Goal: Task Accomplishment & Management: Manage account settings

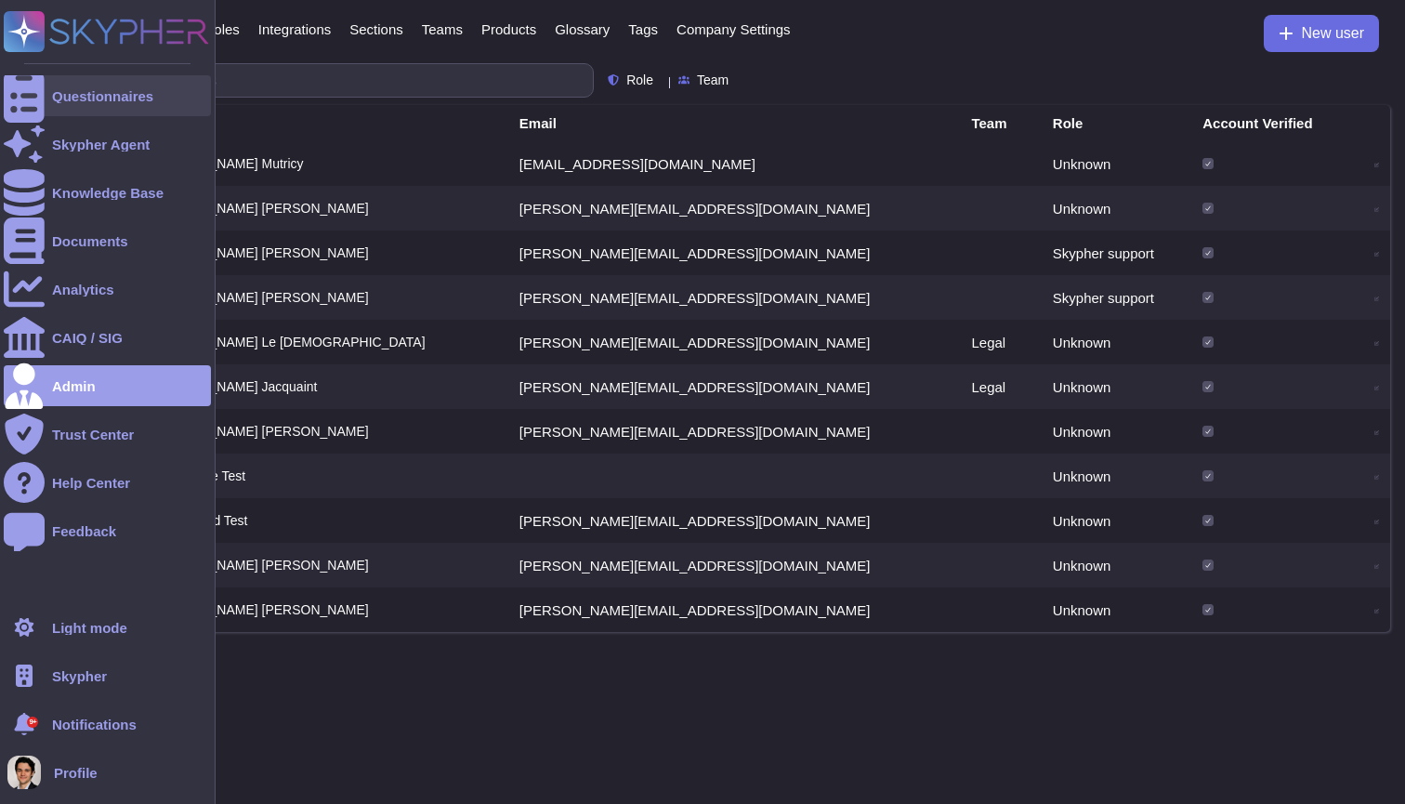
click at [45, 84] on div "Questionnaires" at bounding box center [107, 95] width 207 height 41
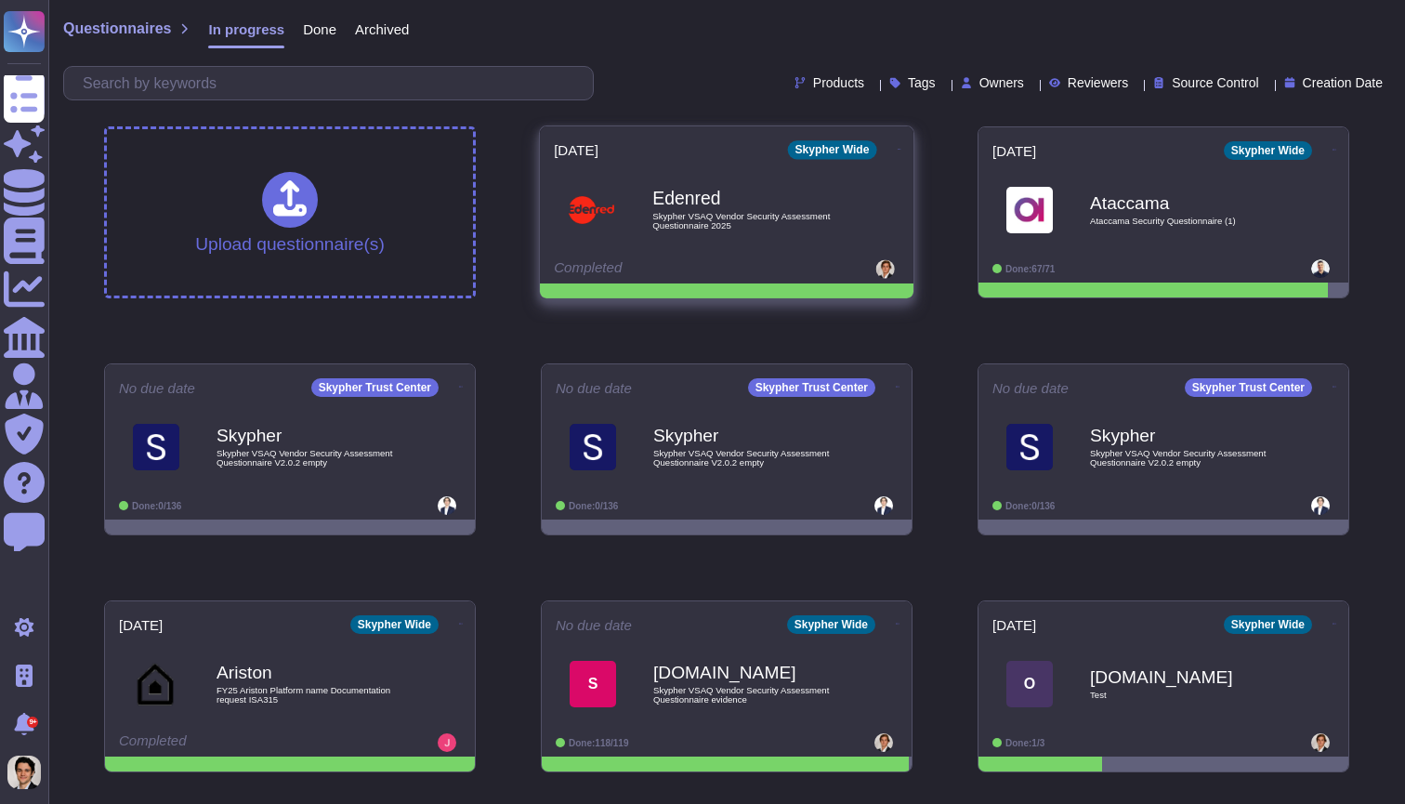
click at [750, 187] on div "Edenred Skypher VSAQ Vendor Security Assessment Questionnaire 2025" at bounding box center [746, 209] width 188 height 75
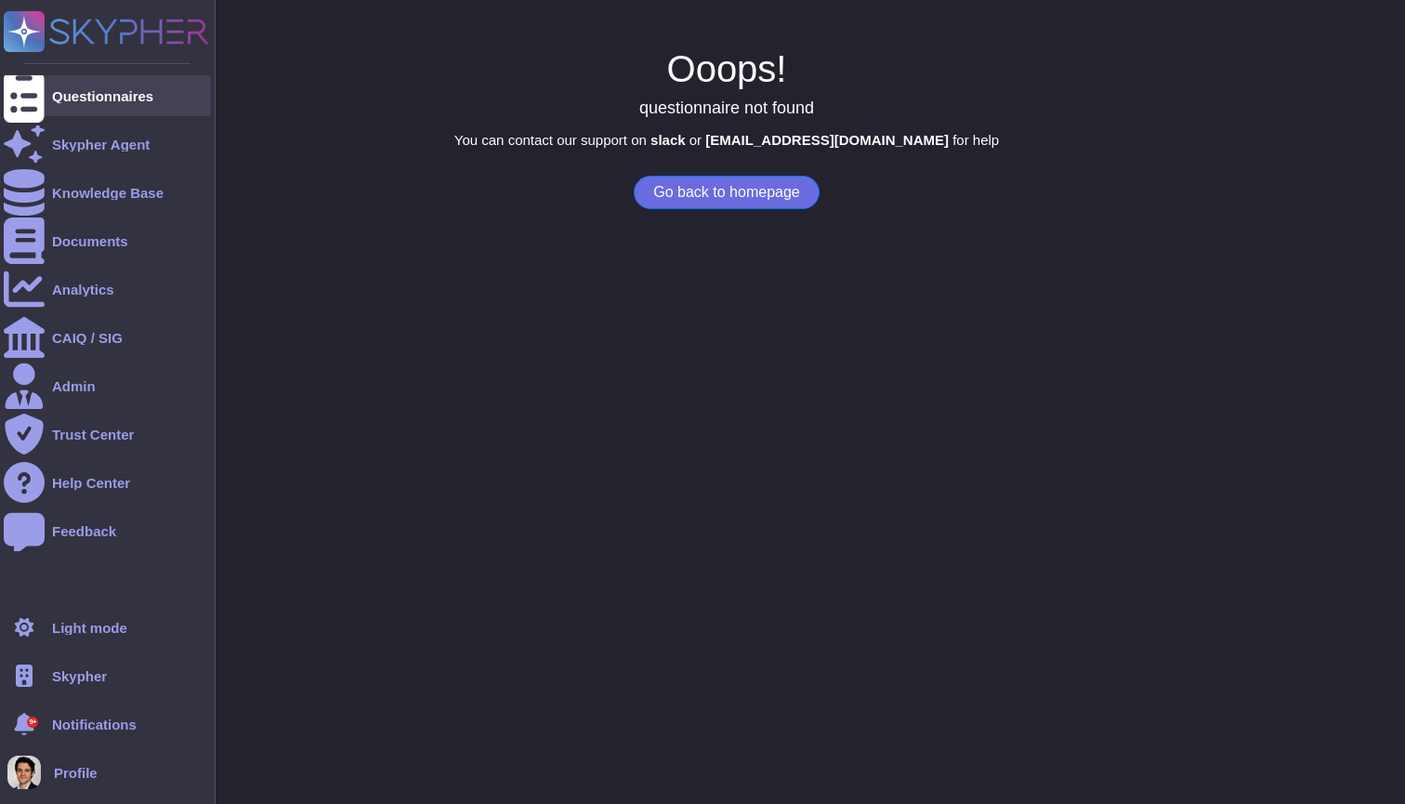
click at [20, 90] on icon at bounding box center [24, 96] width 41 height 55
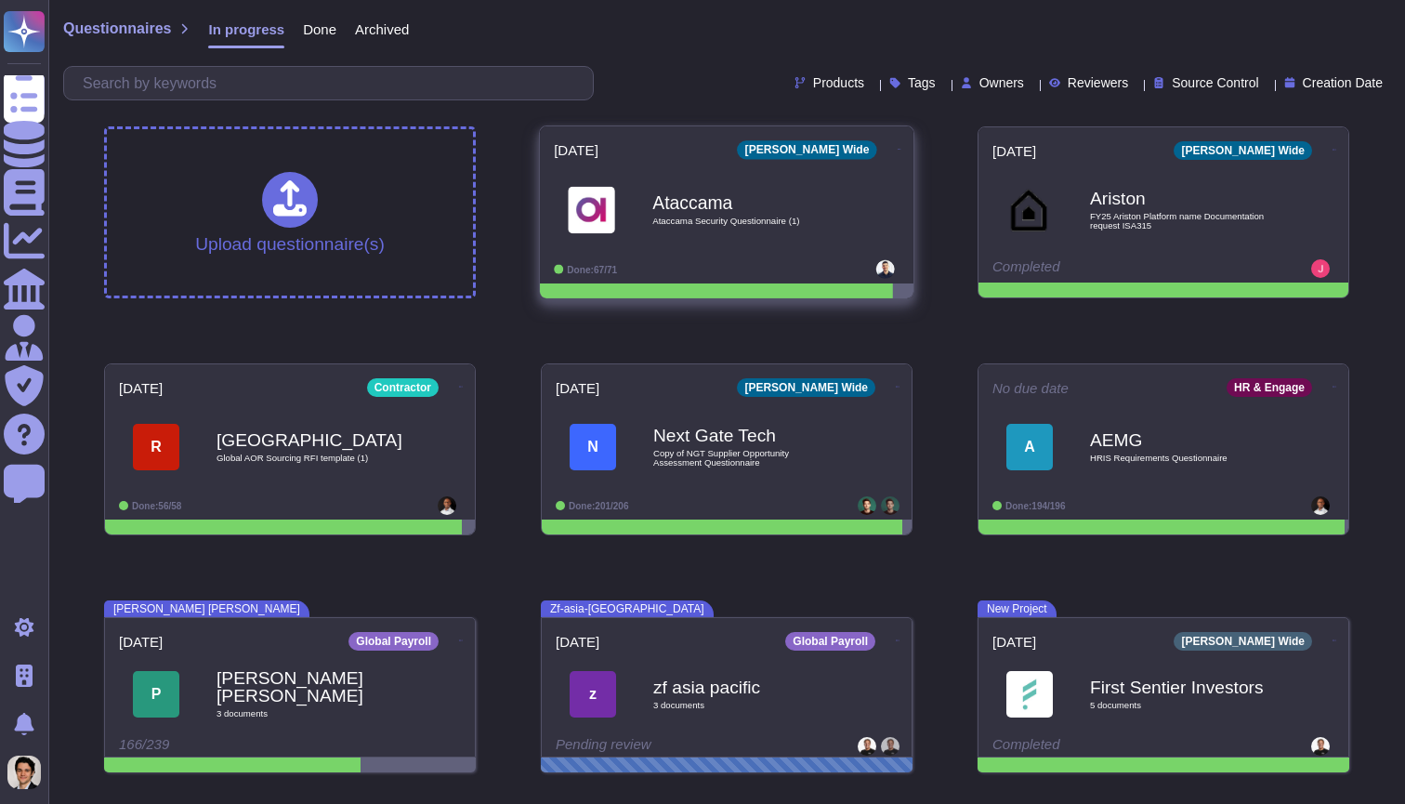
click at [798, 206] on b "Ataccama" at bounding box center [746, 202] width 188 height 18
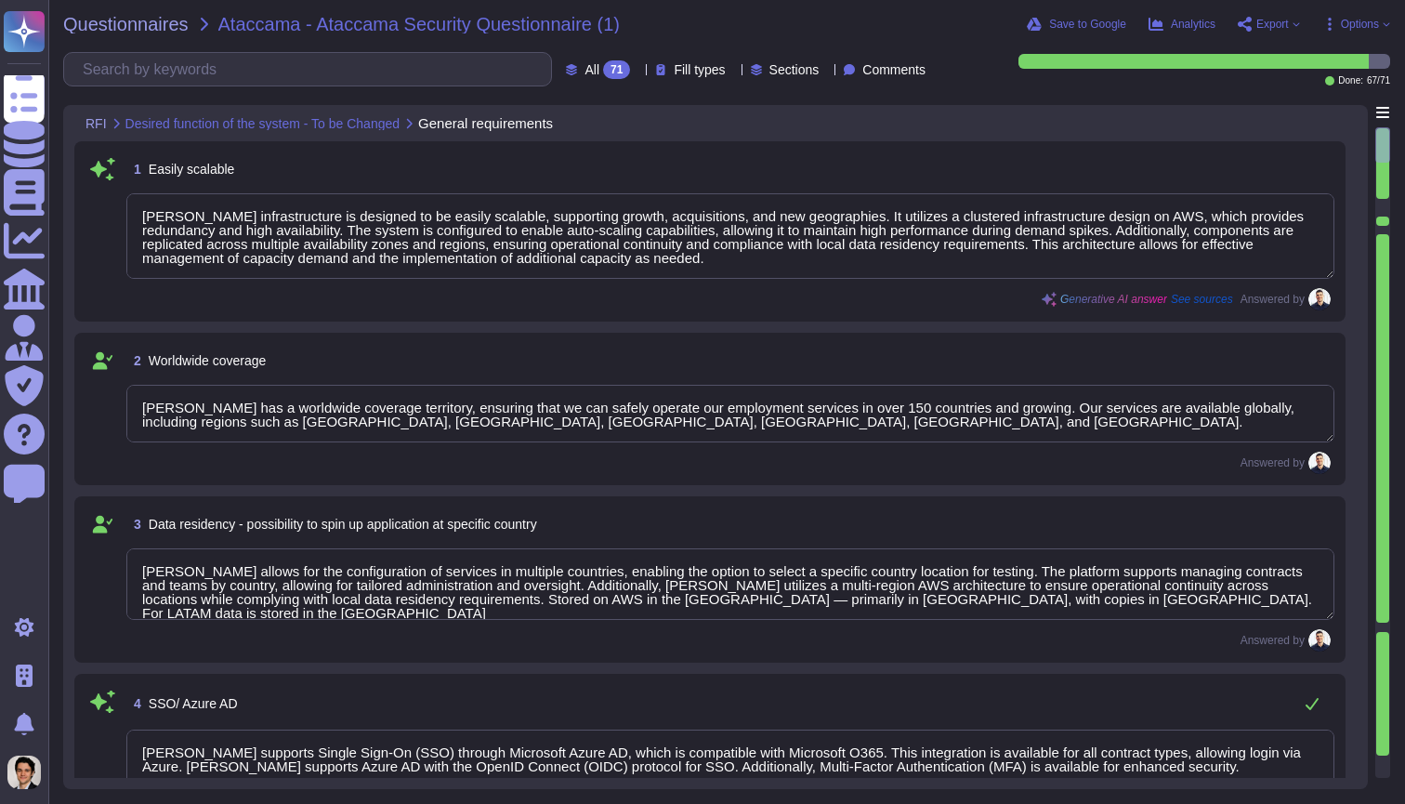
type textarea "Deel's infrastructure is designed to be easily scalable, supporting growth, acq…"
type textarea "Deel has a worldwide coverage territory, ensuring that we can safely operate ou…"
type textarea "Deel allows for the configuration of services in multiple countries, enabling t…"
type textarea "Deel supports Single Sign-On (SSO) through Microsoft Azure AD, which is compati…"
type textarea "Deel employs a robust role-based access control (RBAC) system to manage access …"
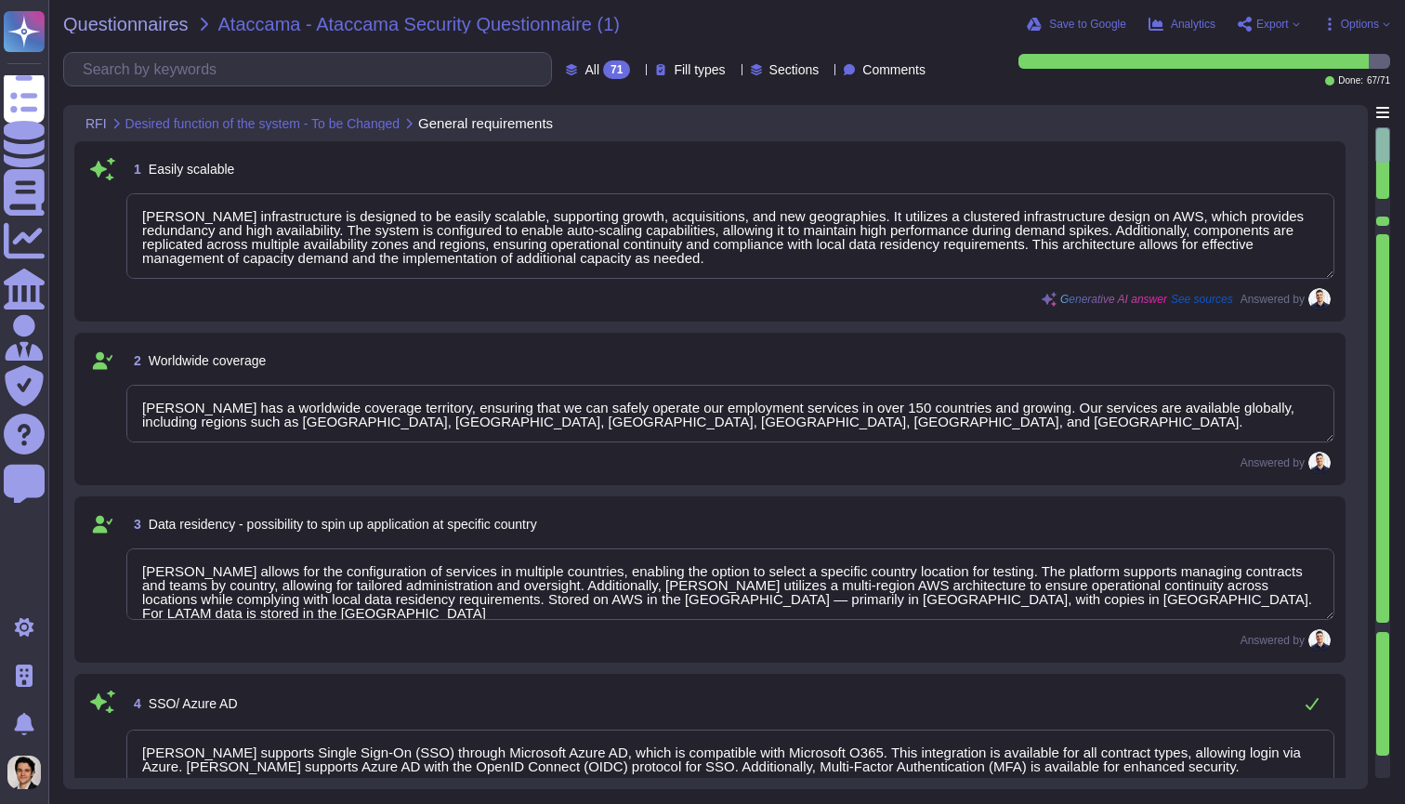
click at [1146, 187] on div "1 Easily scalable Deel's infrastructure is designed to be easily scalable, supp…" at bounding box center [709, 231] width 1249 height 158
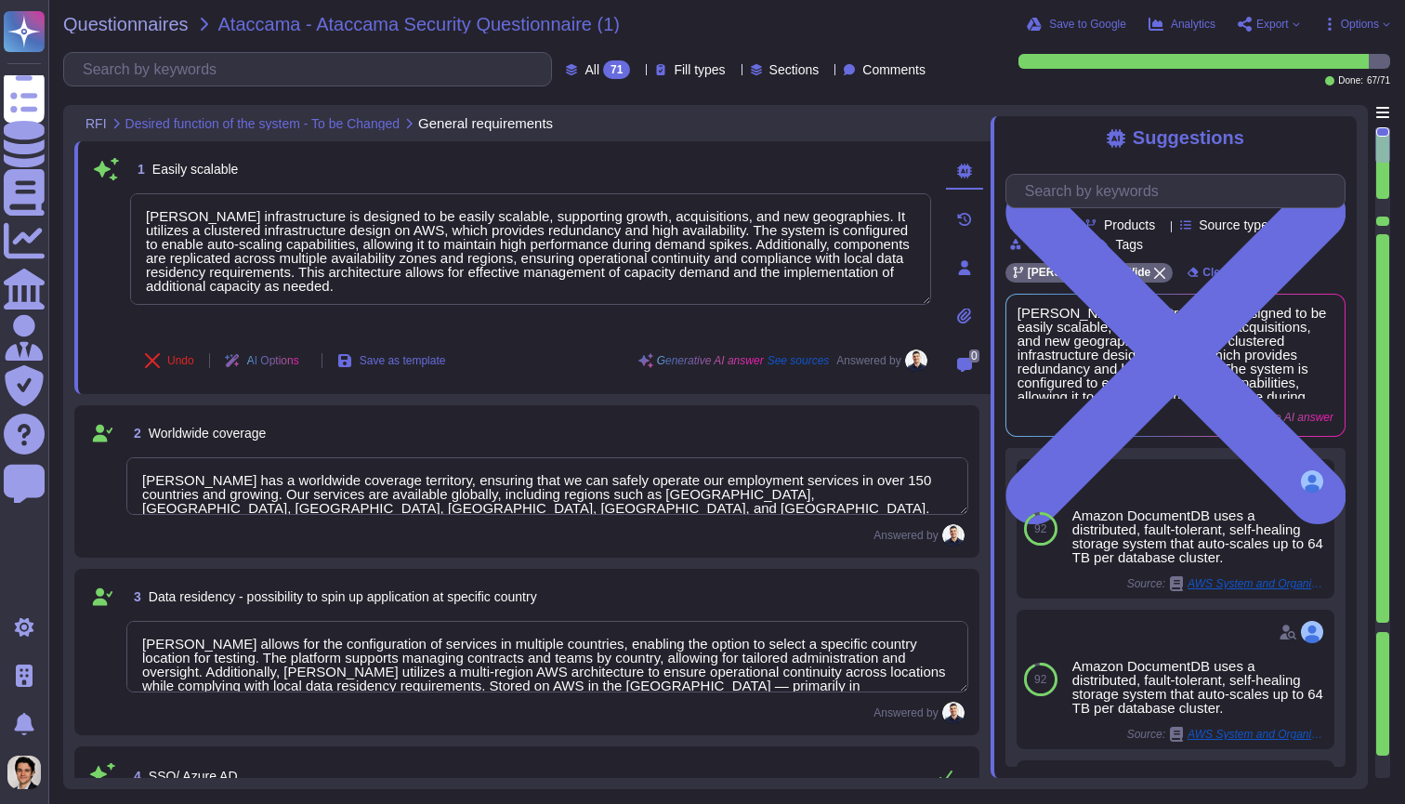
click at [963, 315] on icon at bounding box center [964, 316] width 14 height 16
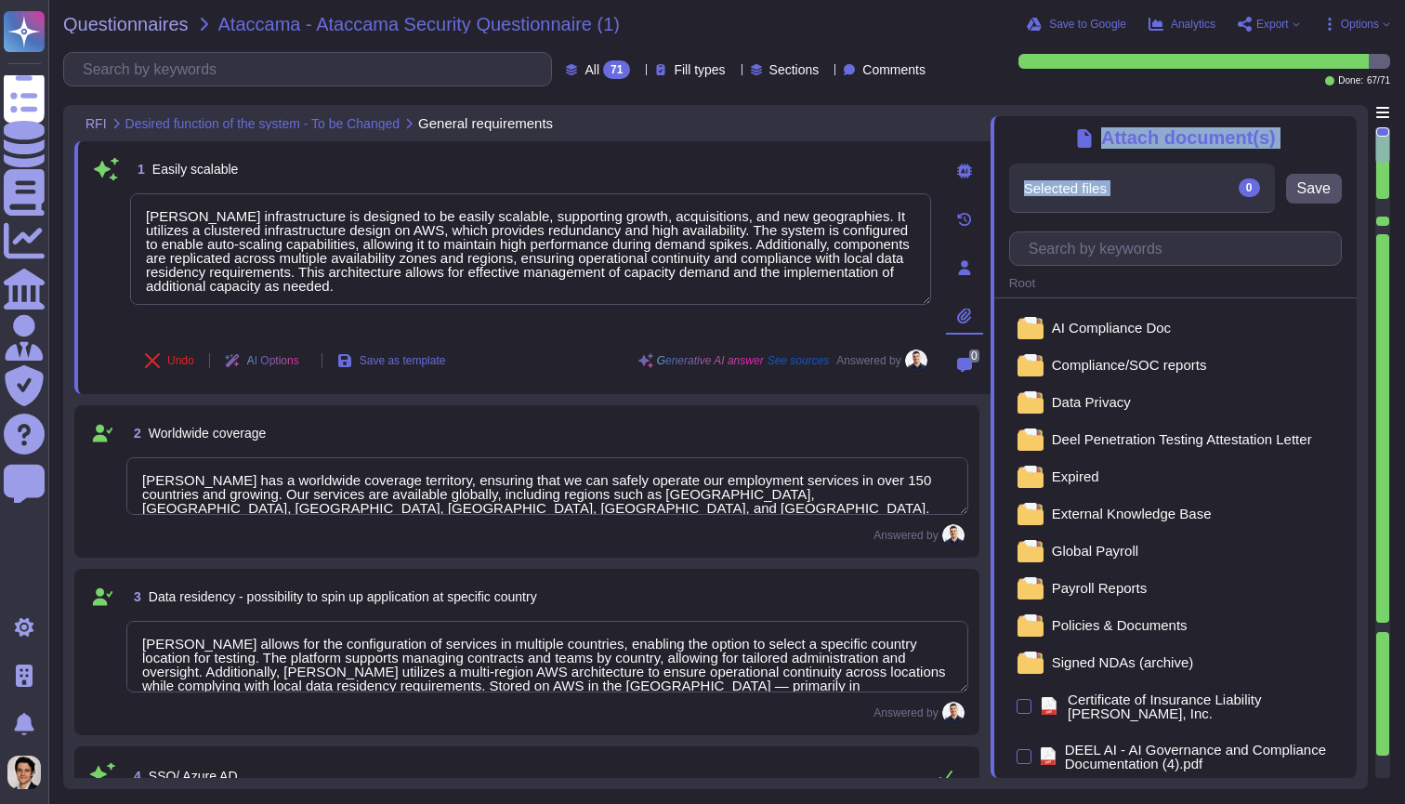
copy div "Attach document(s) Selected files"
drag, startPoint x: 1058, startPoint y: 134, endPoint x: 1292, endPoint y: 148, distance: 234.5
click at [1292, 148] on div "Attach document(s)" at bounding box center [1175, 137] width 340 height 21
click at [888, 110] on div "RFI Desired function of the system - To be Changed General requirements" at bounding box center [532, 123] width 916 height 36
click at [898, 187] on div "1 Easily scalable Deel's infrastructure is designed to be easily scalable, supp…" at bounding box center [510, 267] width 842 height 230
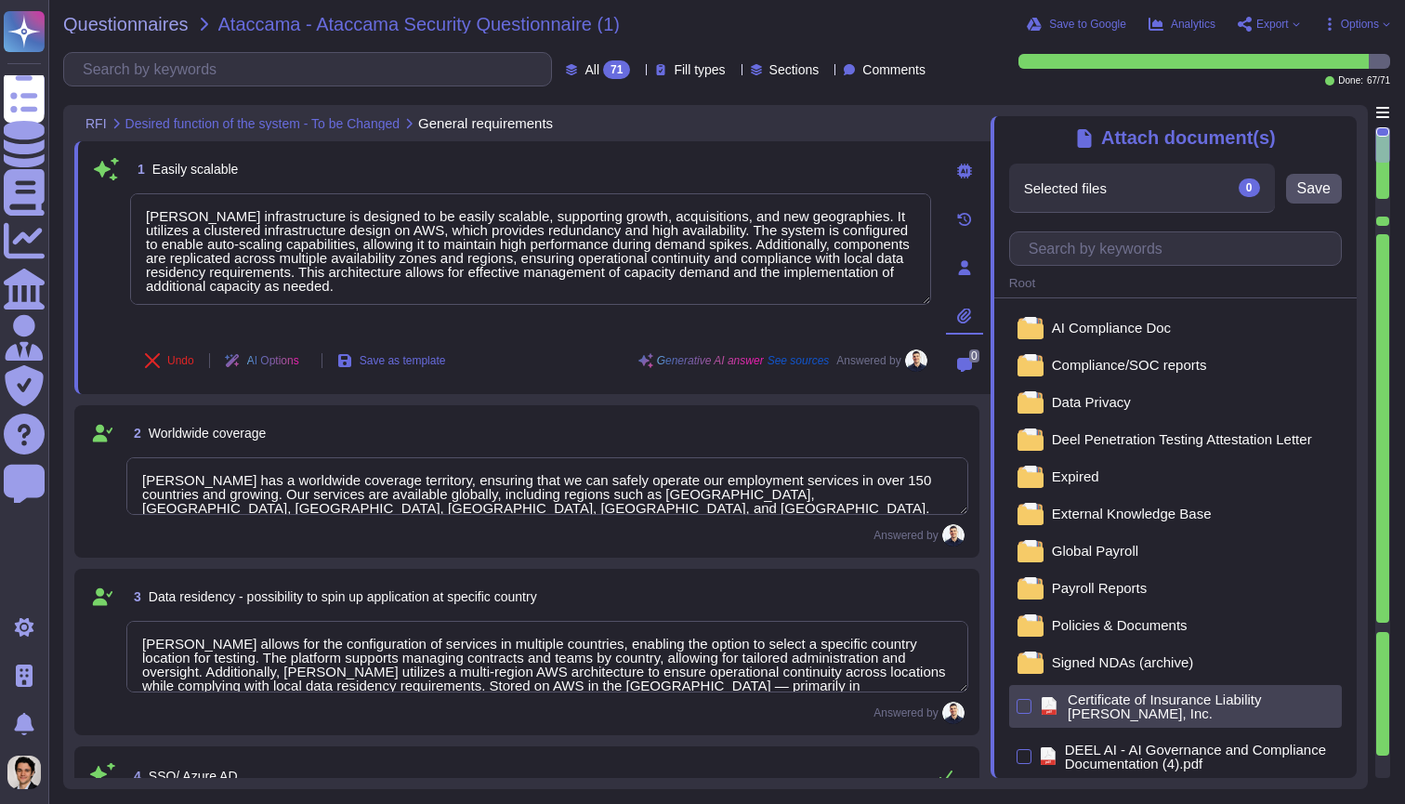
click at [1030, 713] on div at bounding box center [1023, 706] width 15 height 22
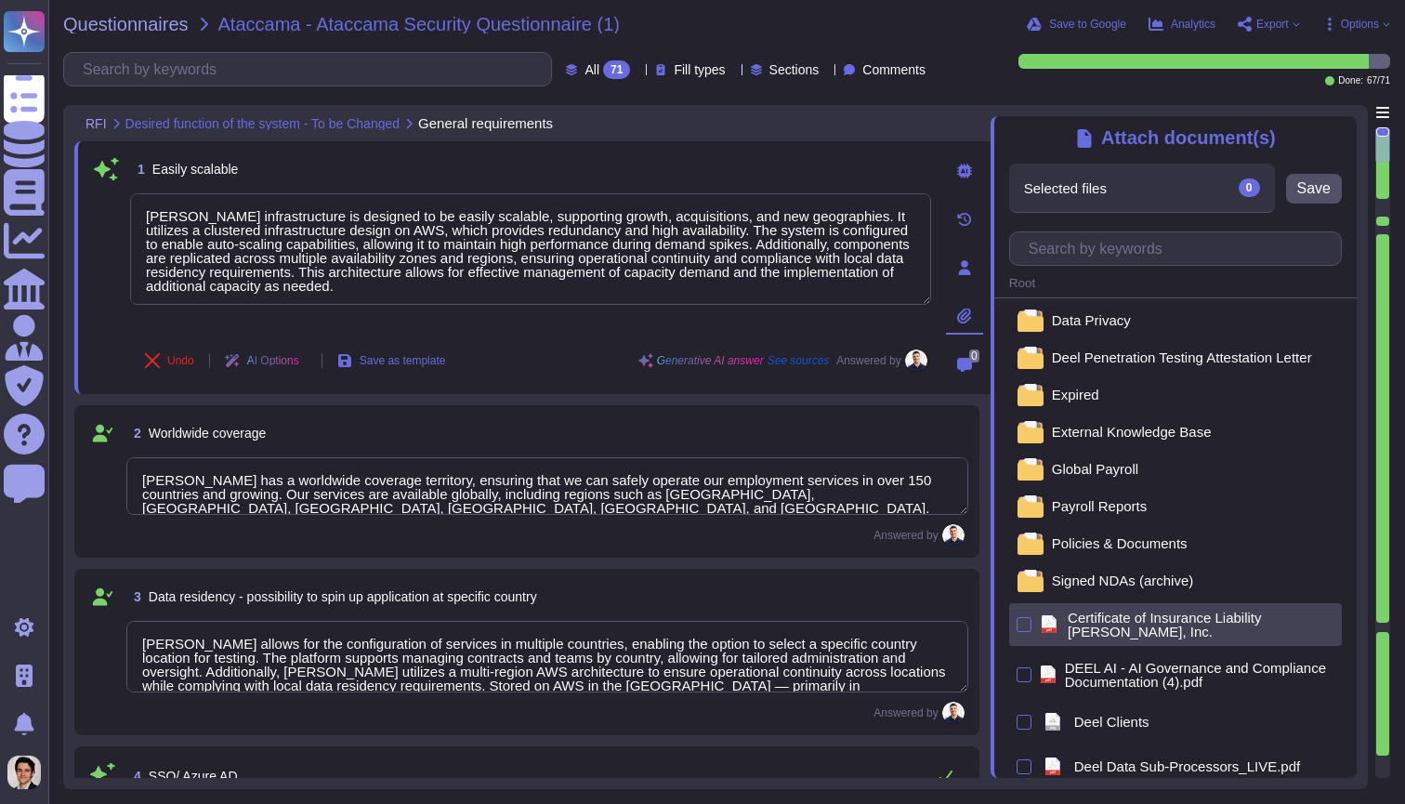
scroll to position [114, 0]
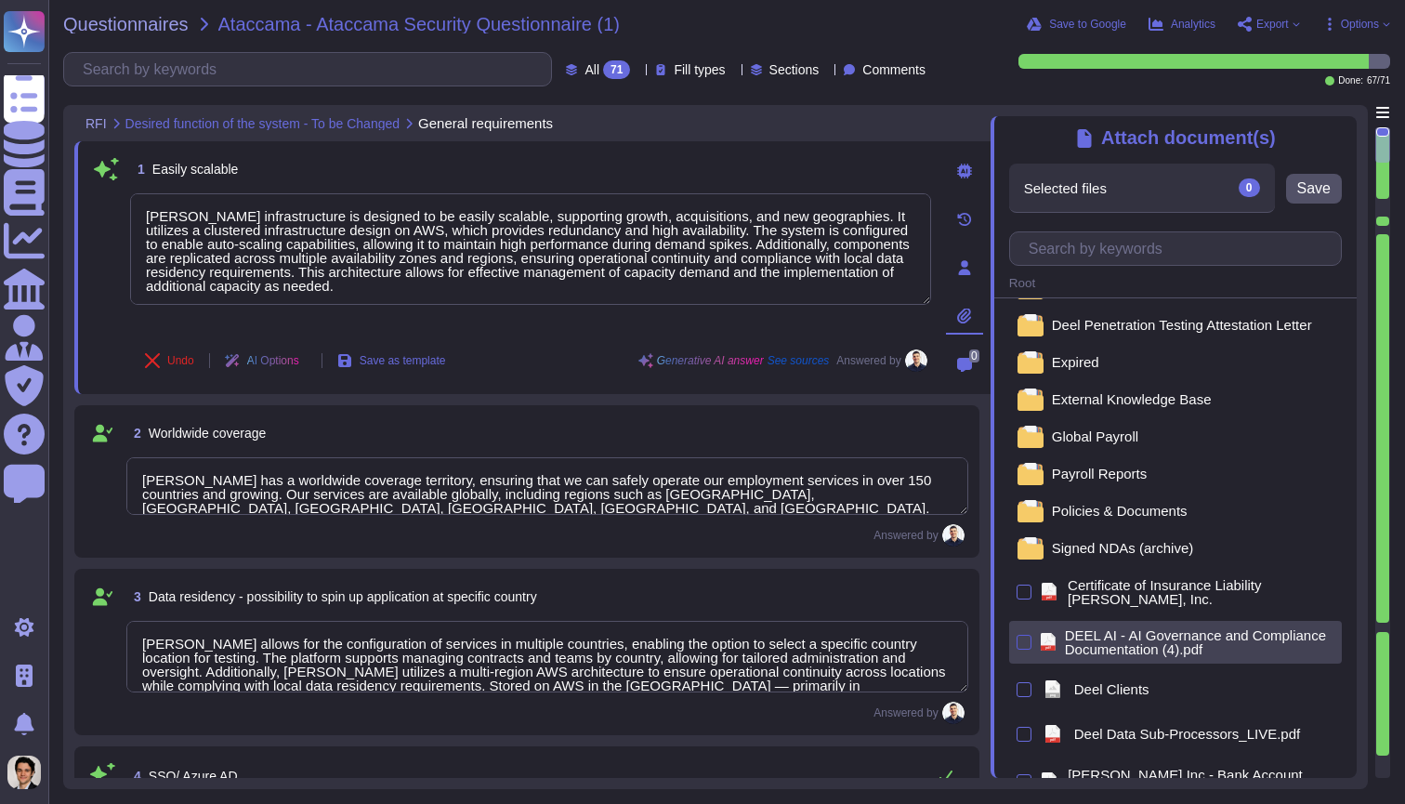
click at [1020, 635] on div at bounding box center [1023, 642] width 15 height 15
click at [0, 0] on input "checkbox" at bounding box center [0, 0] width 0 height 0
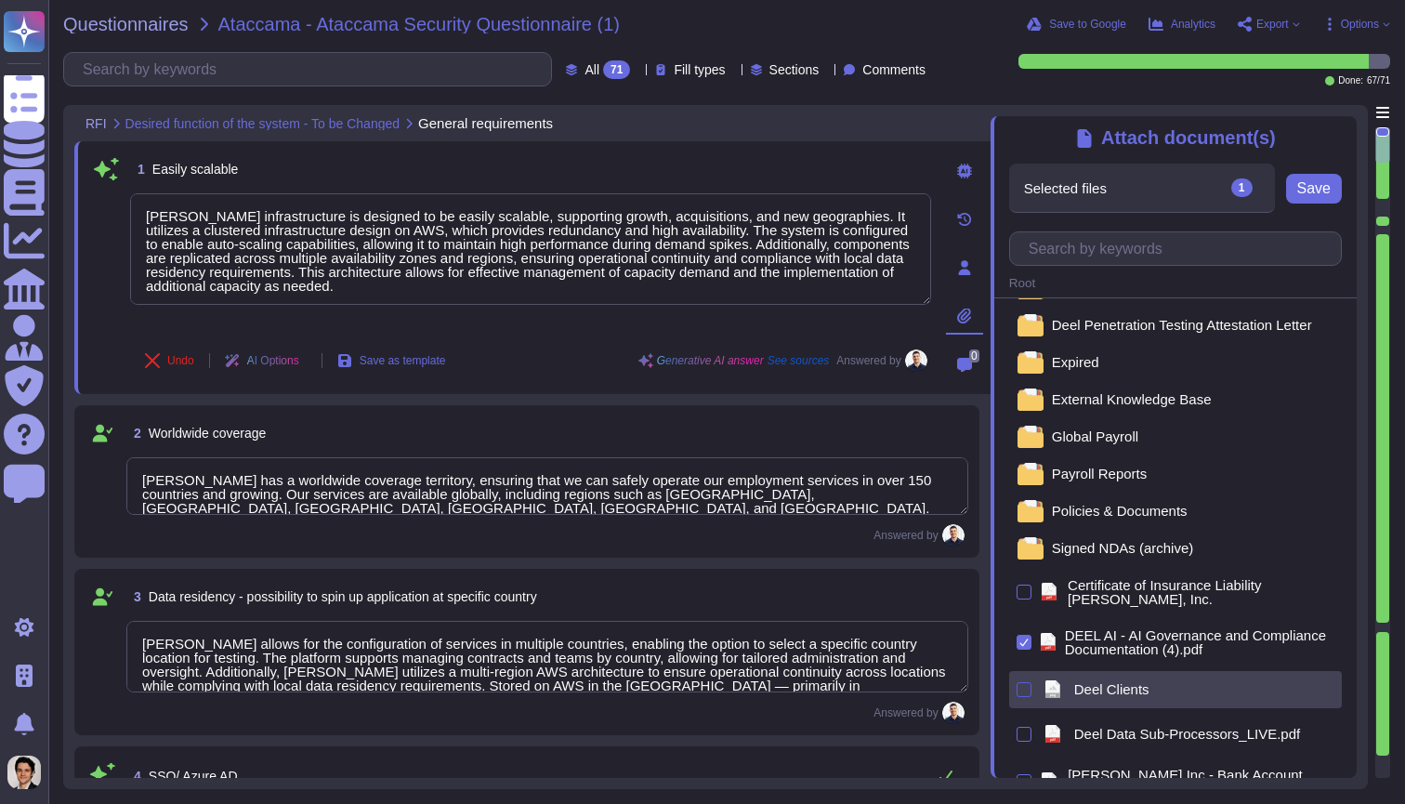
click at [1024, 682] on div at bounding box center [1023, 689] width 15 height 15
click at [0, 0] on input "checkbox" at bounding box center [0, 0] width 0 height 0
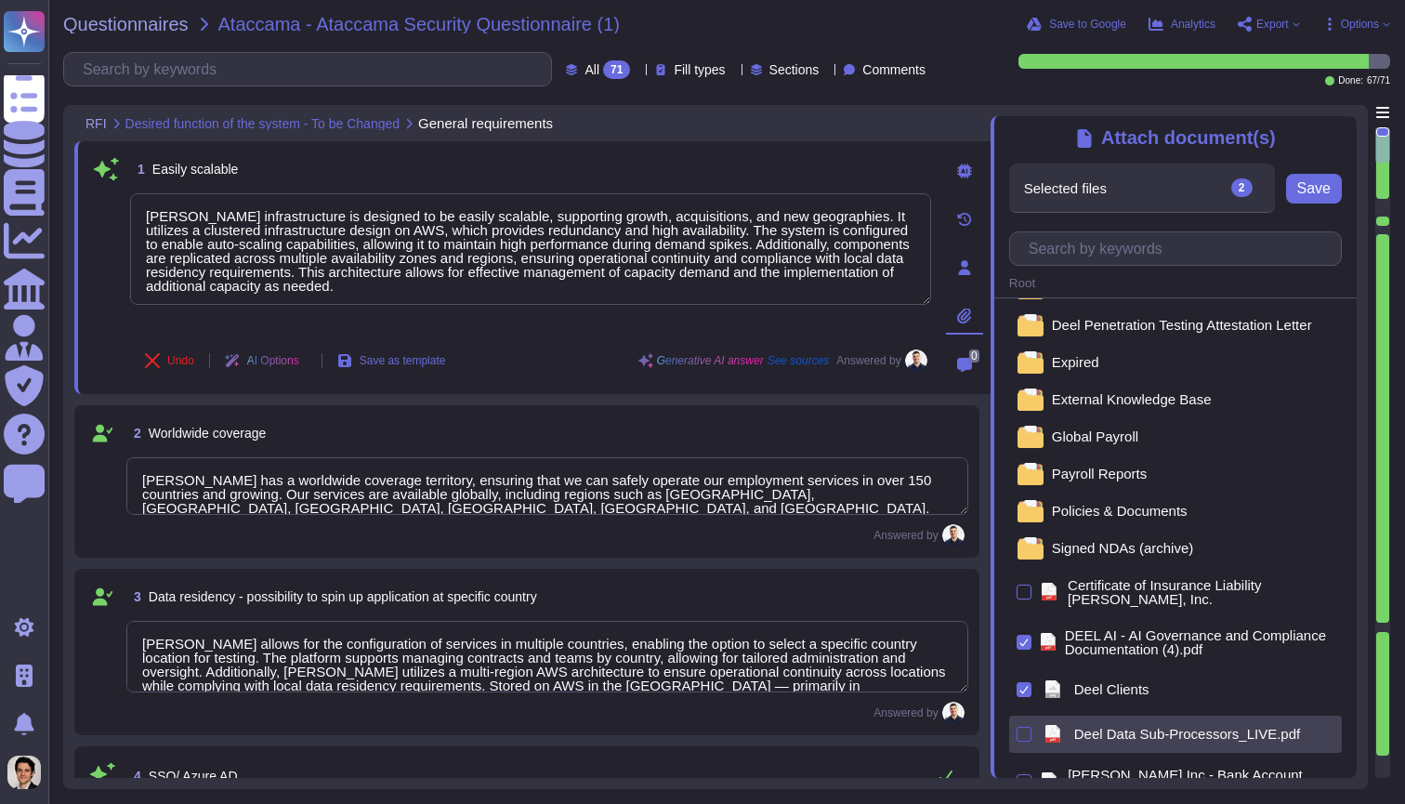
click at [1024, 735] on div at bounding box center [1023, 733] width 15 height 15
click at [0, 0] on input "checkbox" at bounding box center [0, 0] width 0 height 0
click at [1261, 190] on div "Selected files 3" at bounding box center [1142, 188] width 266 height 48
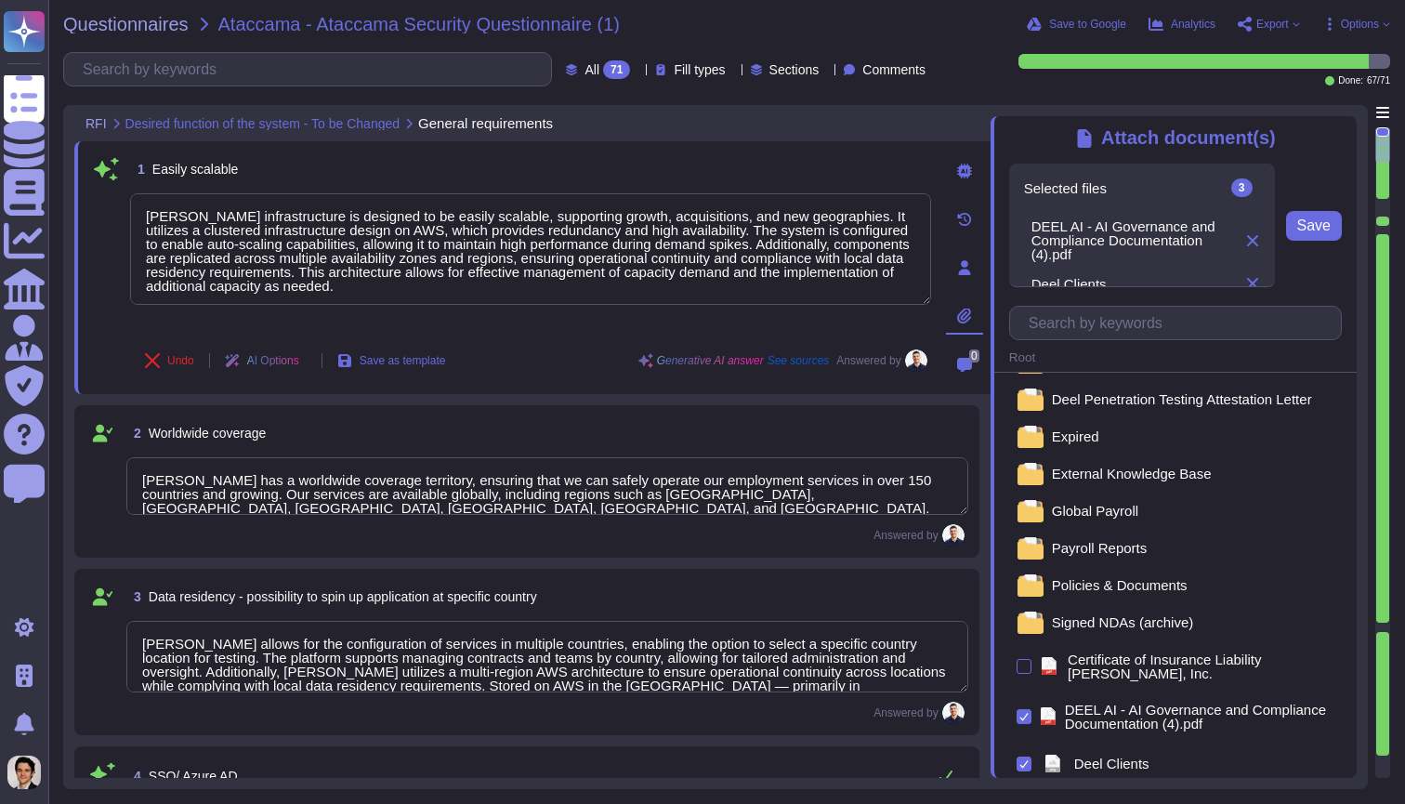
scroll to position [0, 0]
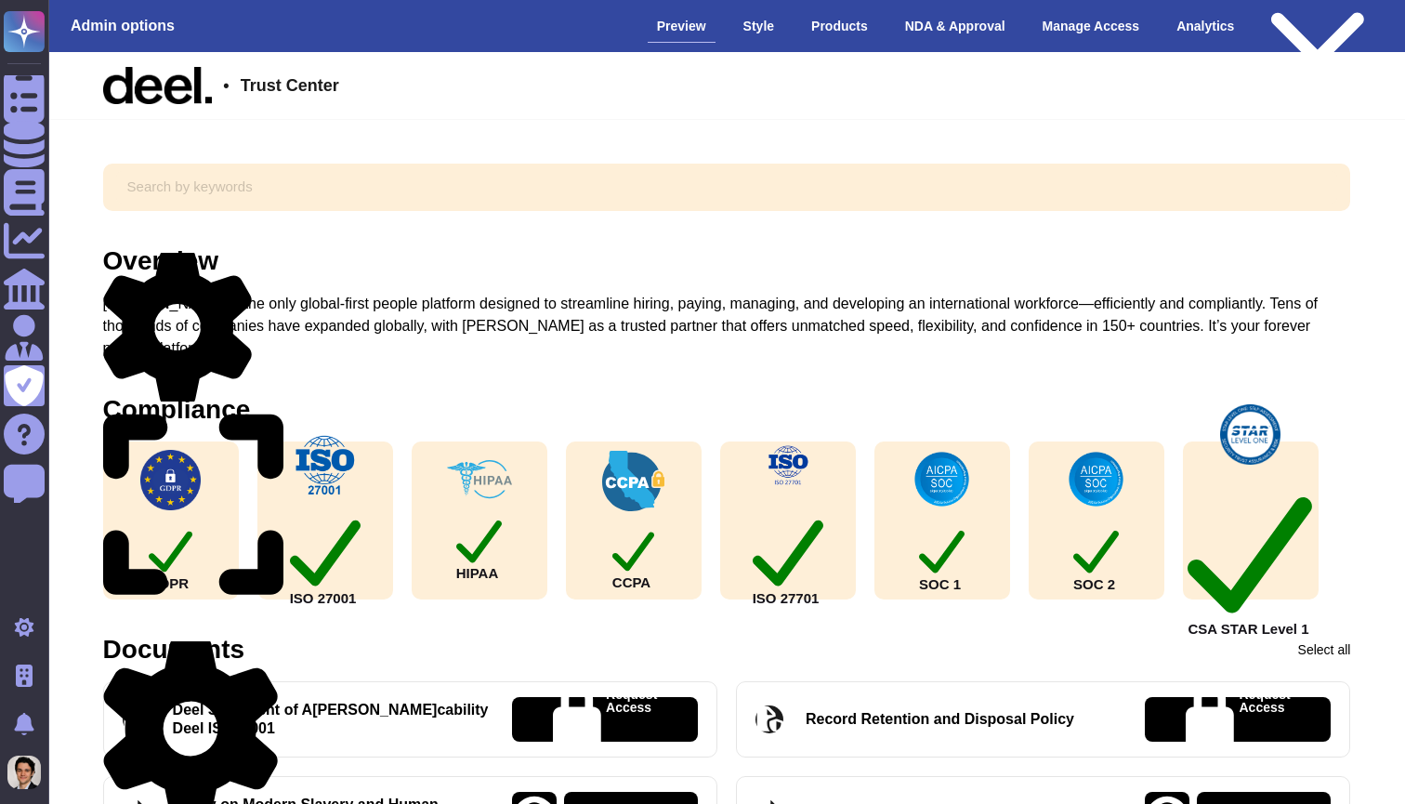
click at [273, 635] on icon at bounding box center [190, 728] width 175 height 186
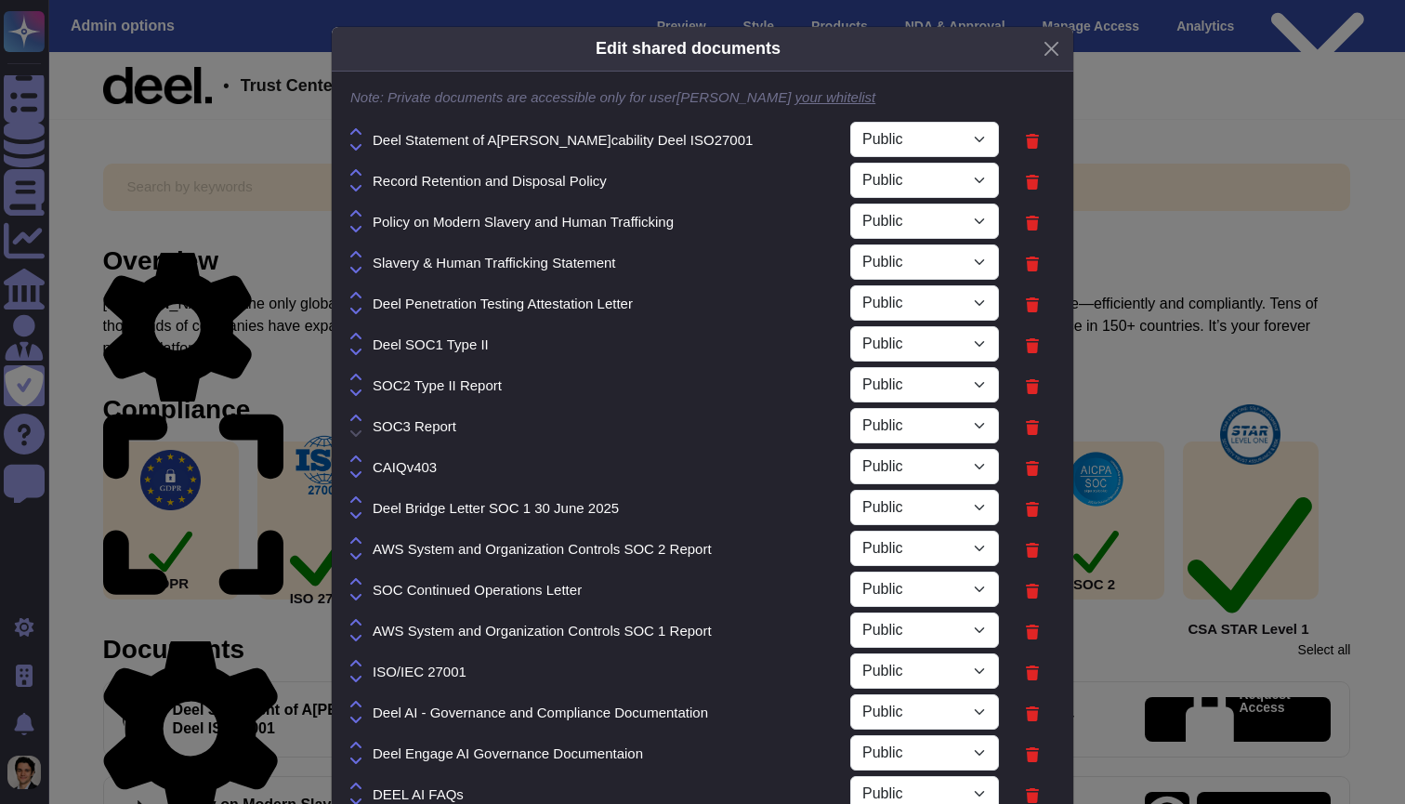
select select "PRIVATE"
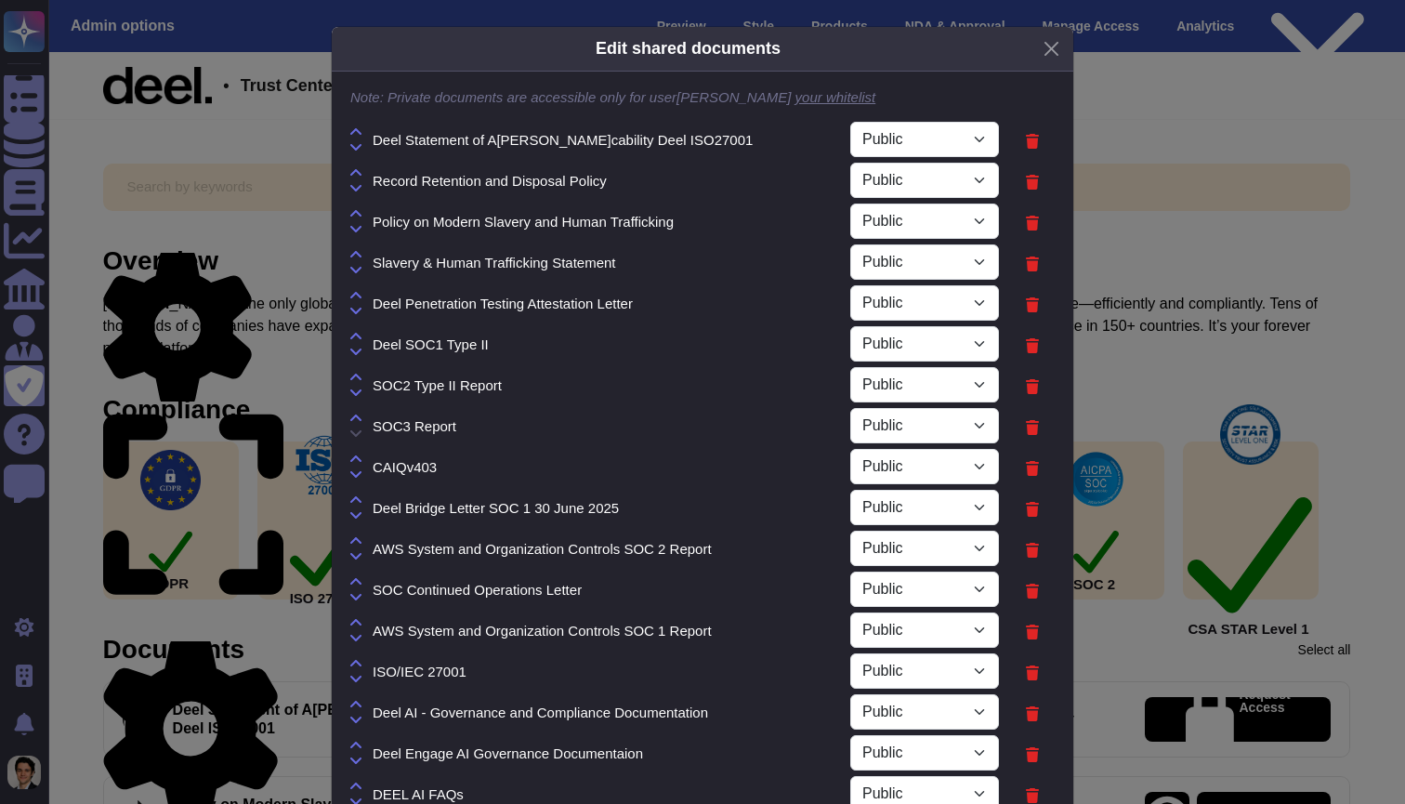
select select "PRIVATE"
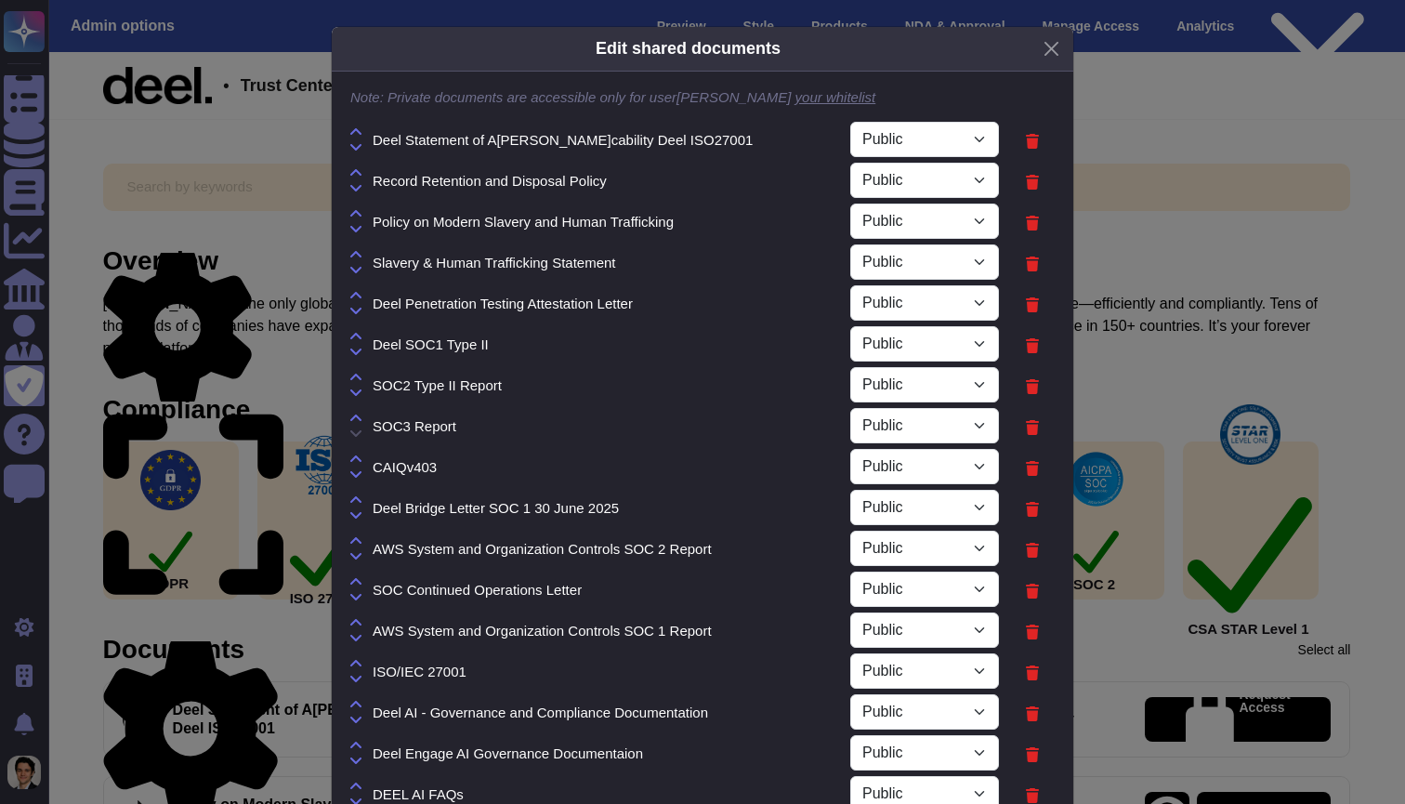
select select "PRIVATE"
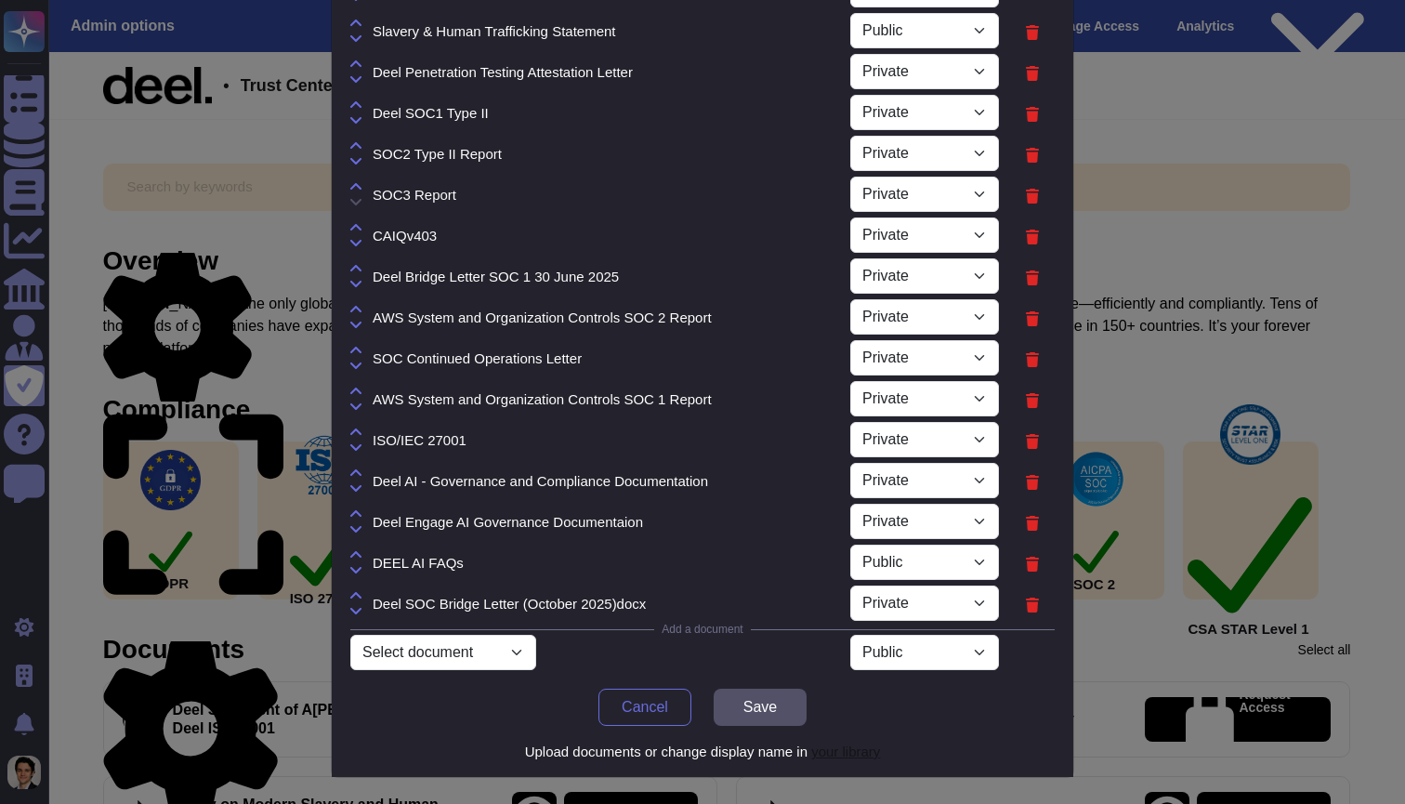
scroll to position [231, 0]
click at [1213, 48] on div "Edit shared documents Note: Private documents are accessible only for users in …" at bounding box center [702, 402] width 1405 height 804
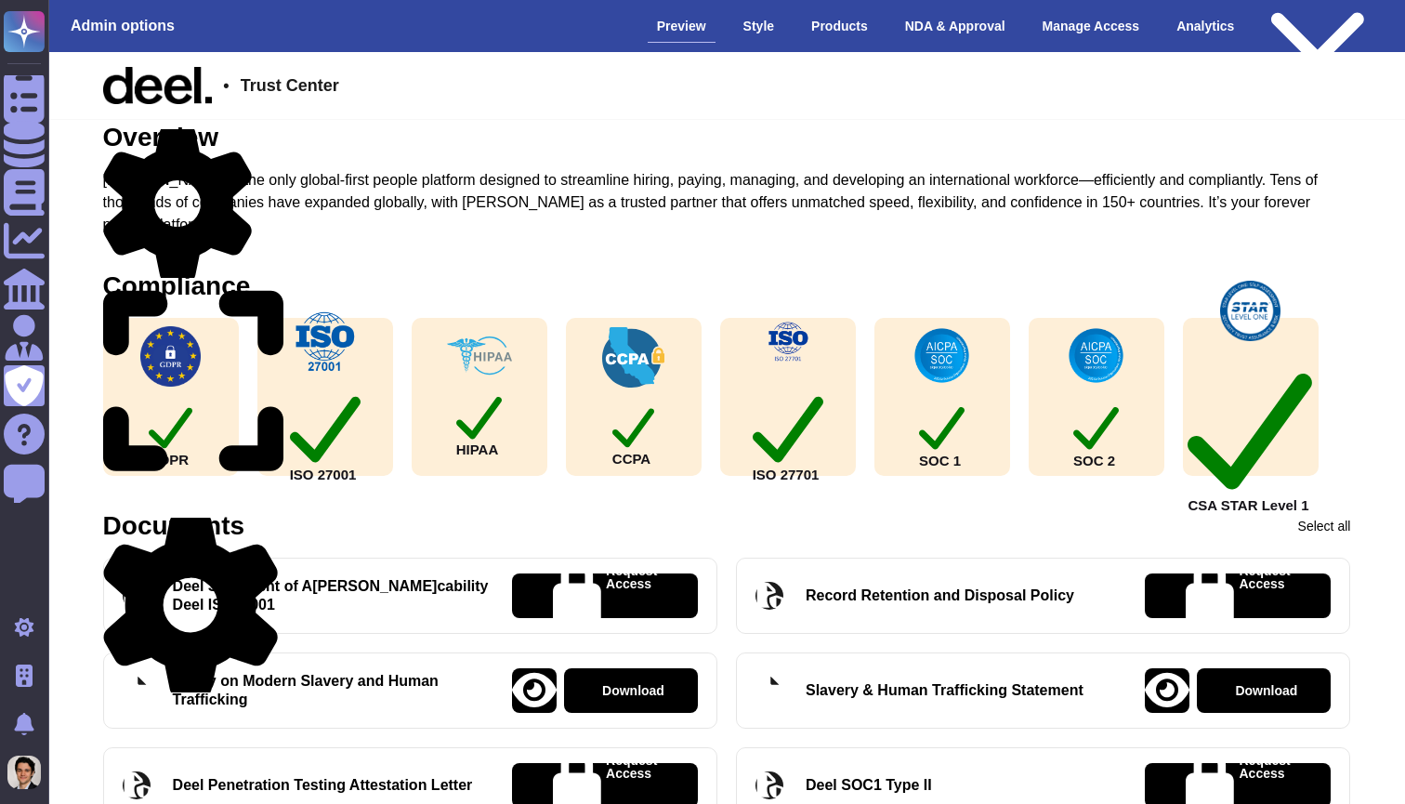
scroll to position [0, 0]
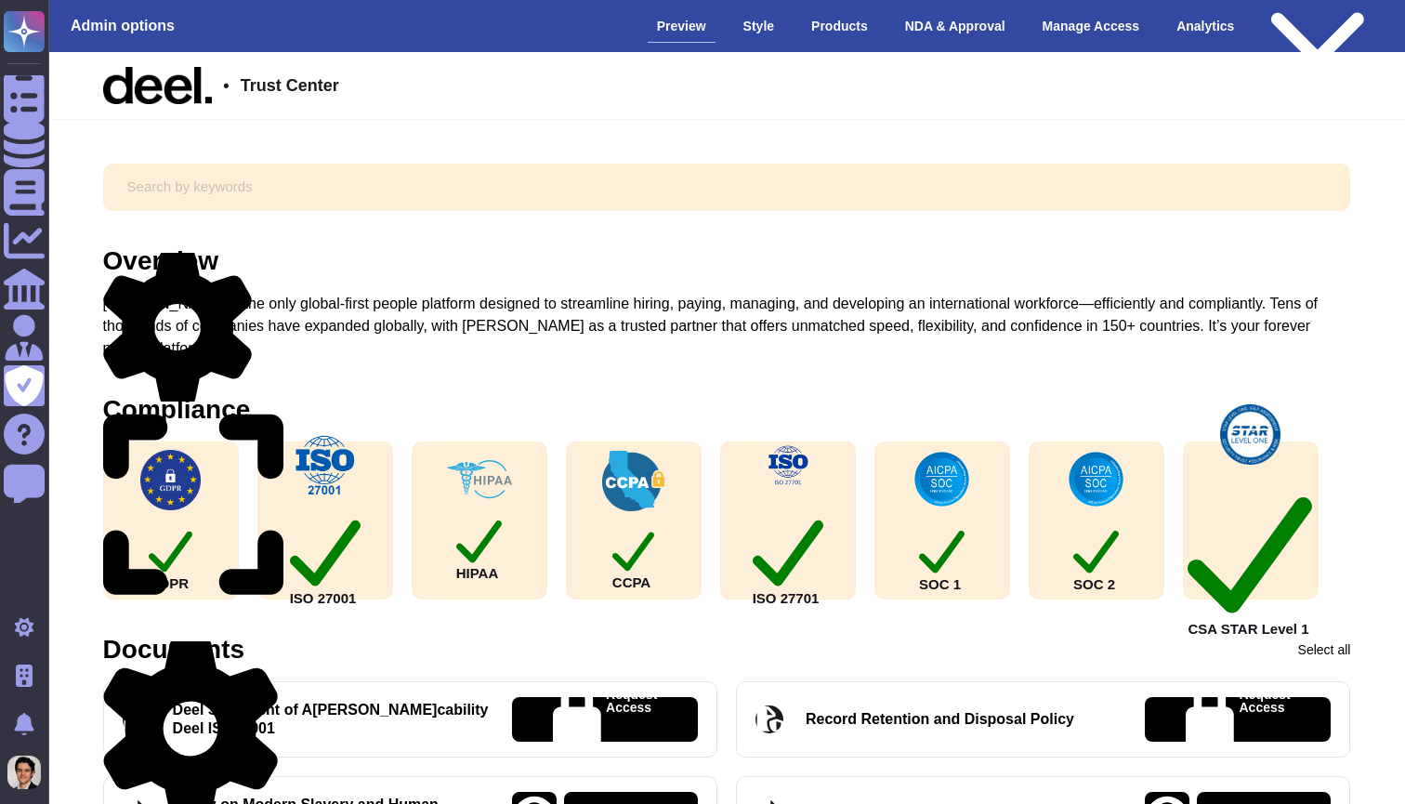
click at [263, 635] on icon at bounding box center [190, 728] width 175 height 186
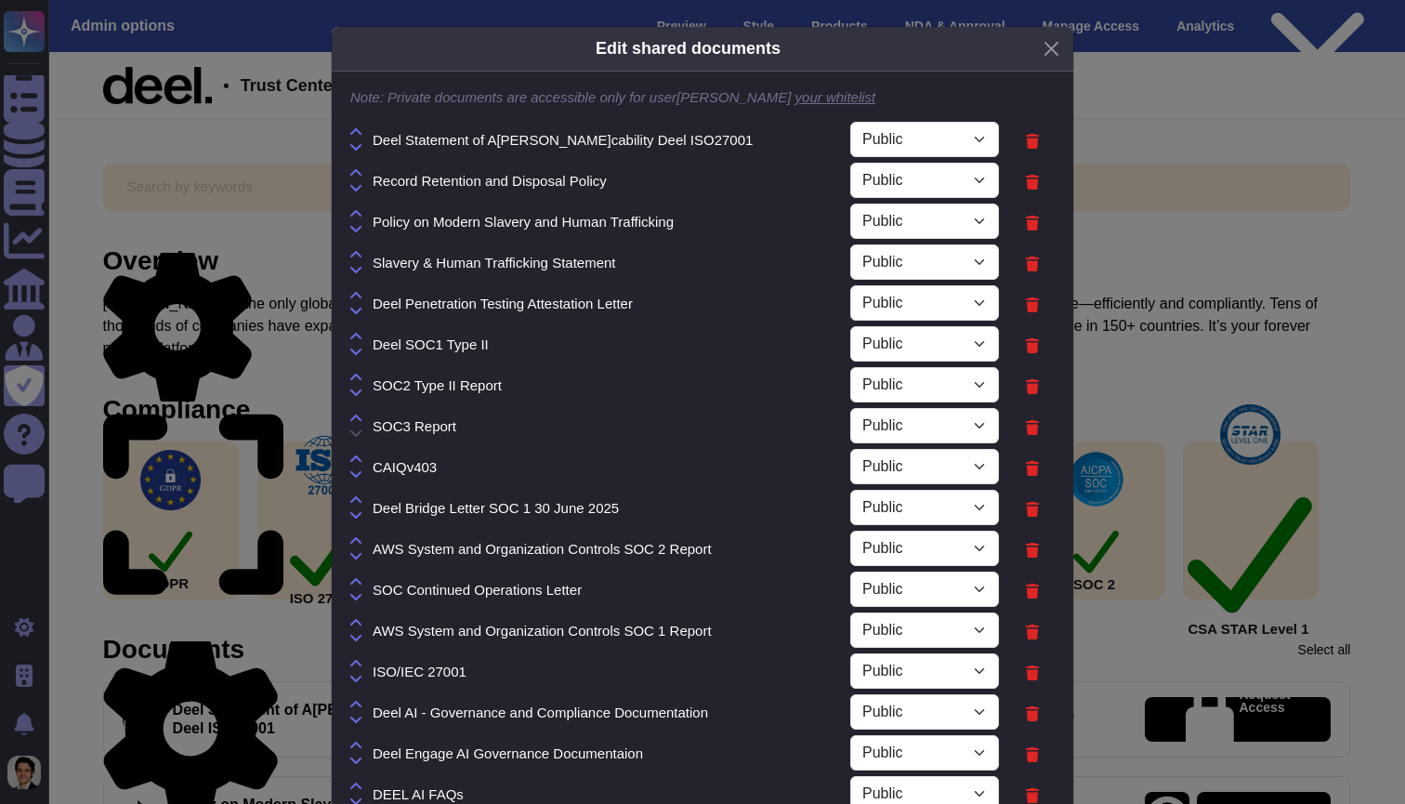
select select "PRIVATE"
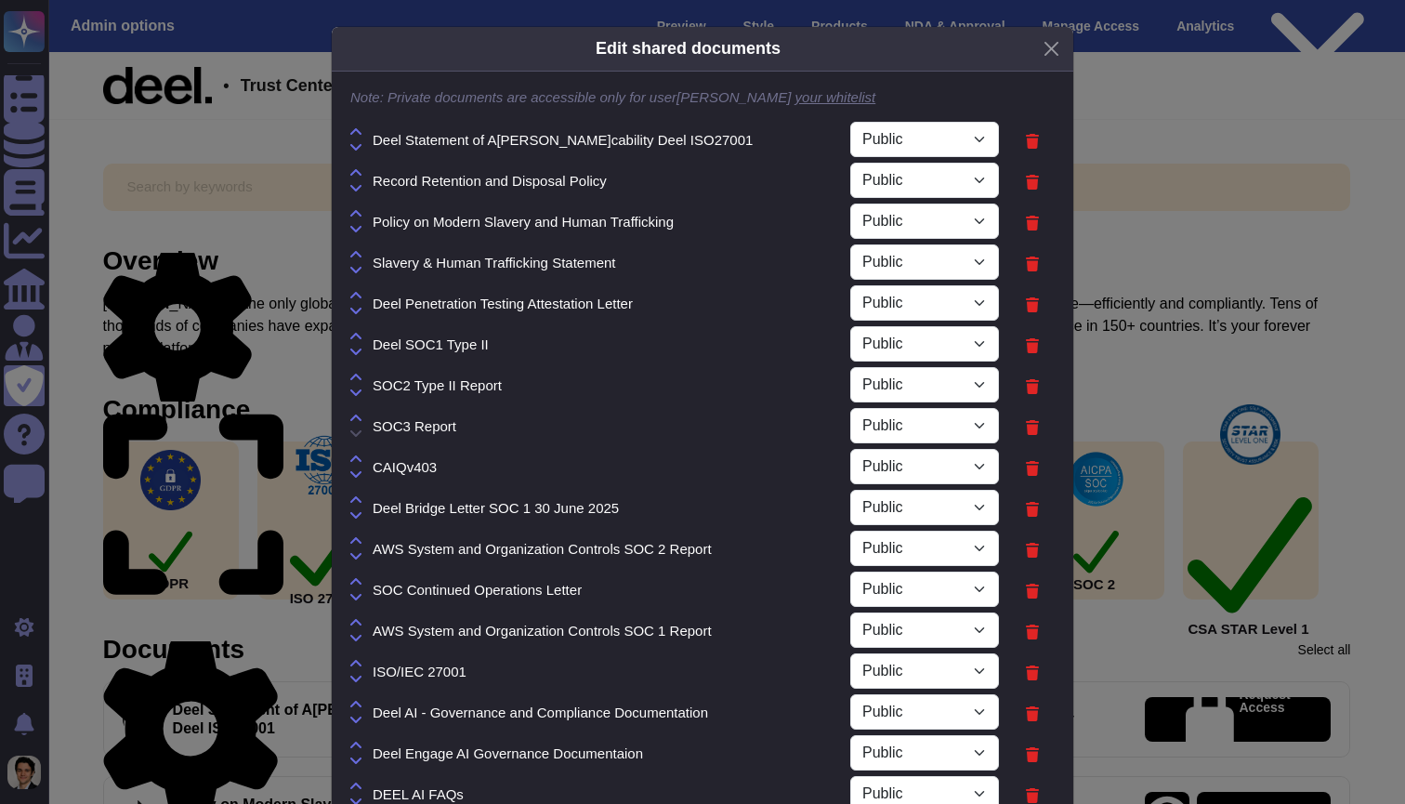
select select "PRIVATE"
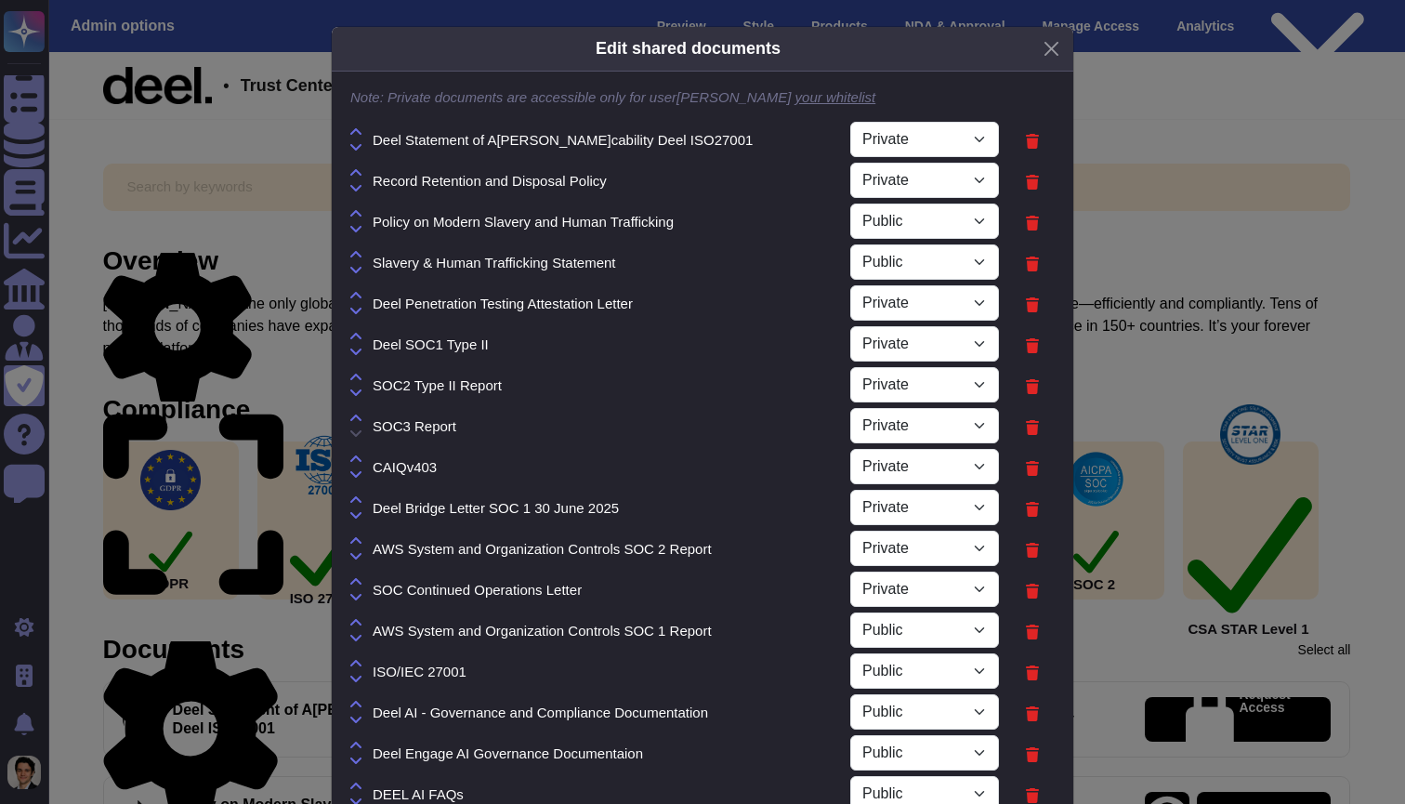
select select "PRIVATE"
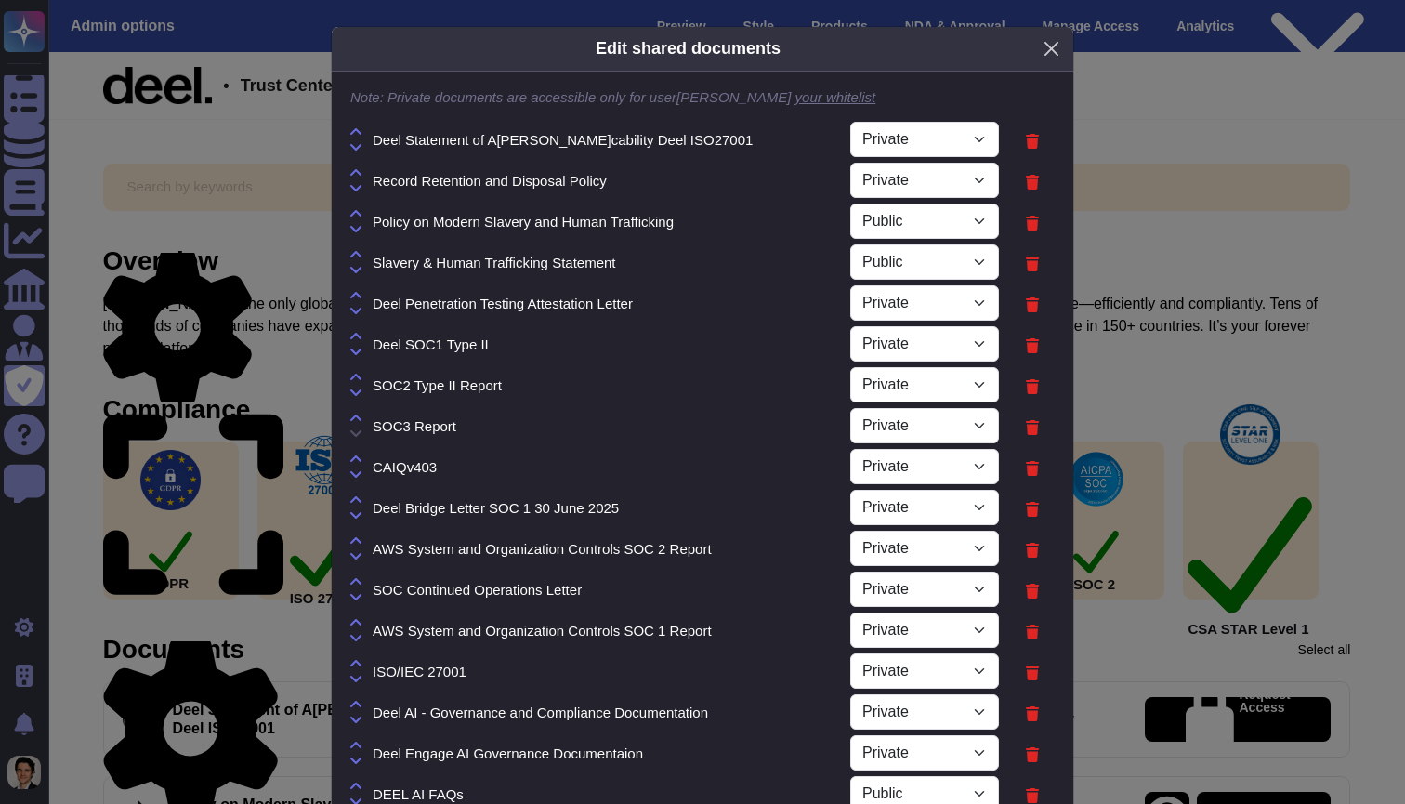
click at [1054, 58] on button "Close" at bounding box center [1051, 48] width 29 height 29
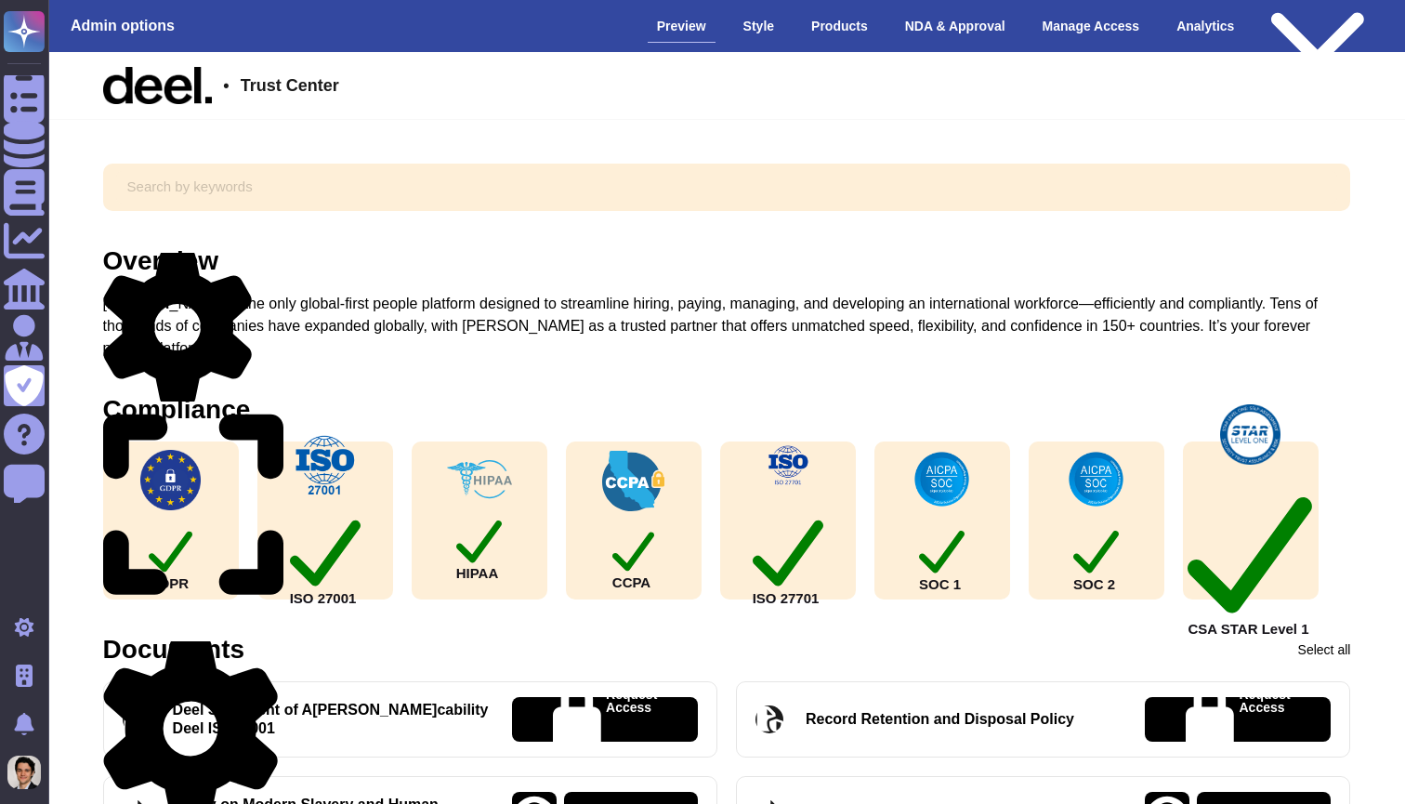
click at [265, 635] on icon at bounding box center [190, 728] width 175 height 186
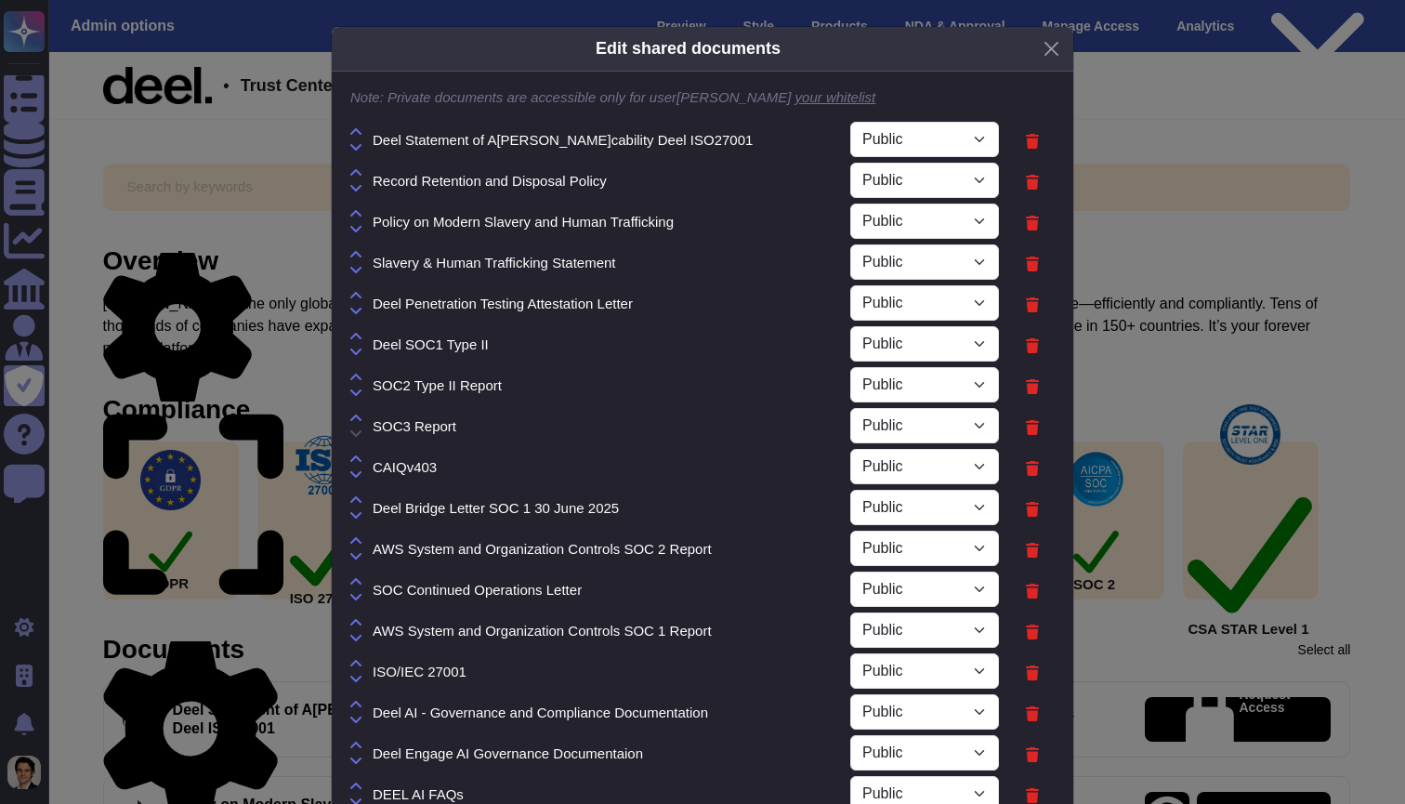
select select "PRIVATE"
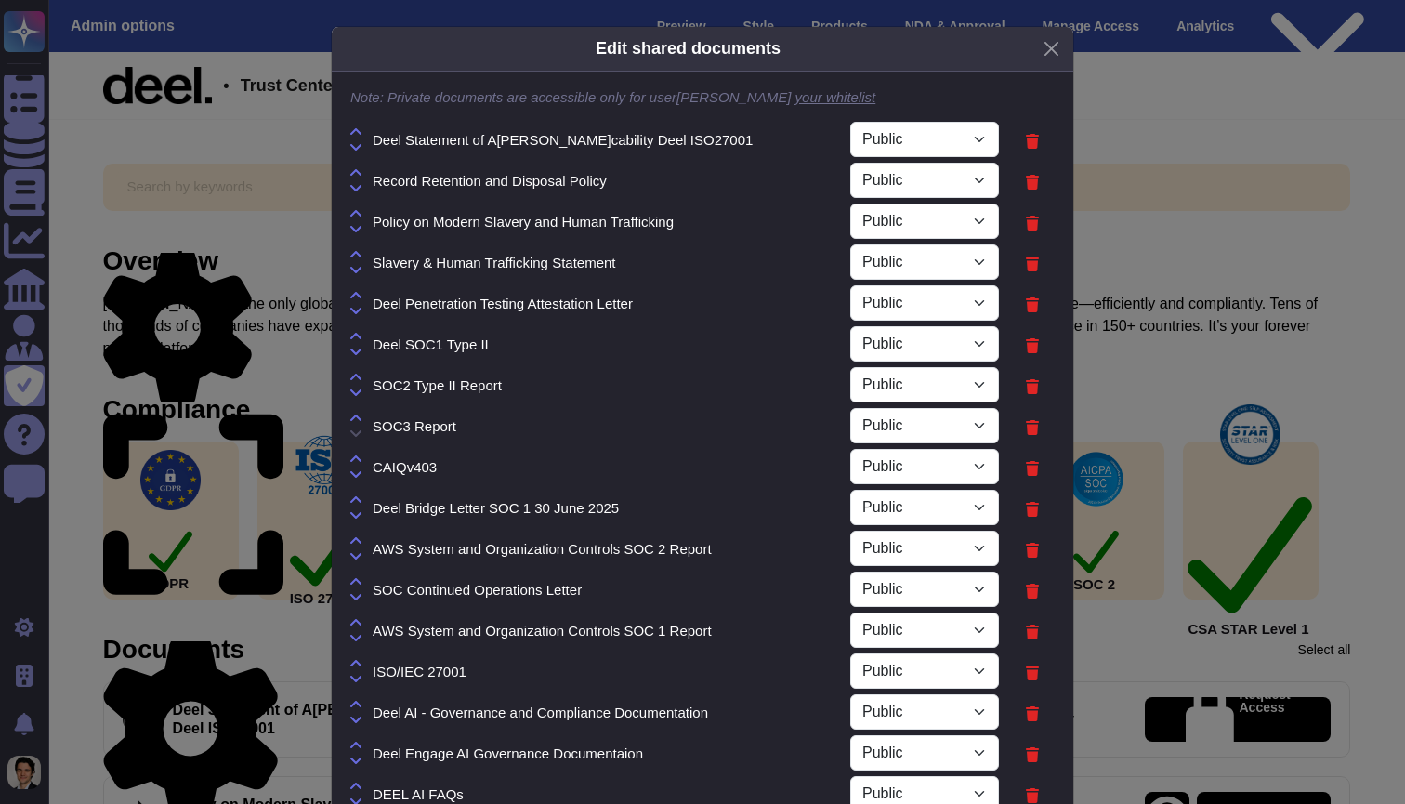
select select "PRIVATE"
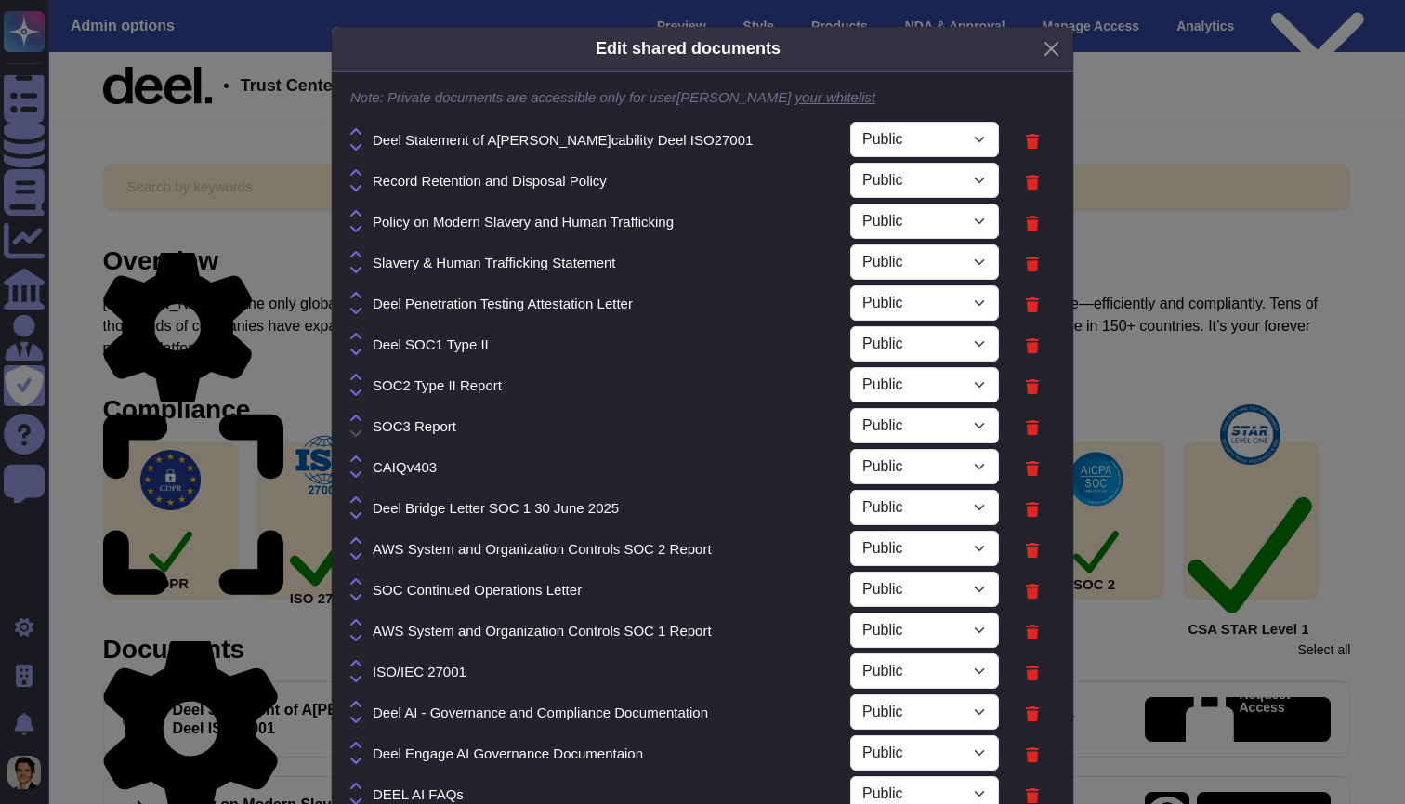
select select "PRIVATE"
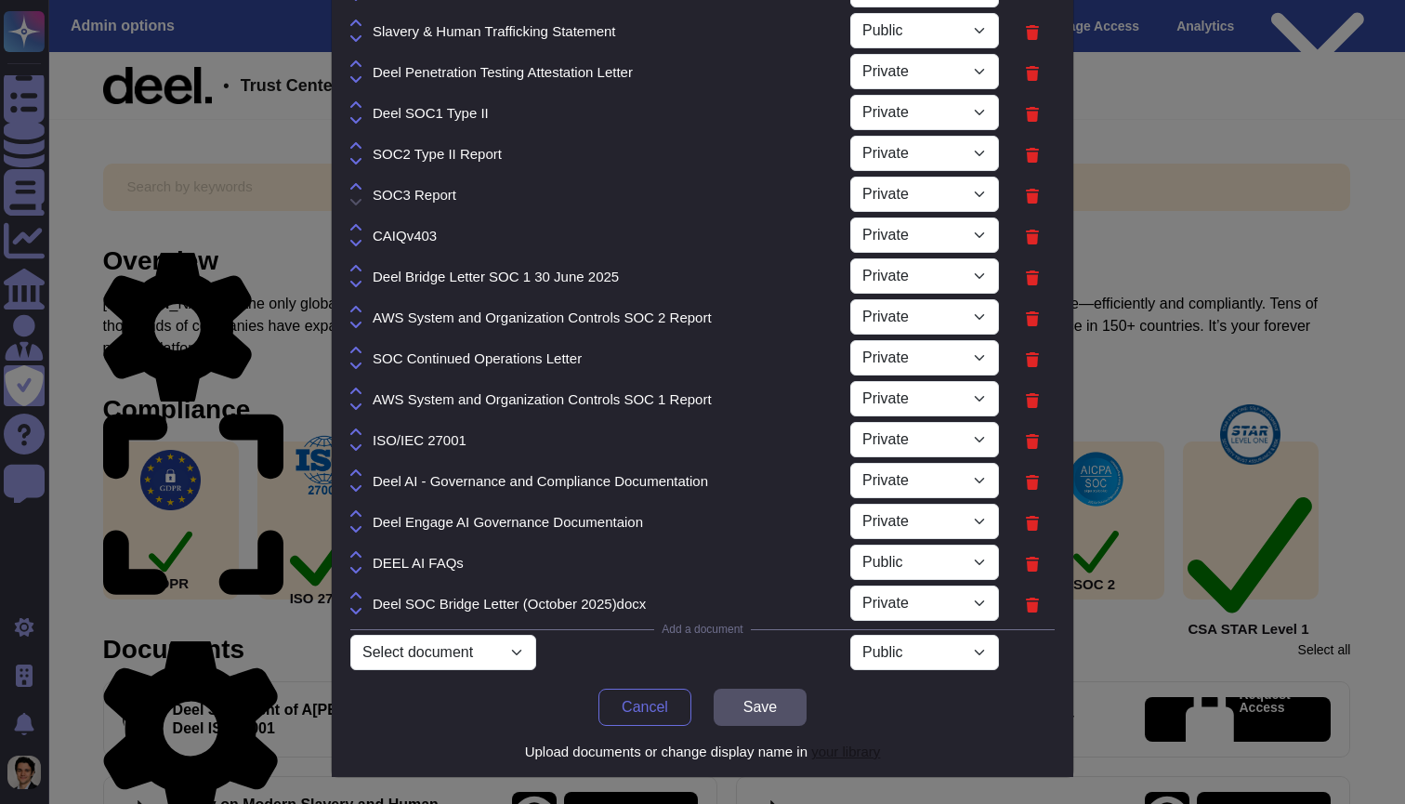
scroll to position [231, 0]
click at [857, 750] on link "your library" at bounding box center [845, 751] width 69 height 16
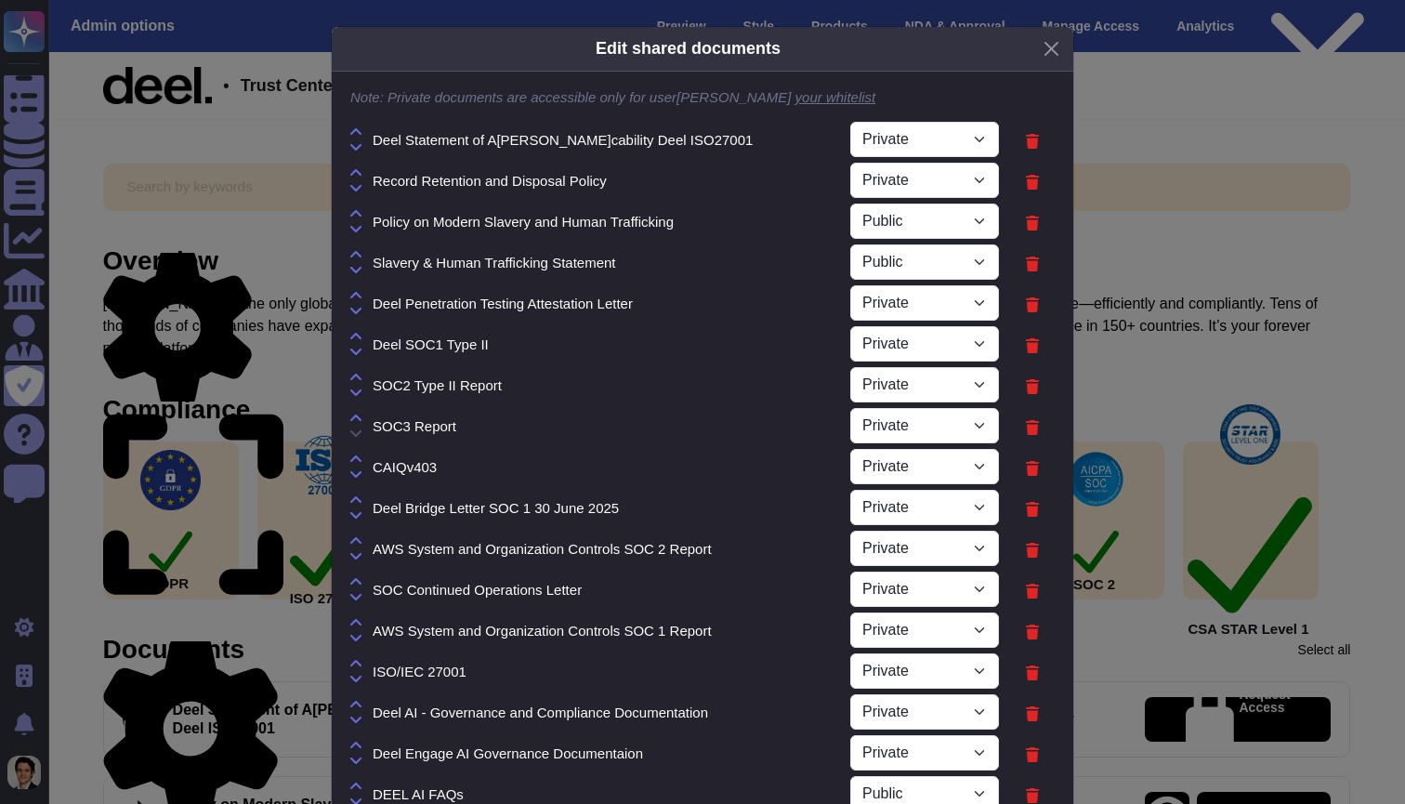
scroll to position [0, 0]
click at [1047, 46] on button "Close" at bounding box center [1051, 48] width 29 height 29
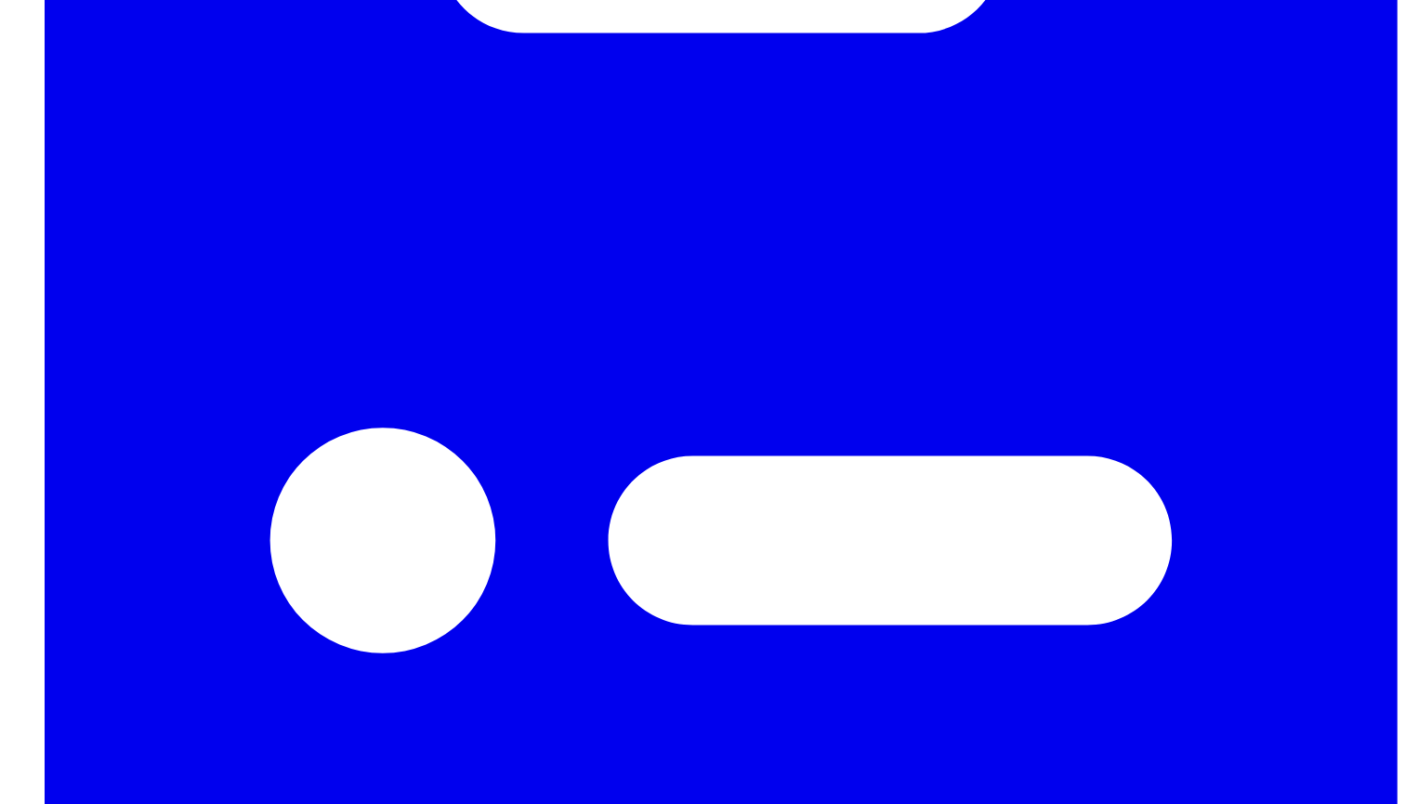
scroll to position [447, 0]
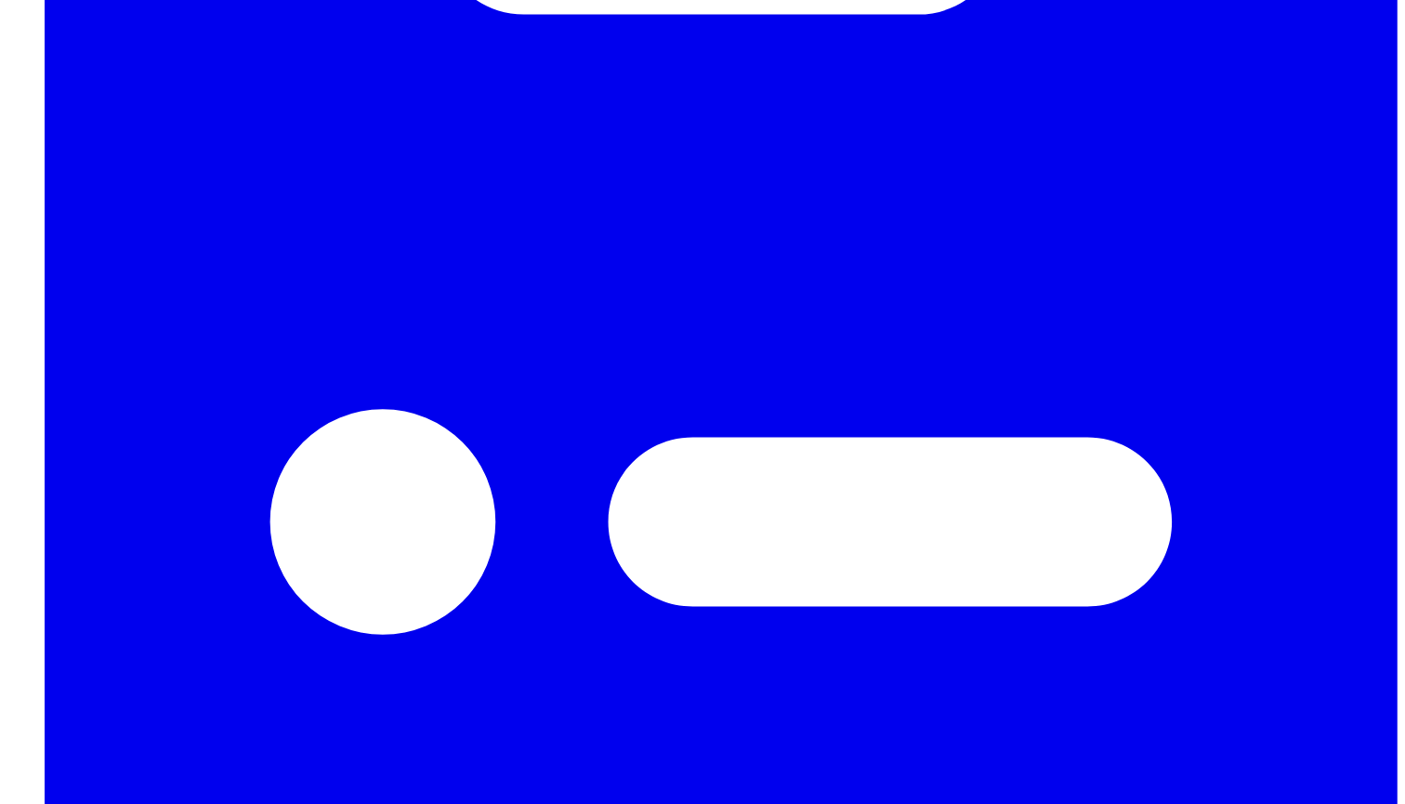
select select "PRIVATE"
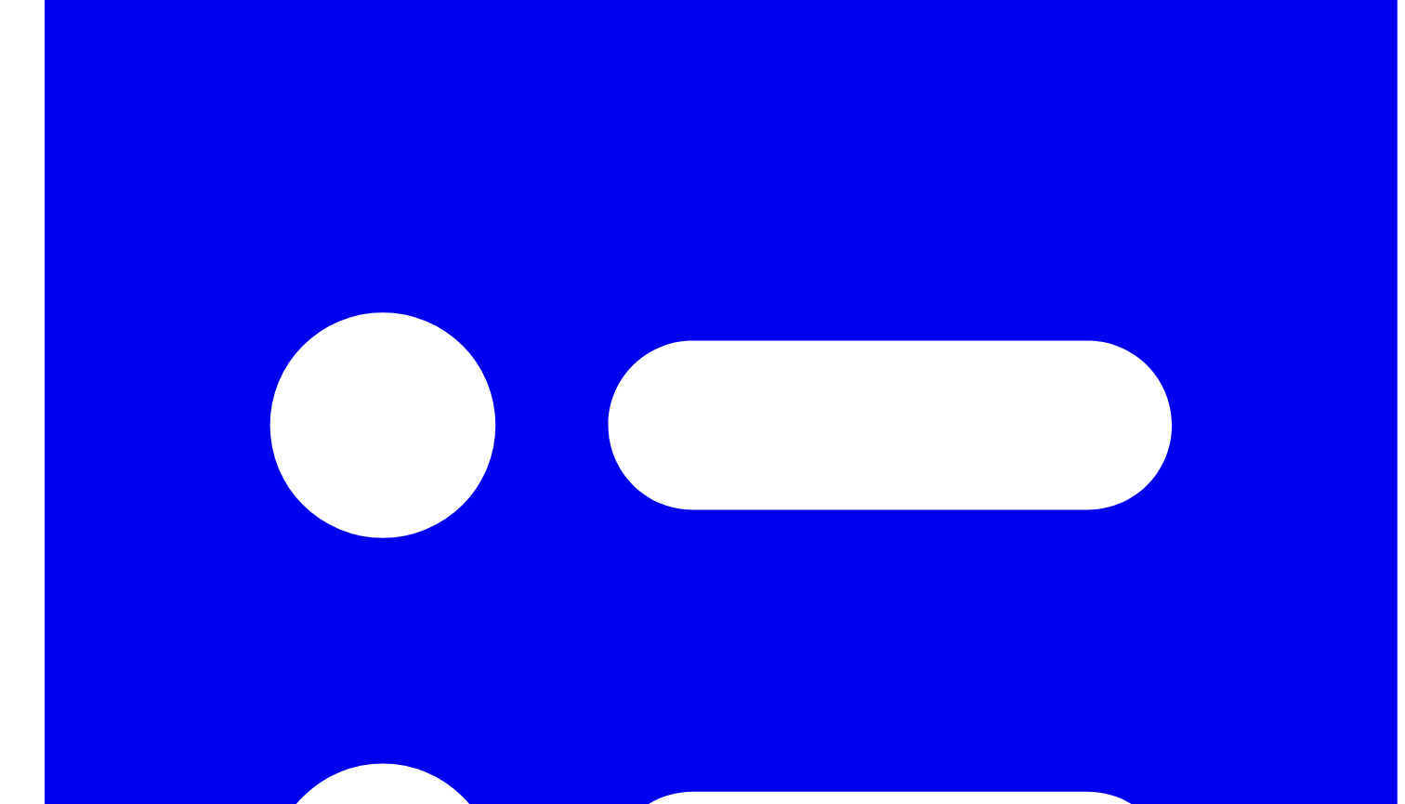
scroll to position [593, 0]
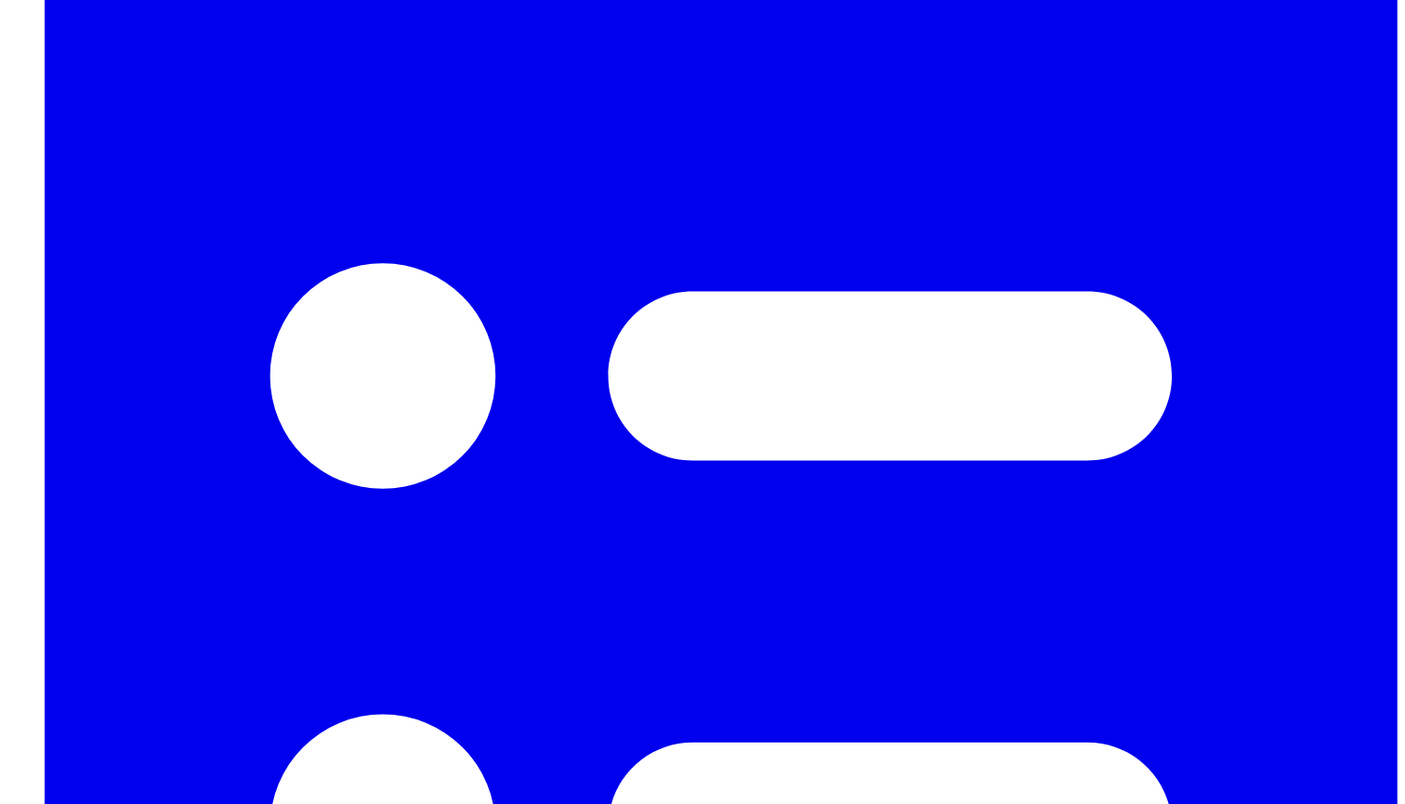
select select "PRIVATE"
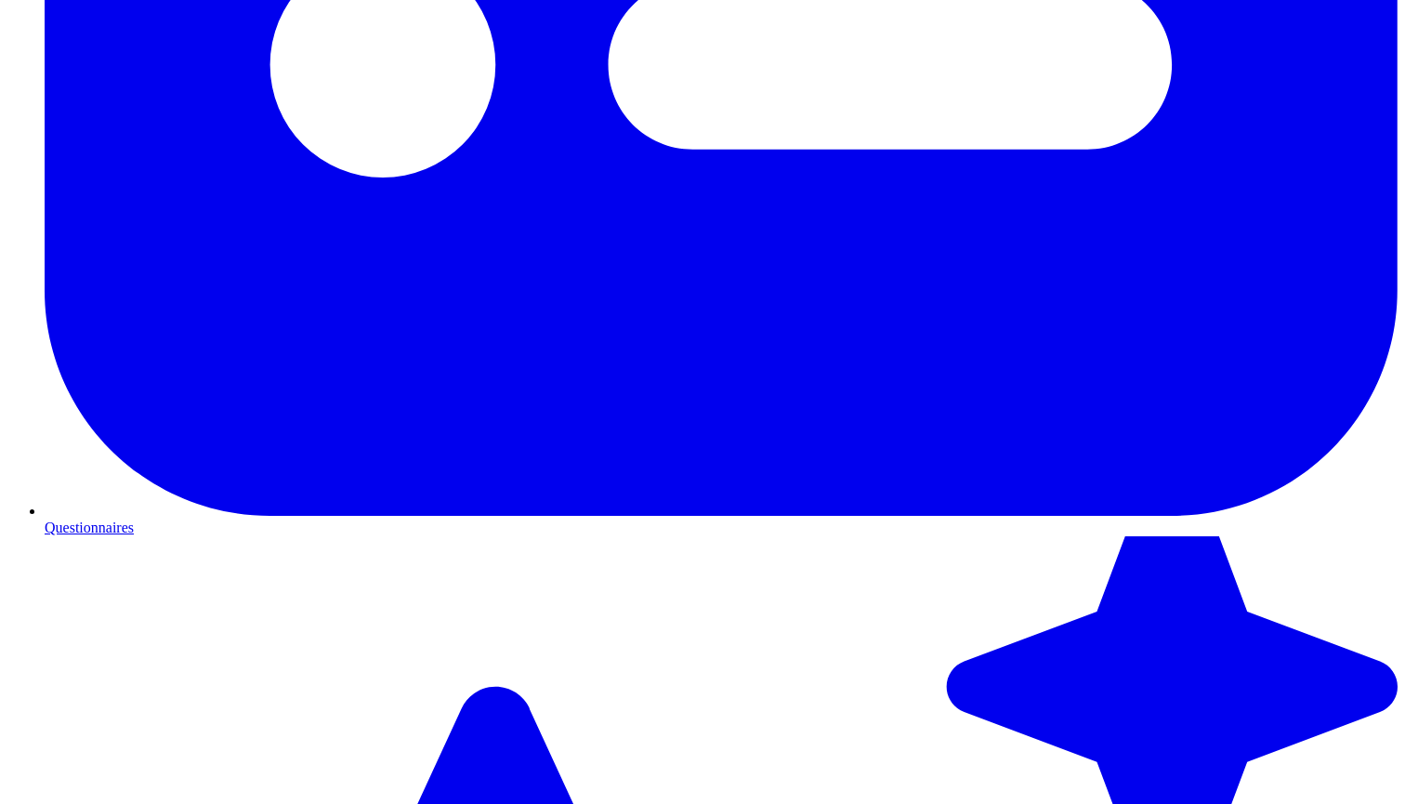
scroll to position [1621, 0]
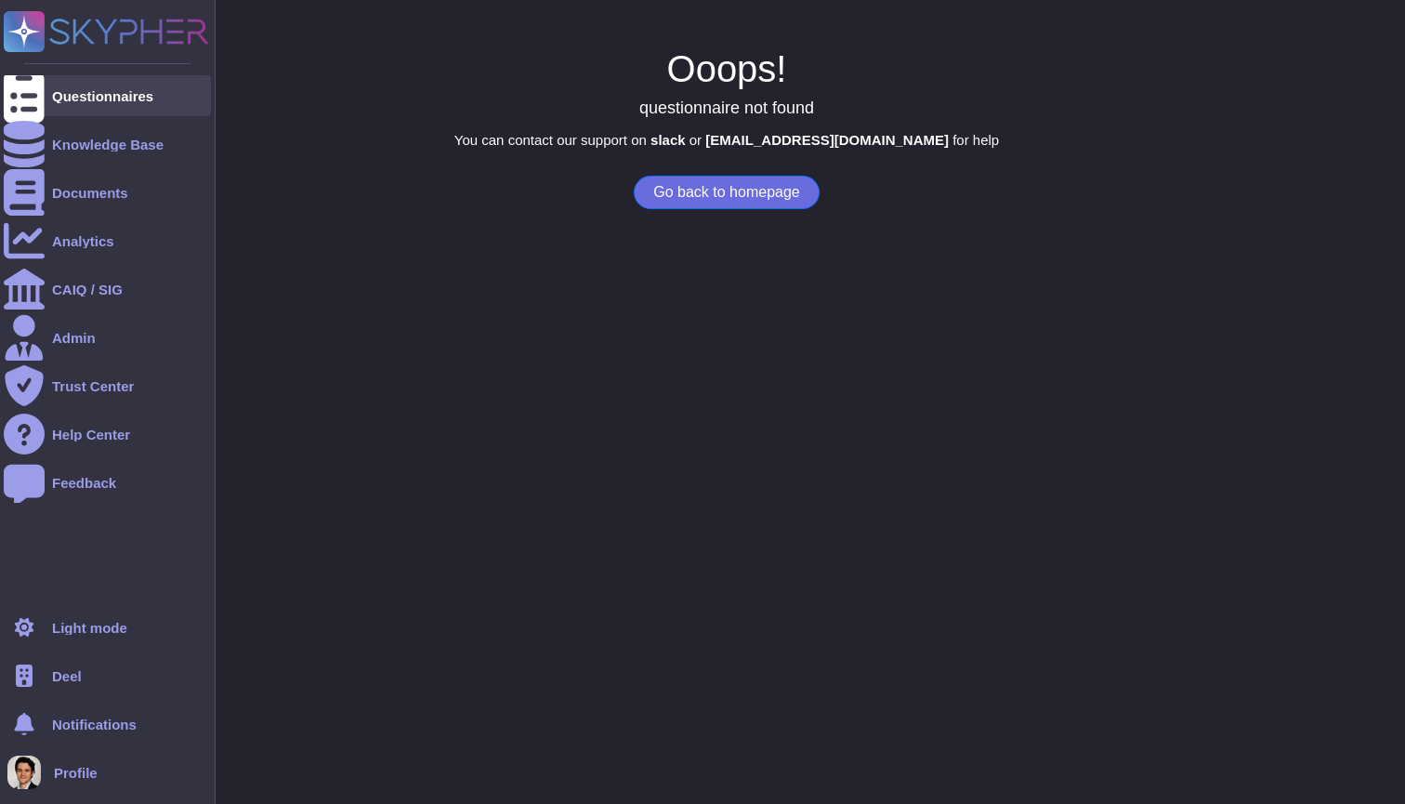
click at [39, 83] on div at bounding box center [24, 95] width 41 height 41
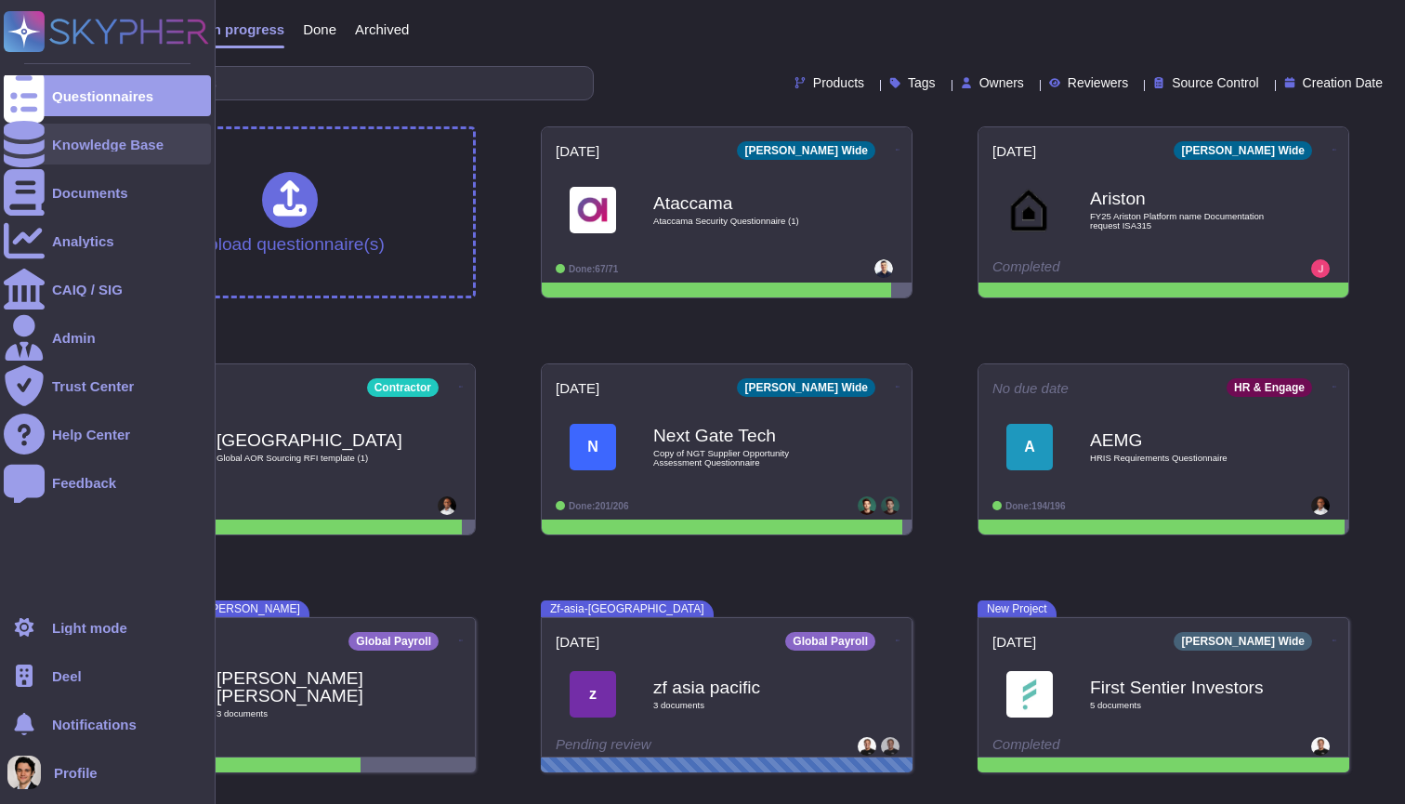
click at [41, 154] on div at bounding box center [24, 144] width 41 height 41
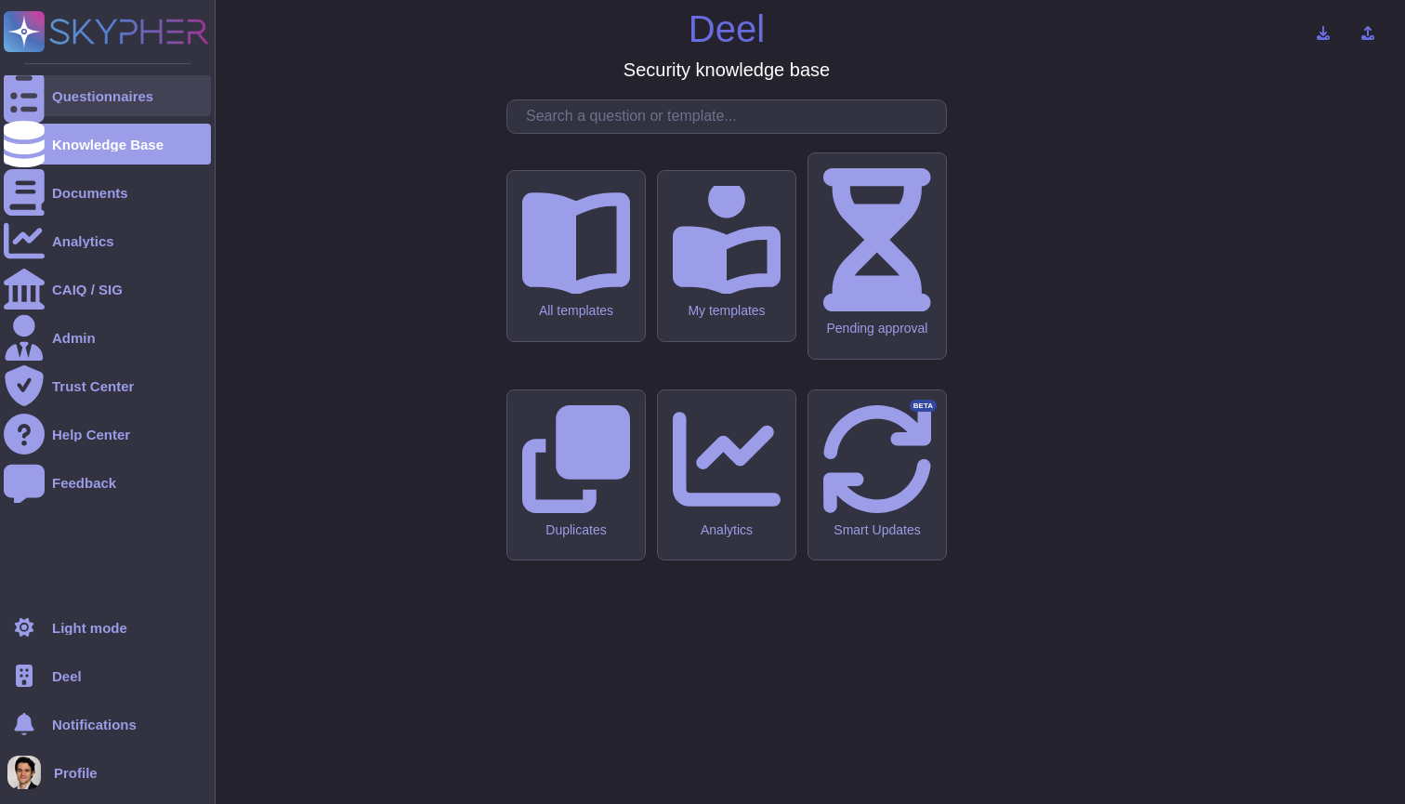
click at [103, 96] on div "Questionnaires" at bounding box center [102, 96] width 101 height 14
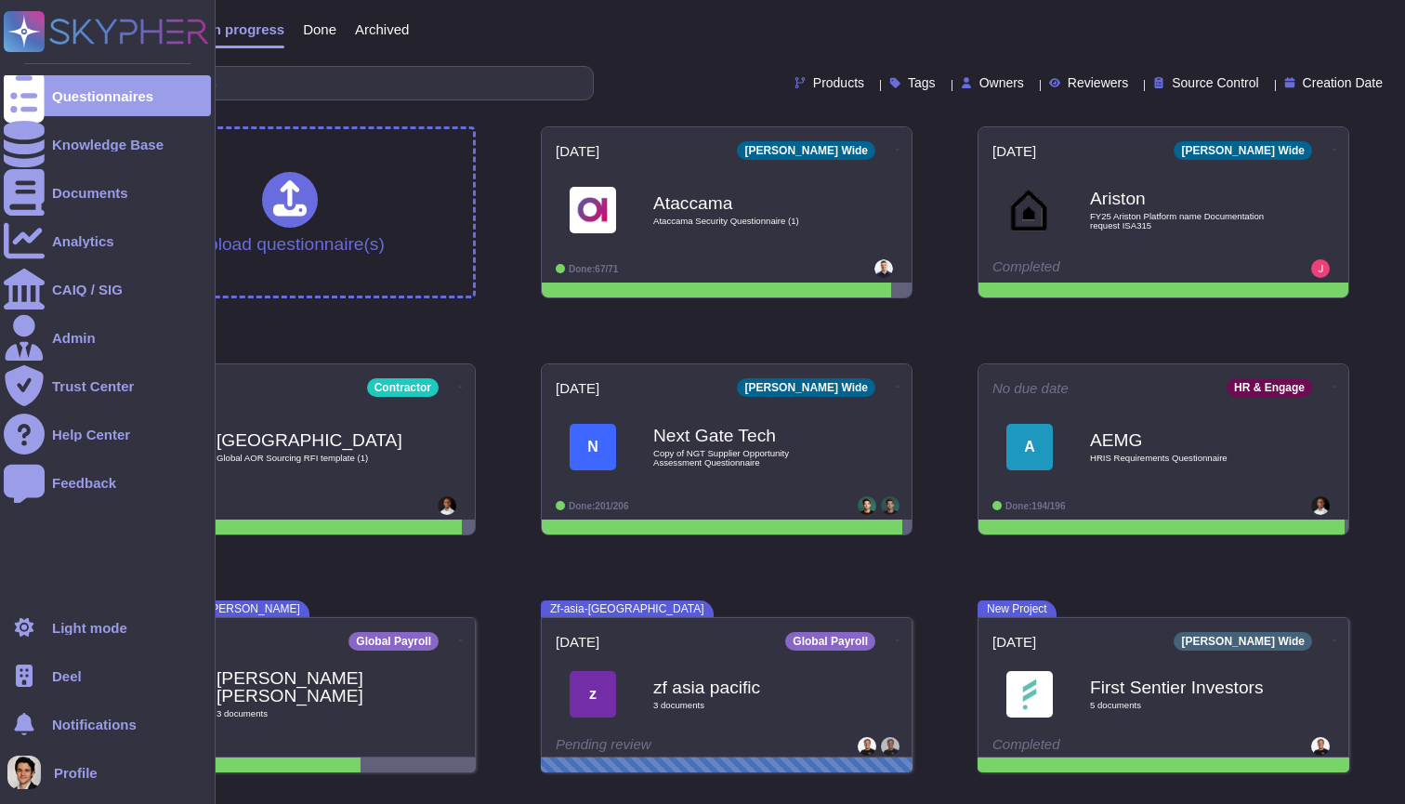
click at [96, 673] on div "Deel" at bounding box center [107, 675] width 207 height 41
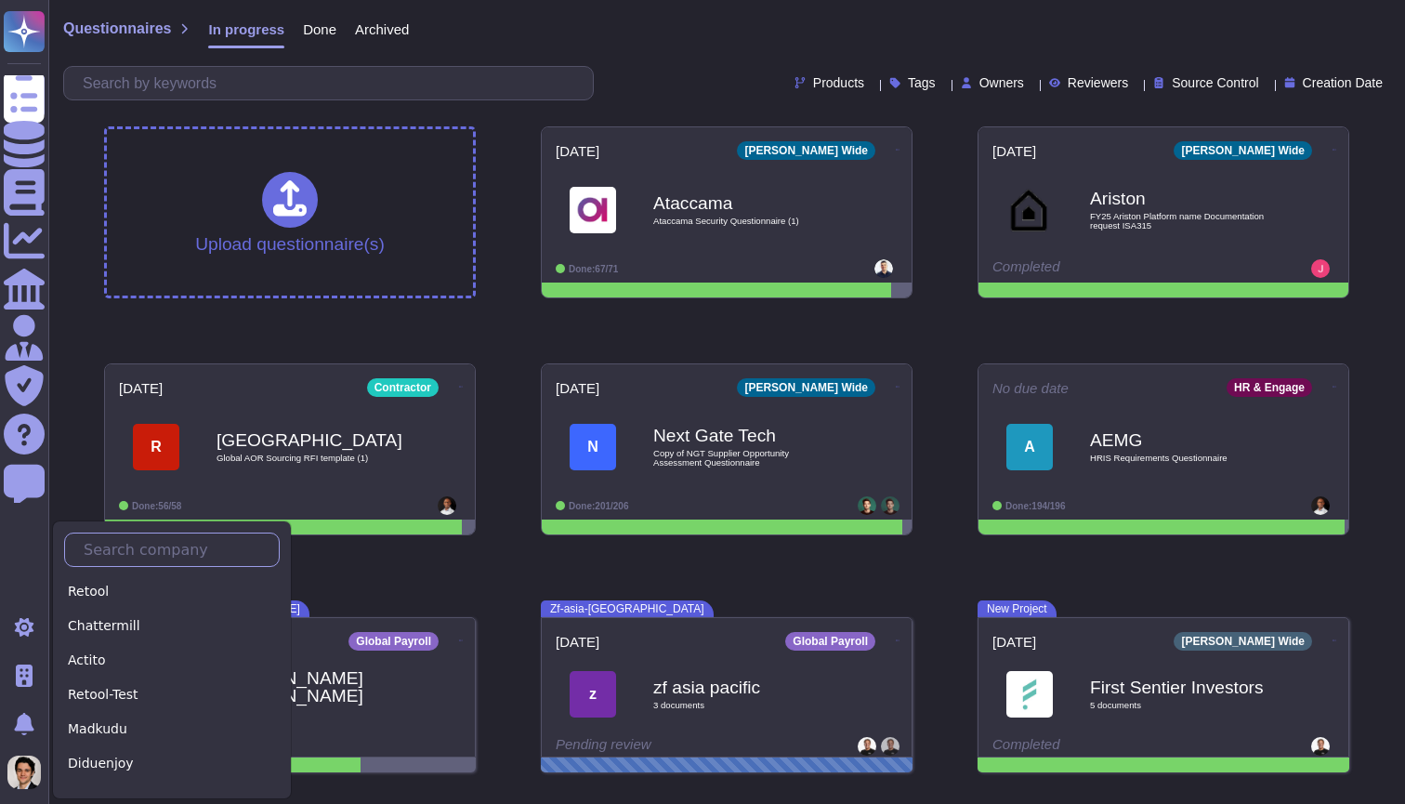
click at [173, 561] on input "text" at bounding box center [176, 549] width 204 height 33
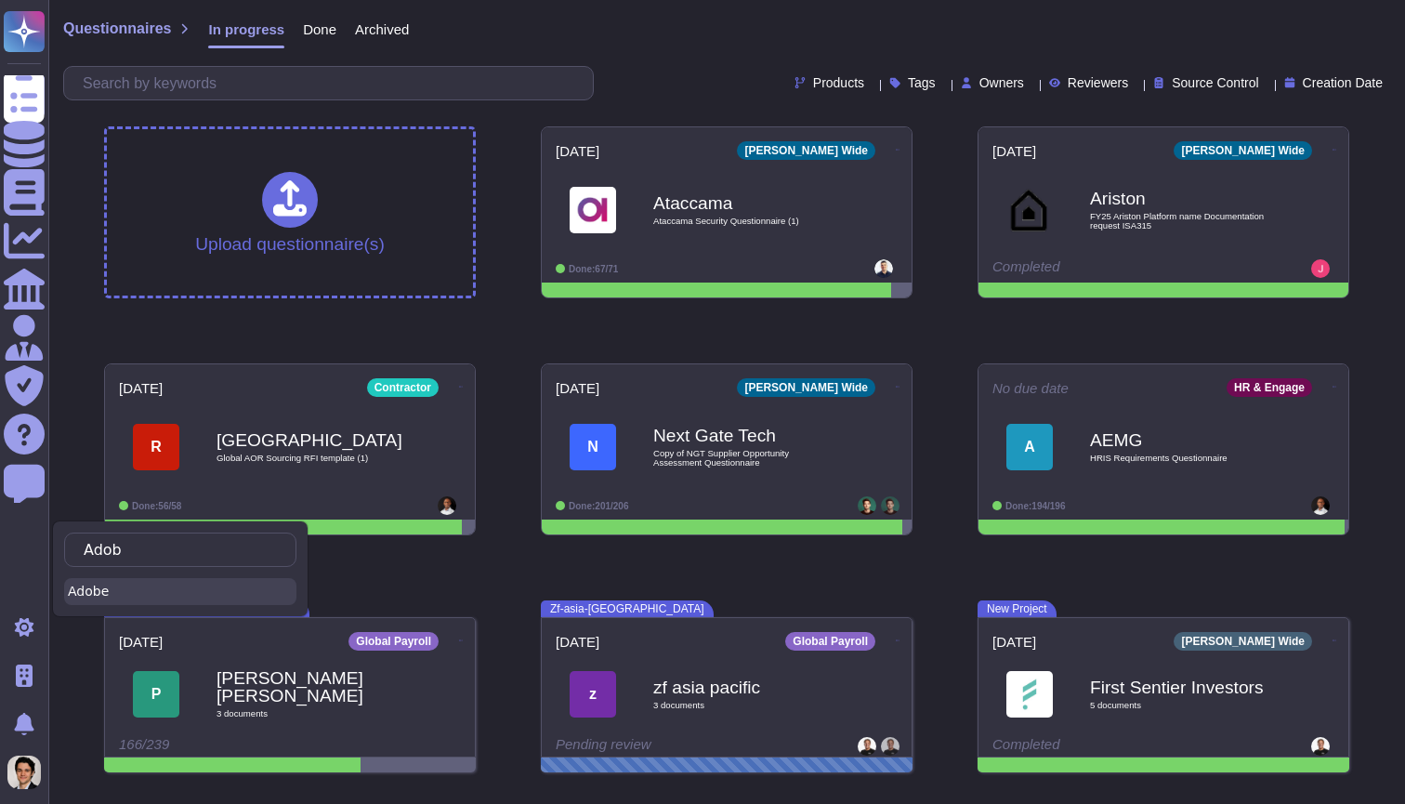
type input "Adob"
click at [128, 588] on div "Adobe" at bounding box center [180, 591] width 232 height 27
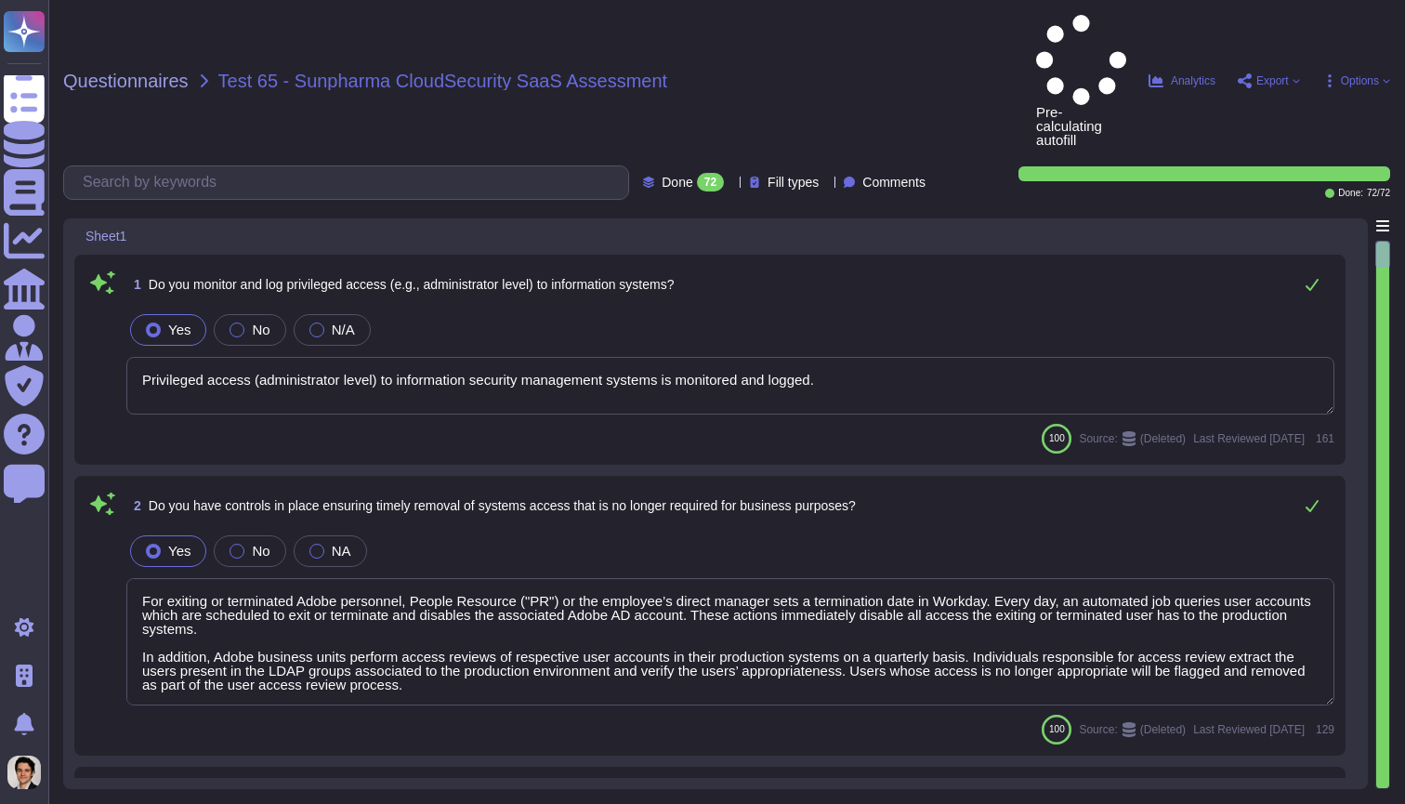
type textarea "Privileged access (administrator level) to information security management syst…"
type textarea "For exiting or terminated Adobe personnel, People Resource ("PR") or the employ…"
type textarea "Yes we do all of the above - 2FA, audit trails, IP address filtering, firewalls…"
type textarea "Adobe has robust controls in place to prevent unauthorized access to tenant app…"
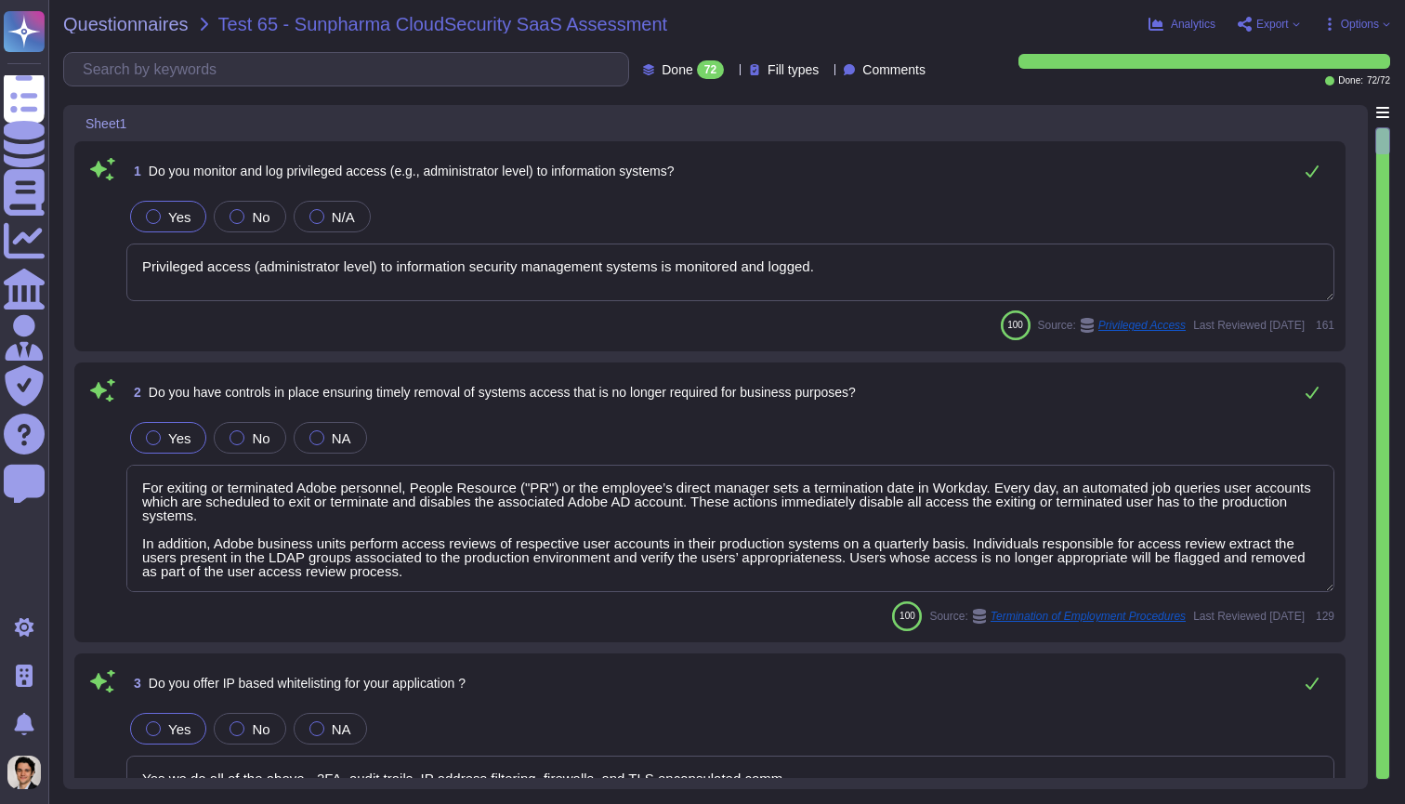
click at [1113, 275] on textarea "Privileged access (administrator level) to information security management syst…" at bounding box center [730, 272] width 1208 height 58
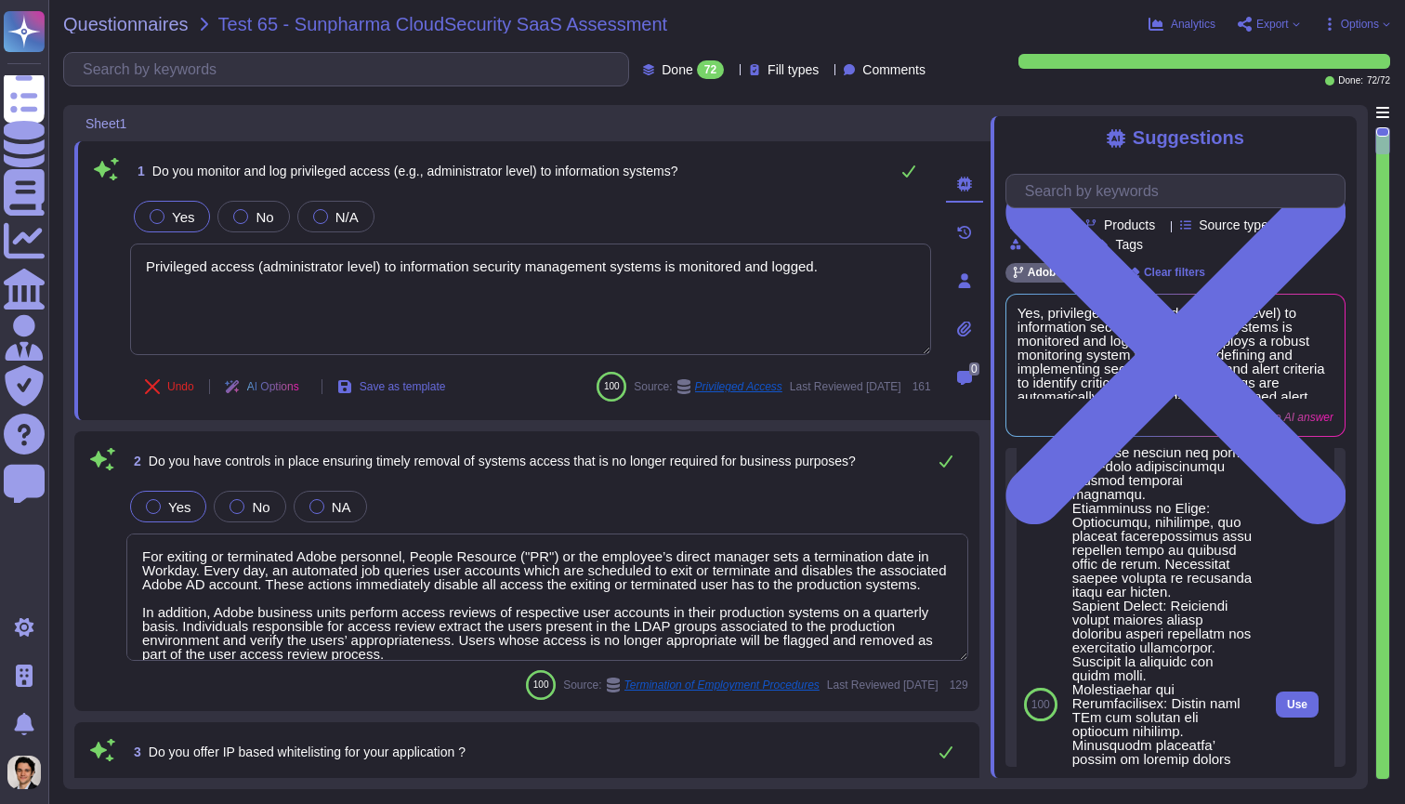
scroll to position [582, 0]
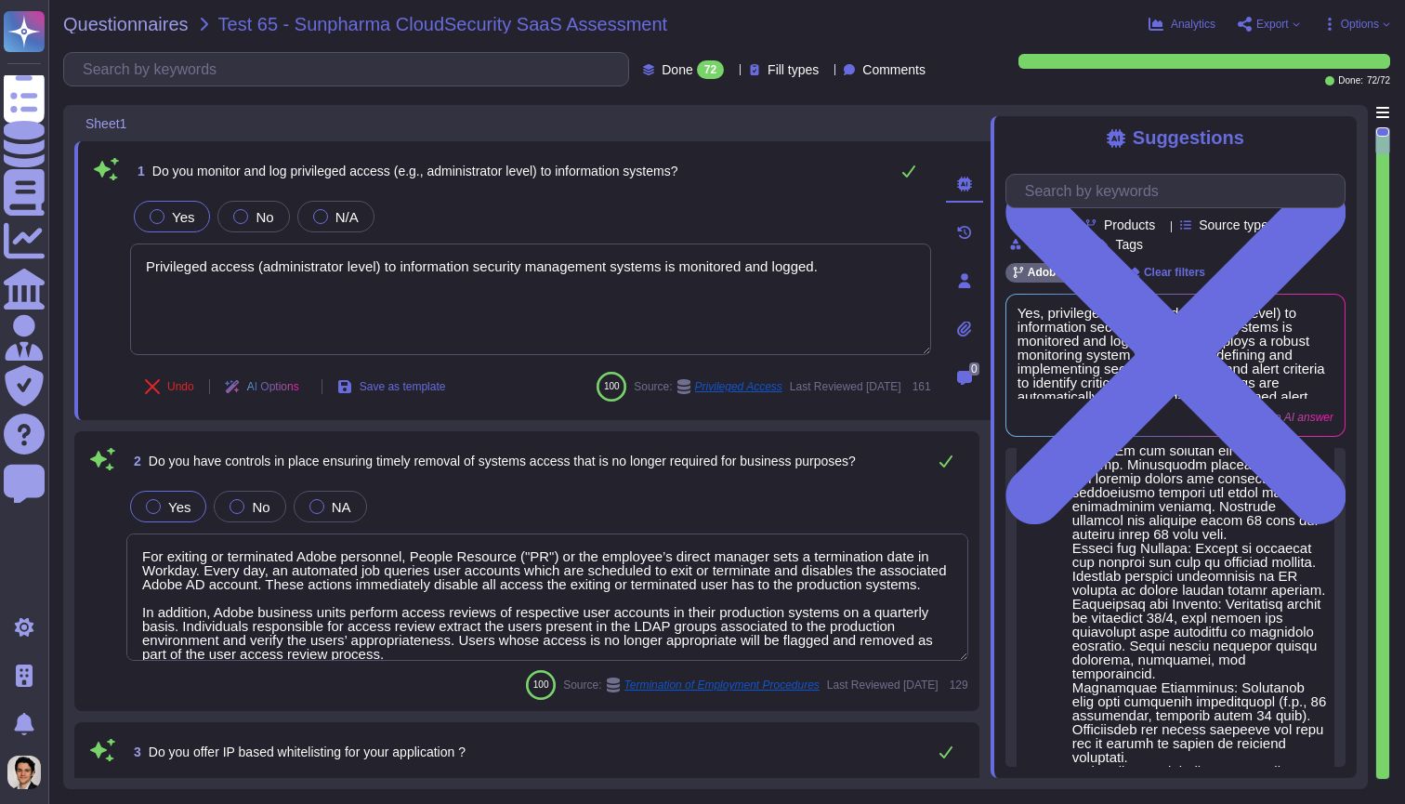
click at [777, 599] on textarea "For exiting or terminated Adobe personnel, People Resource ("PR") or the employ…" at bounding box center [547, 596] width 842 height 127
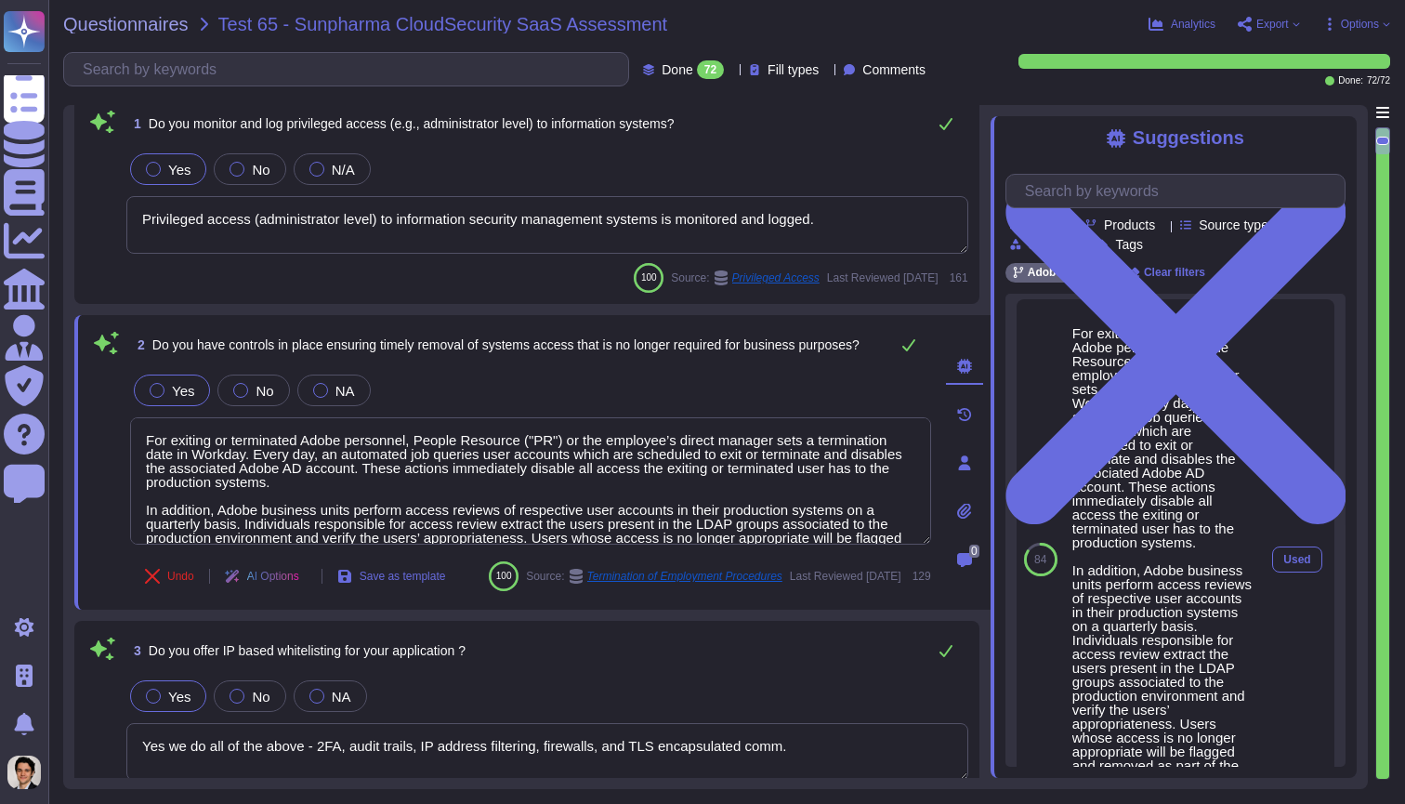
scroll to position [0, 0]
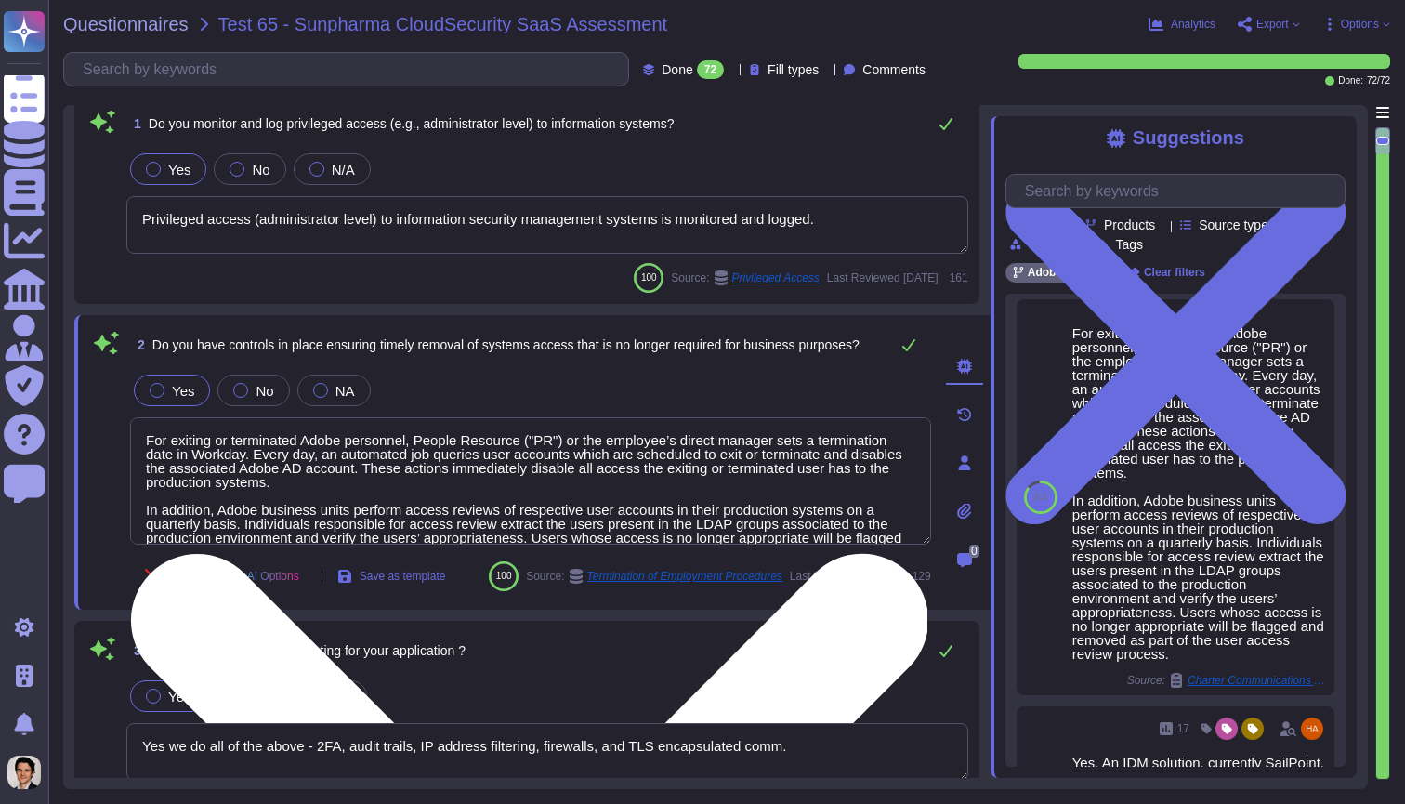
click at [845, 497] on textarea "For exiting or terminated Adobe personnel, People Resource ("PR") or the employ…" at bounding box center [530, 480] width 801 height 127
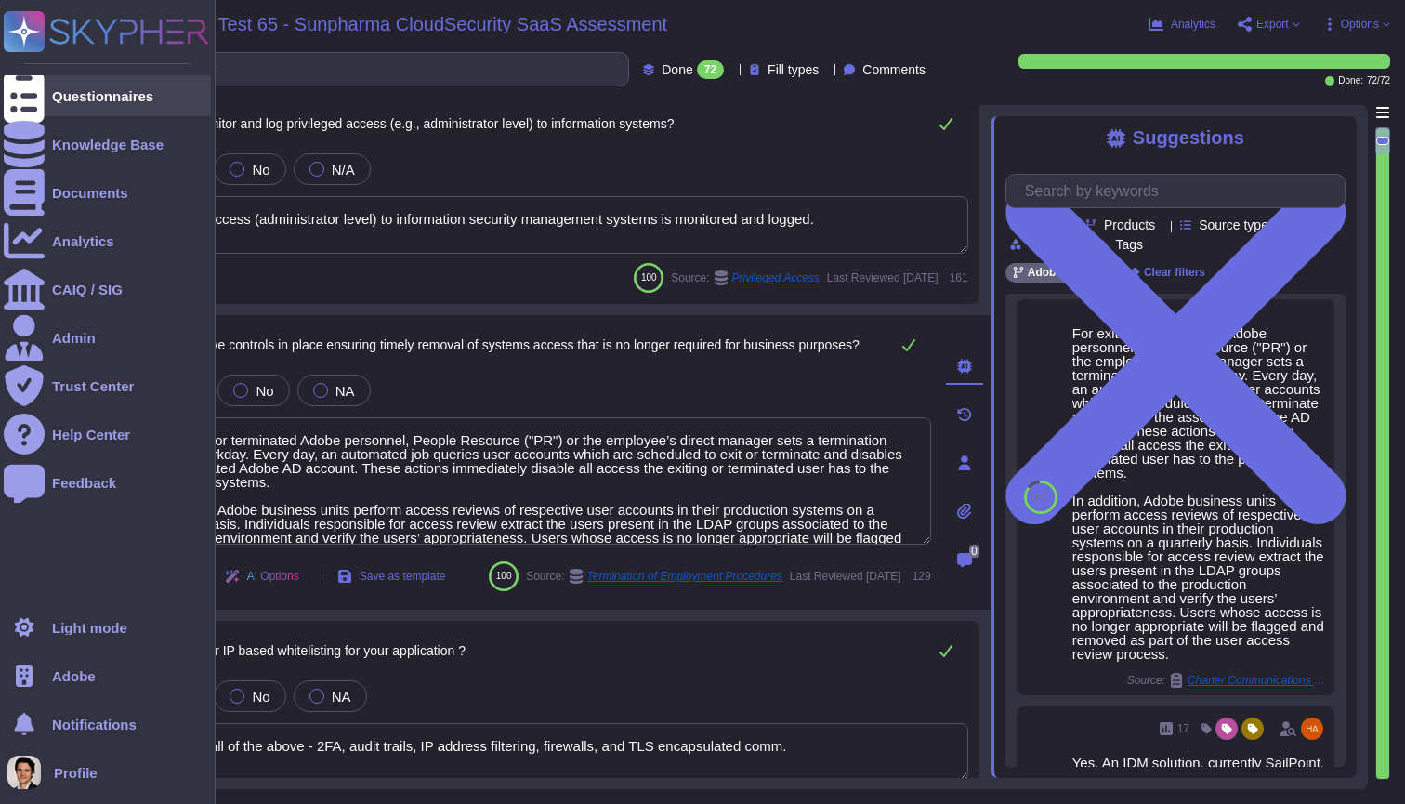
click at [41, 92] on div at bounding box center [24, 95] width 41 height 41
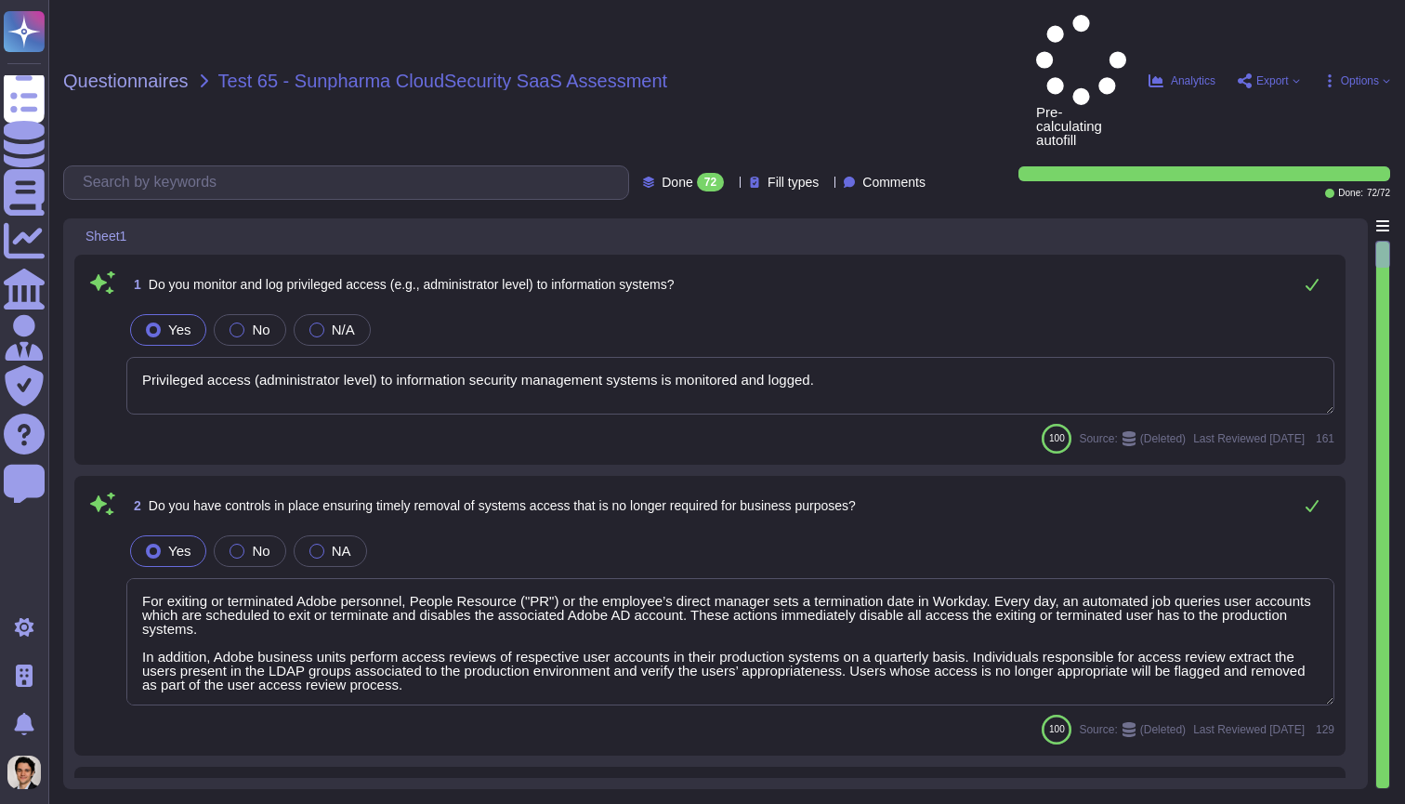
type textarea "Privileged access (administrator level) to information security management syst…"
type textarea "For exiting or terminated Adobe personnel, People Resource ("PR") or the employ…"
type textarea "Yes we do all of the above - 2FA, audit trails, IP address filtering, firewalls…"
type textarea "Adobe has robust controls in place to prevent unauthorized access to tenant app…"
click at [1031, 578] on textarea "For exiting or terminated Adobe personnel, People Resource ("PR") or the employ…" at bounding box center [730, 641] width 1208 height 127
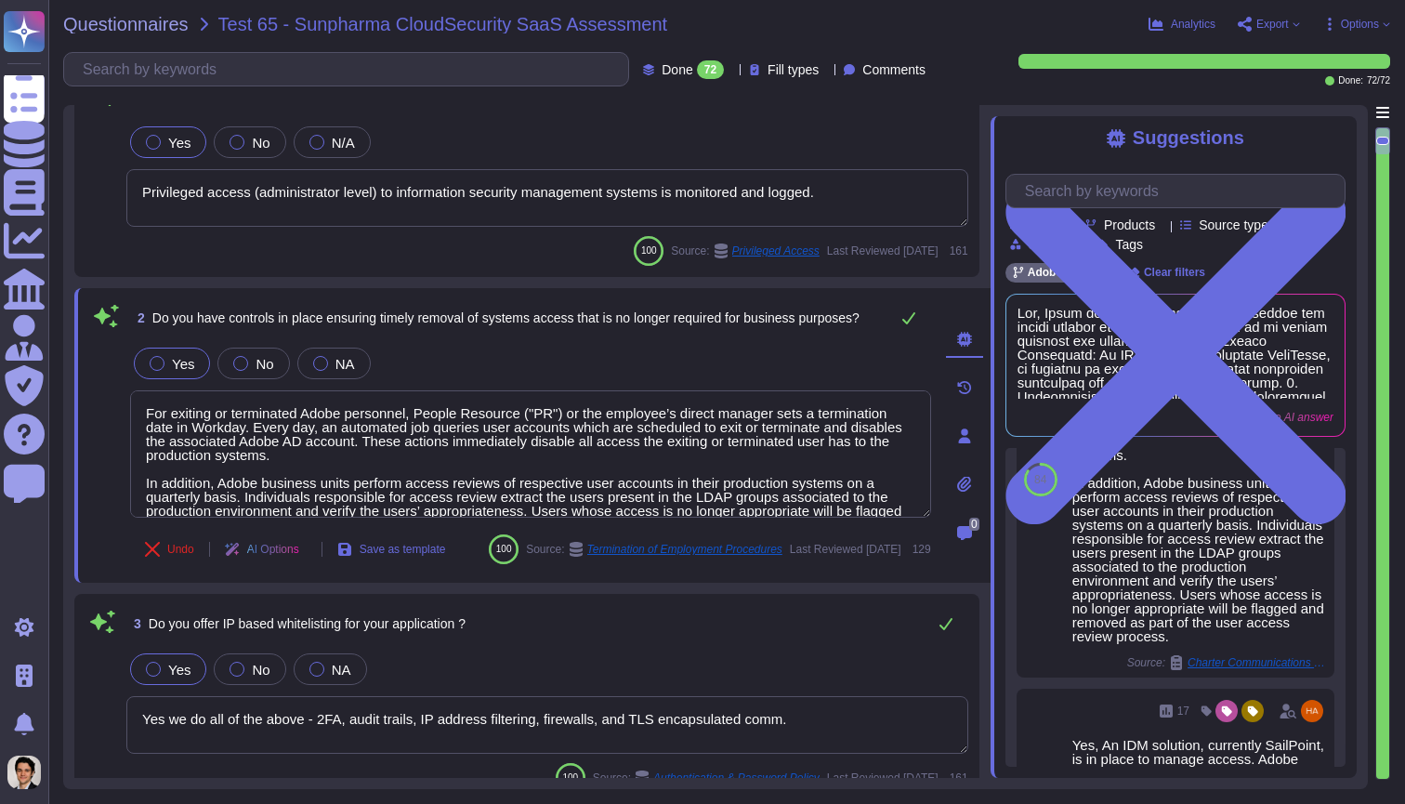
scroll to position [139, 0]
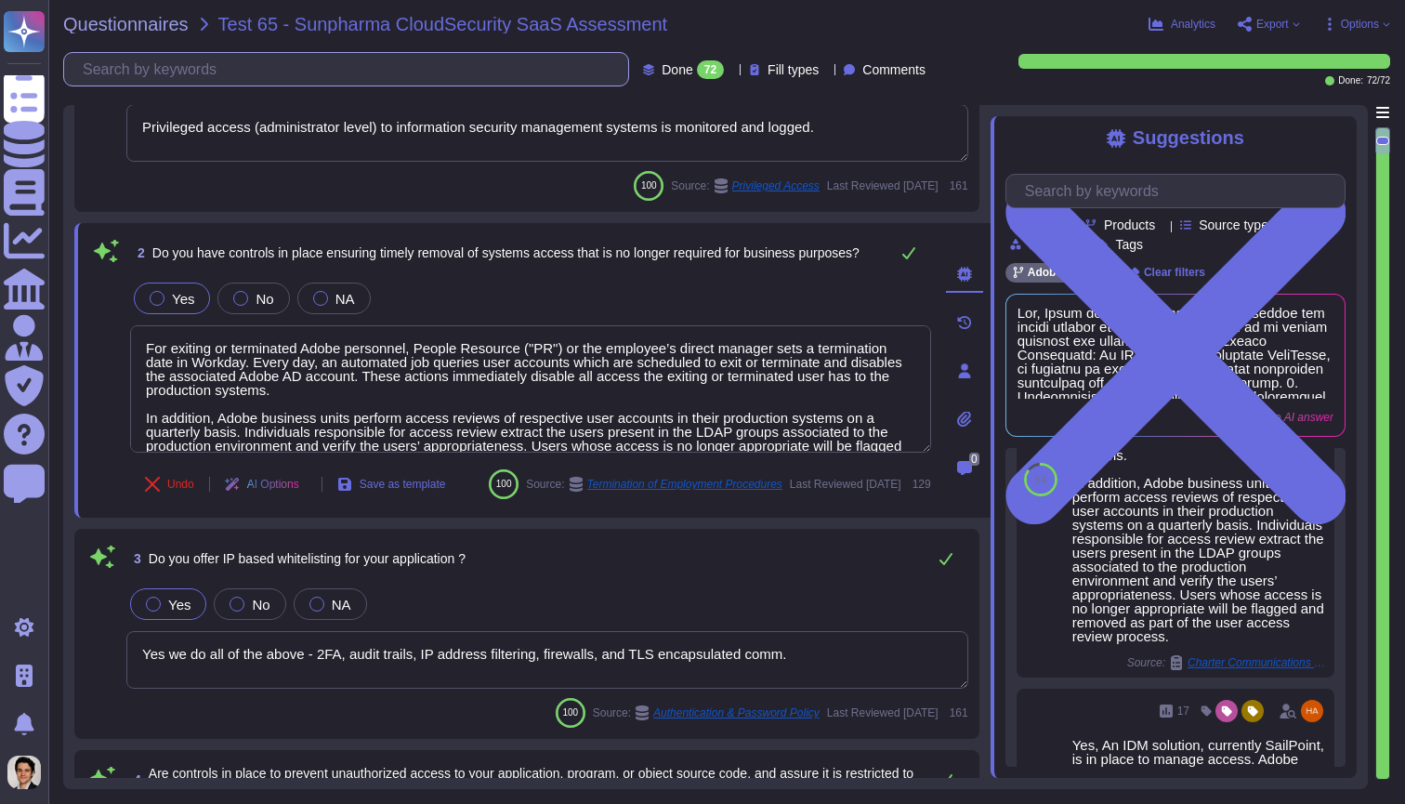
click at [274, 66] on input "text" at bounding box center [350, 69] width 555 height 33
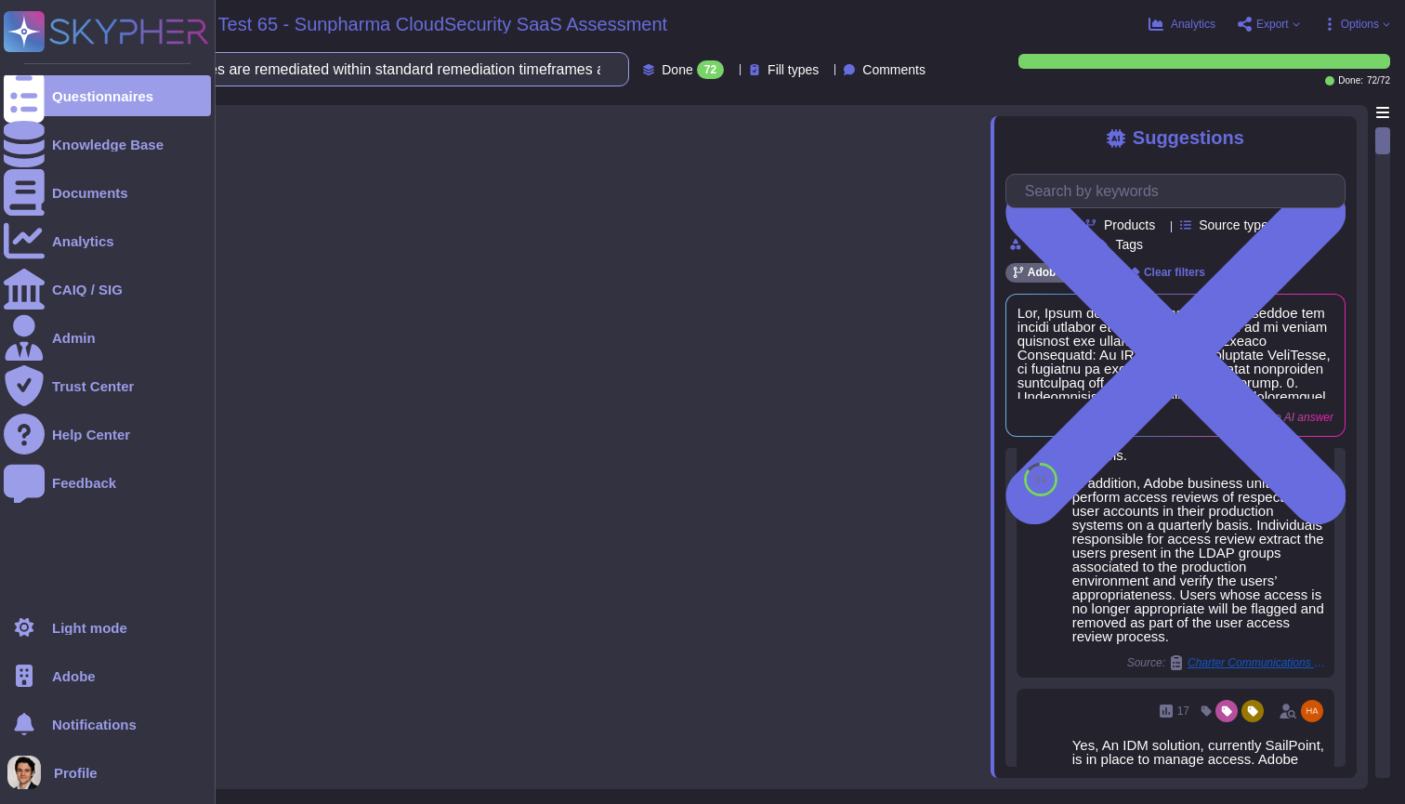
drag, startPoint x: 377, startPoint y: 71, endPoint x: 0, endPoint y: 55, distance: 377.5
click at [0, 55] on div "Questionnaires Knowledge Base Documents Analytics CAIQ / SIG Admin Trust Center…" at bounding box center [702, 402] width 1405 height 804
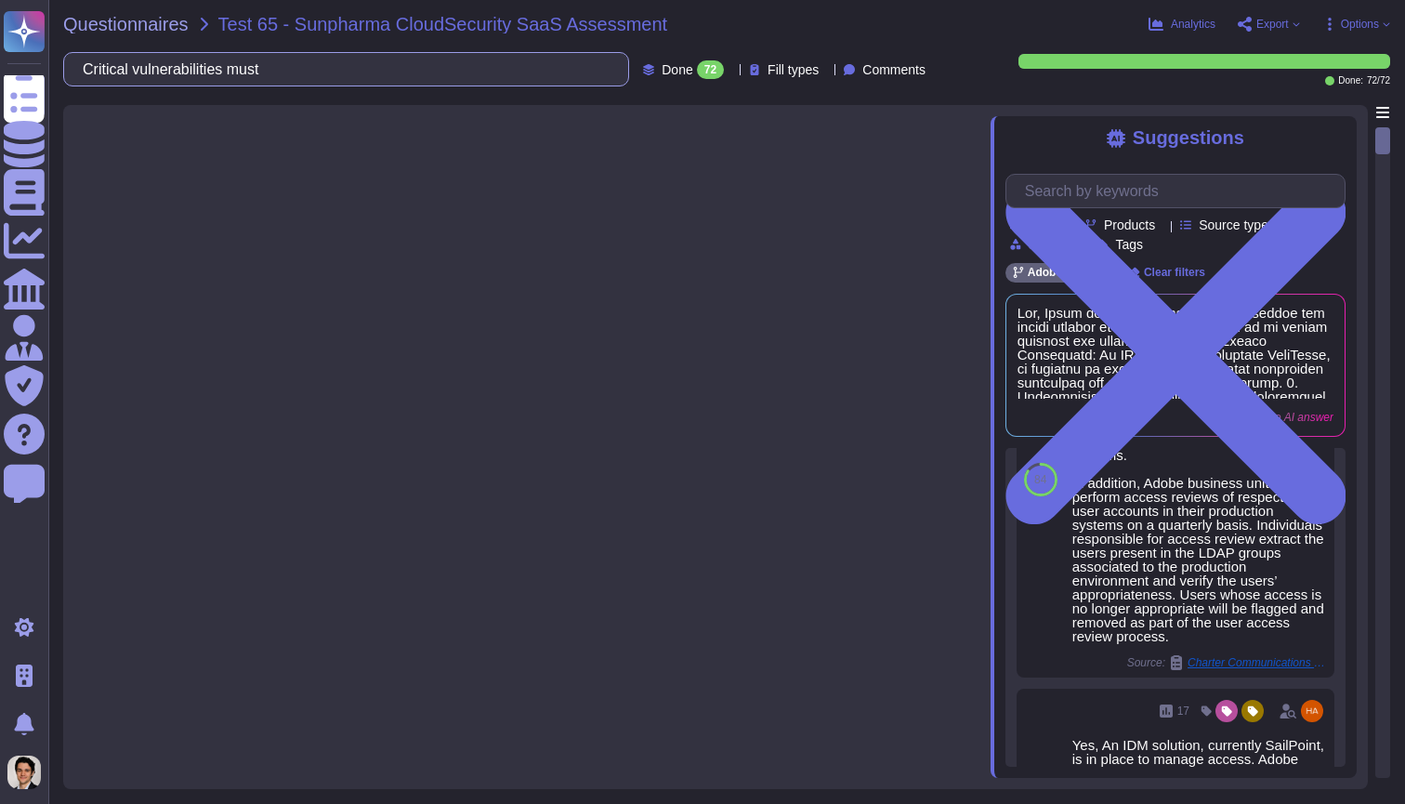
click at [381, 72] on input "Critical vulnerabilities must" at bounding box center [341, 69] width 536 height 33
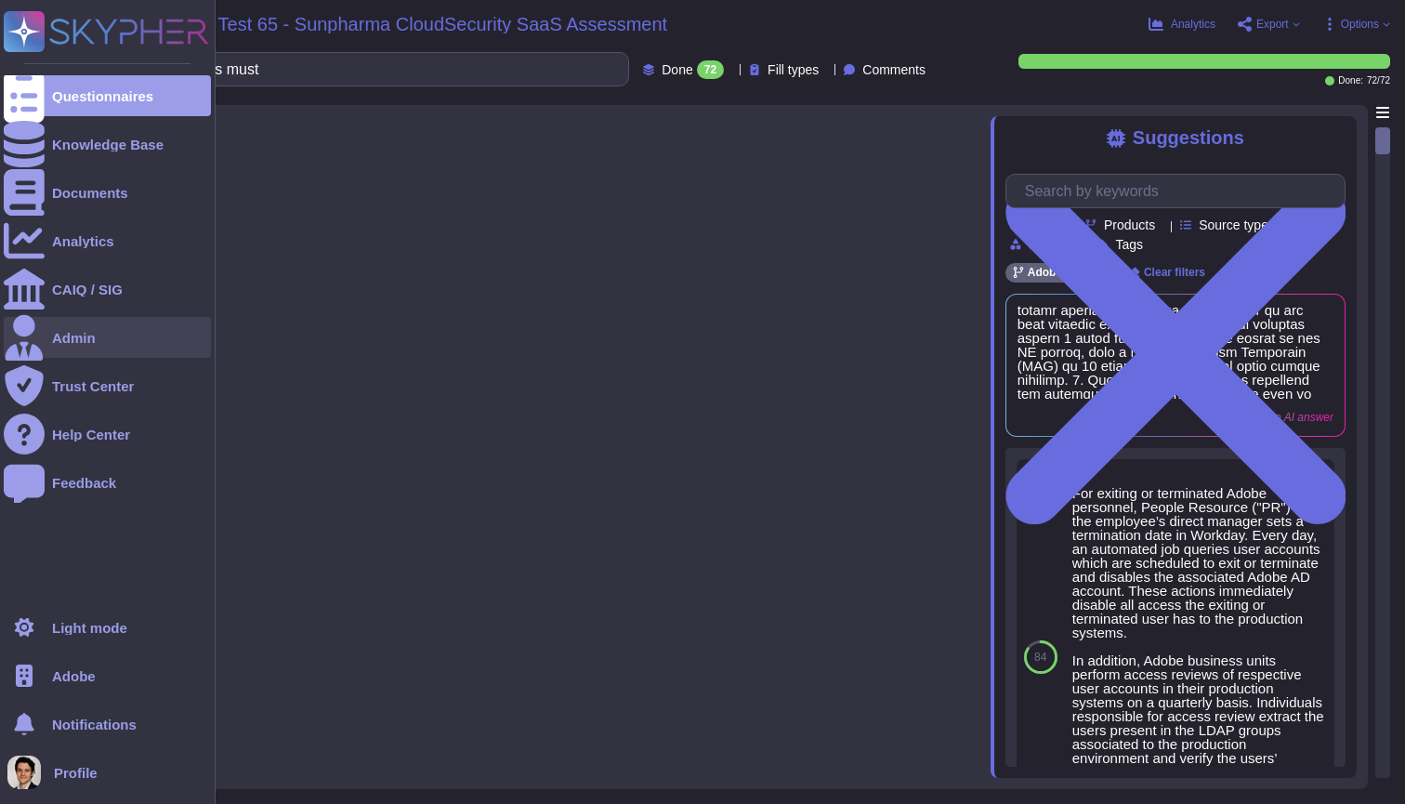
type input "Critical vulnerabilities must"
click at [59, 348] on div "Admin" at bounding box center [107, 337] width 207 height 41
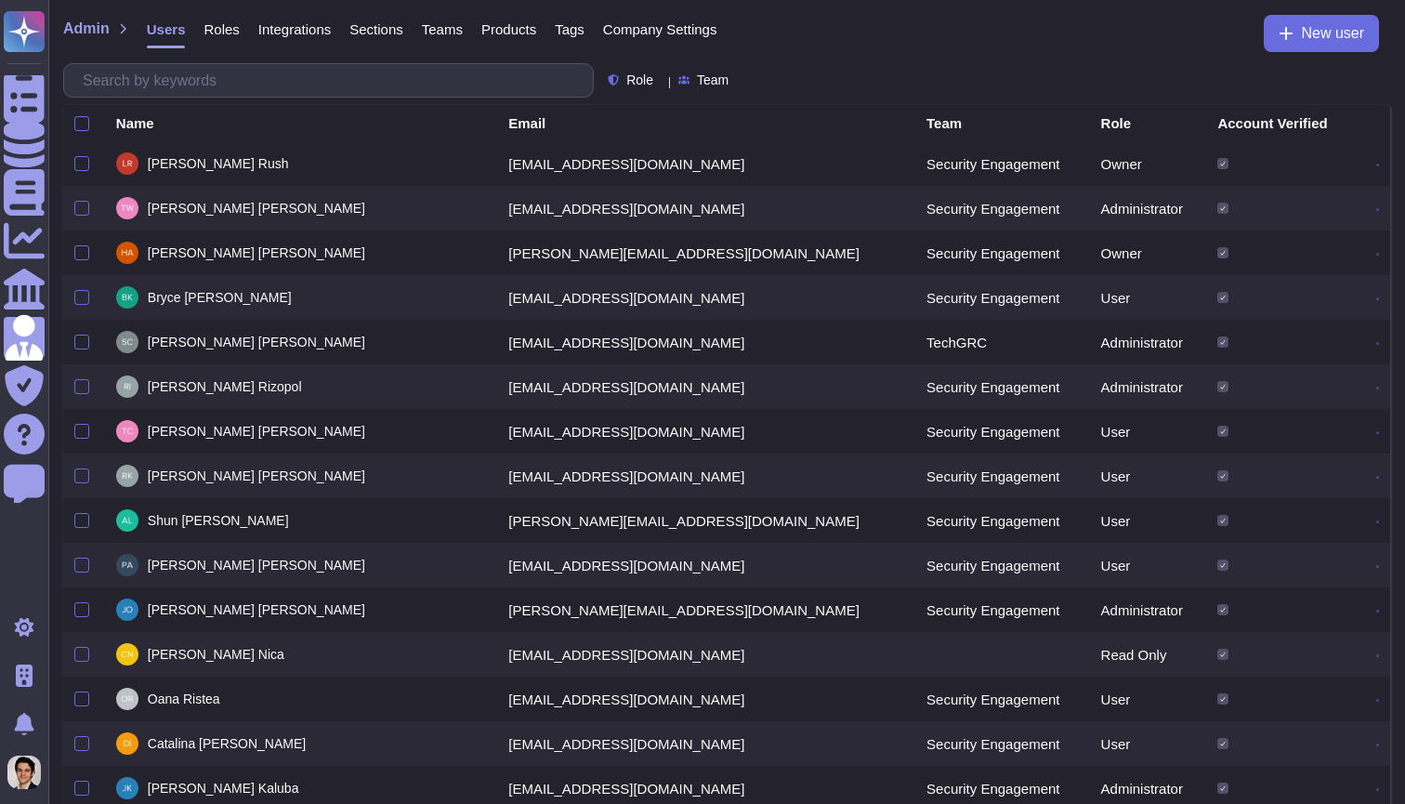
click at [681, 26] on span "Company Settings" at bounding box center [660, 29] width 114 height 14
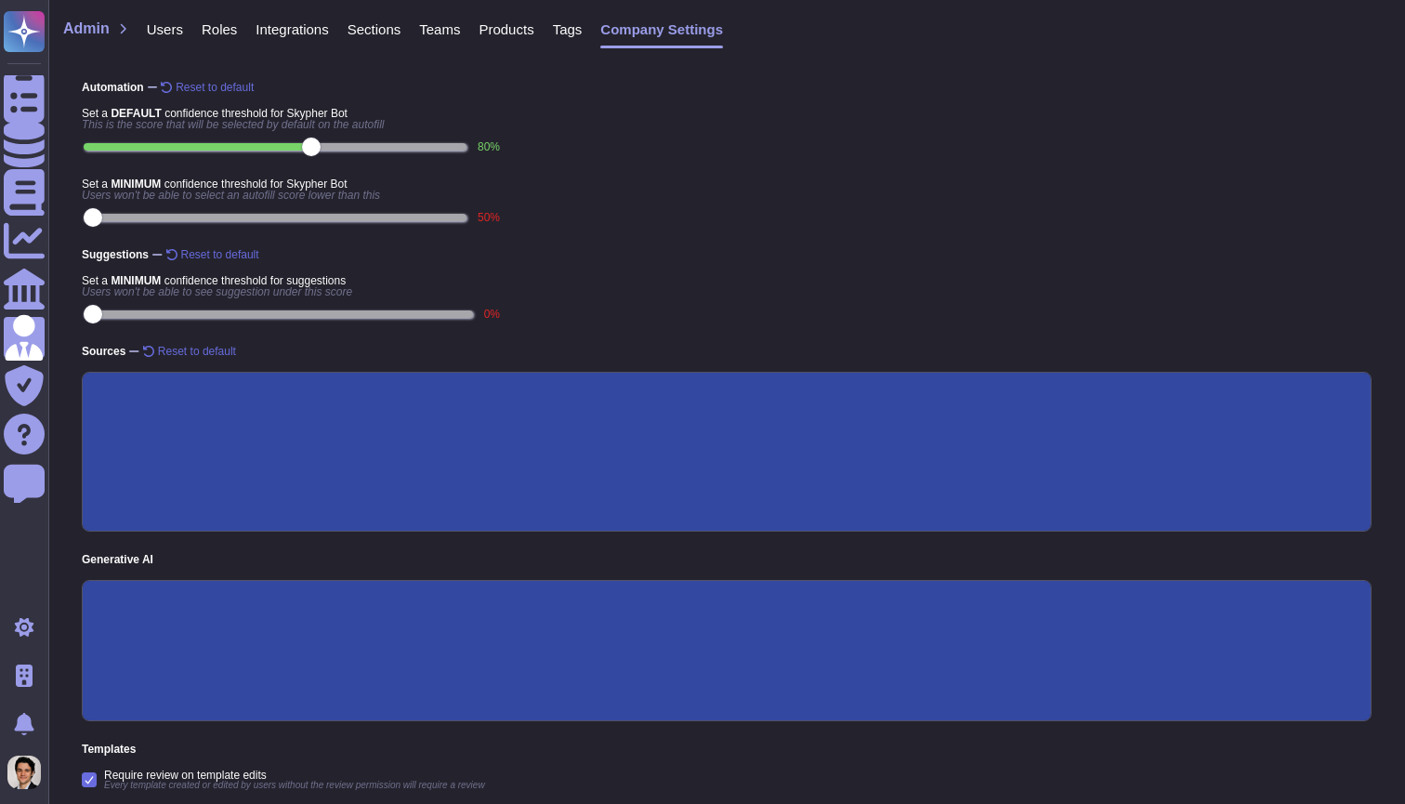
click at [222, 28] on span "Roles" at bounding box center [219, 29] width 35 height 14
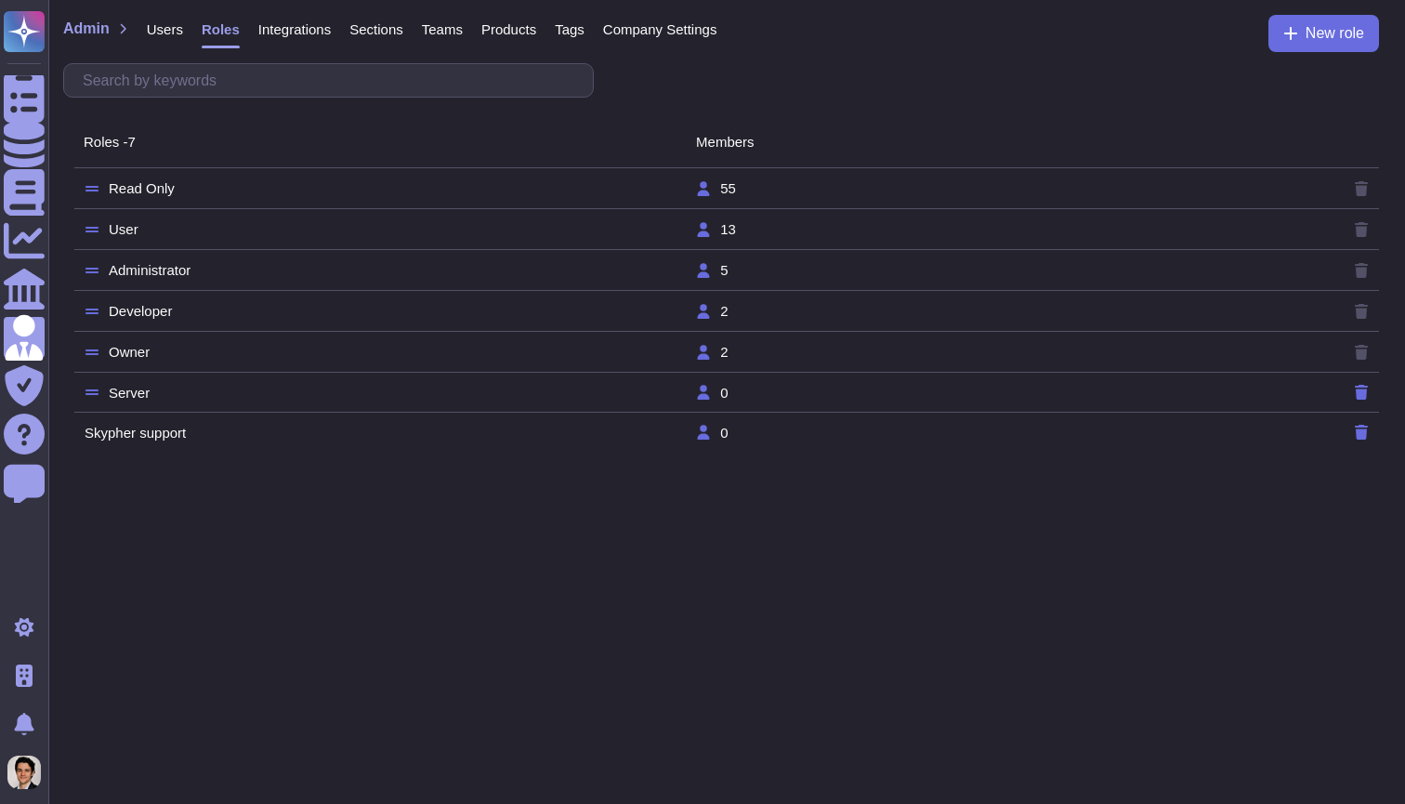
click at [228, 436] on td "Skypher support" at bounding box center [389, 433] width 611 height 16
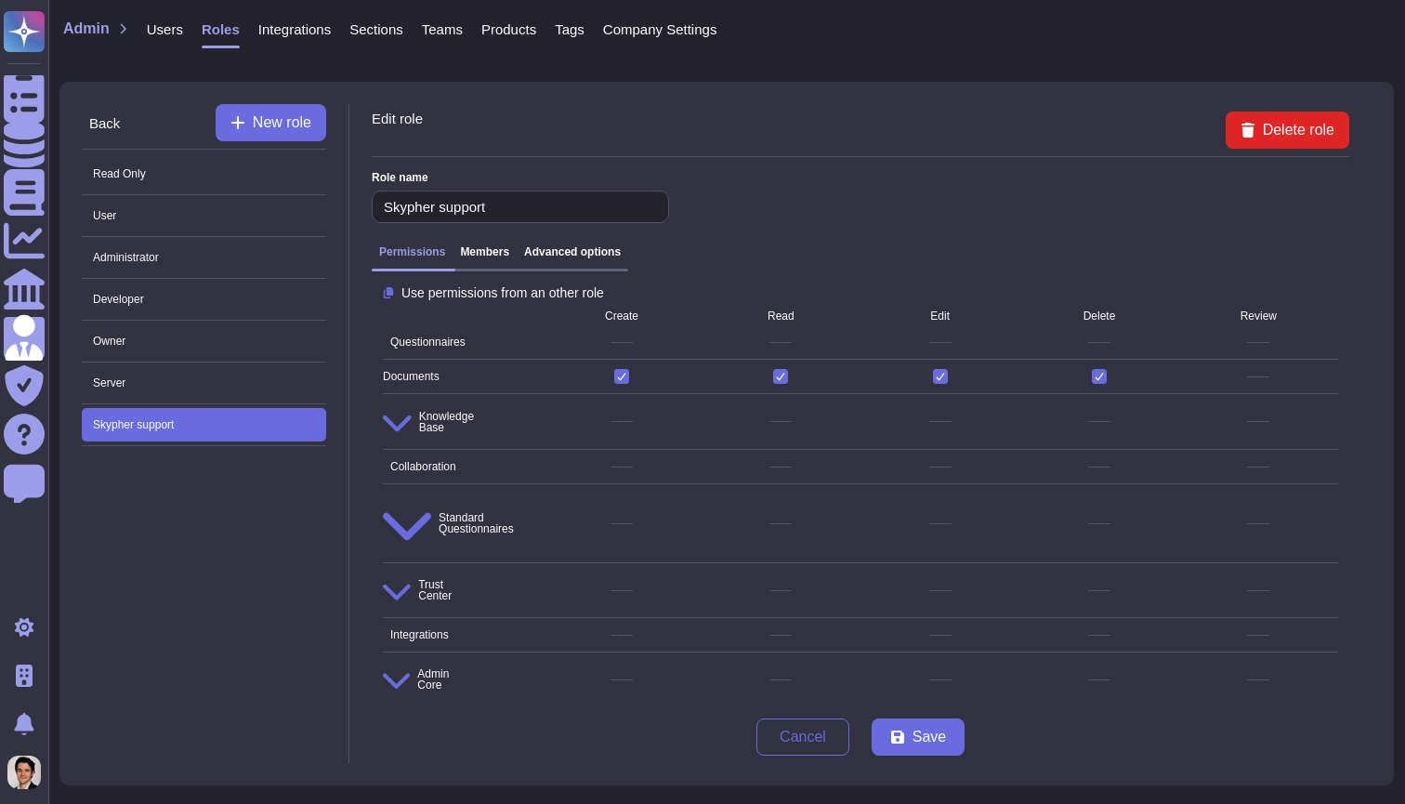
click at [548, 255] on h3 "Advanced options" at bounding box center [572, 251] width 97 height 13
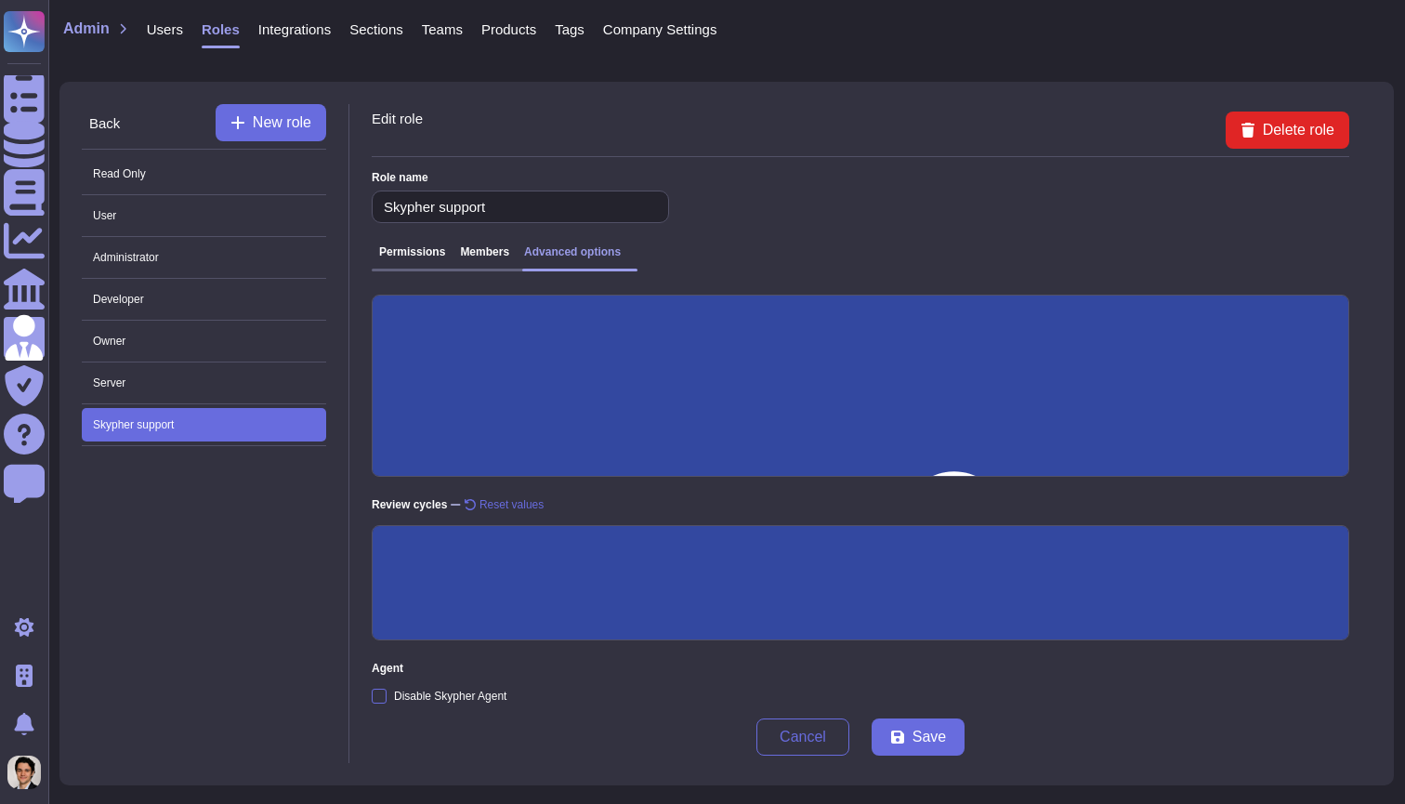
scroll to position [461, 0]
click at [243, 380] on span "Server" at bounding box center [204, 382] width 244 height 33
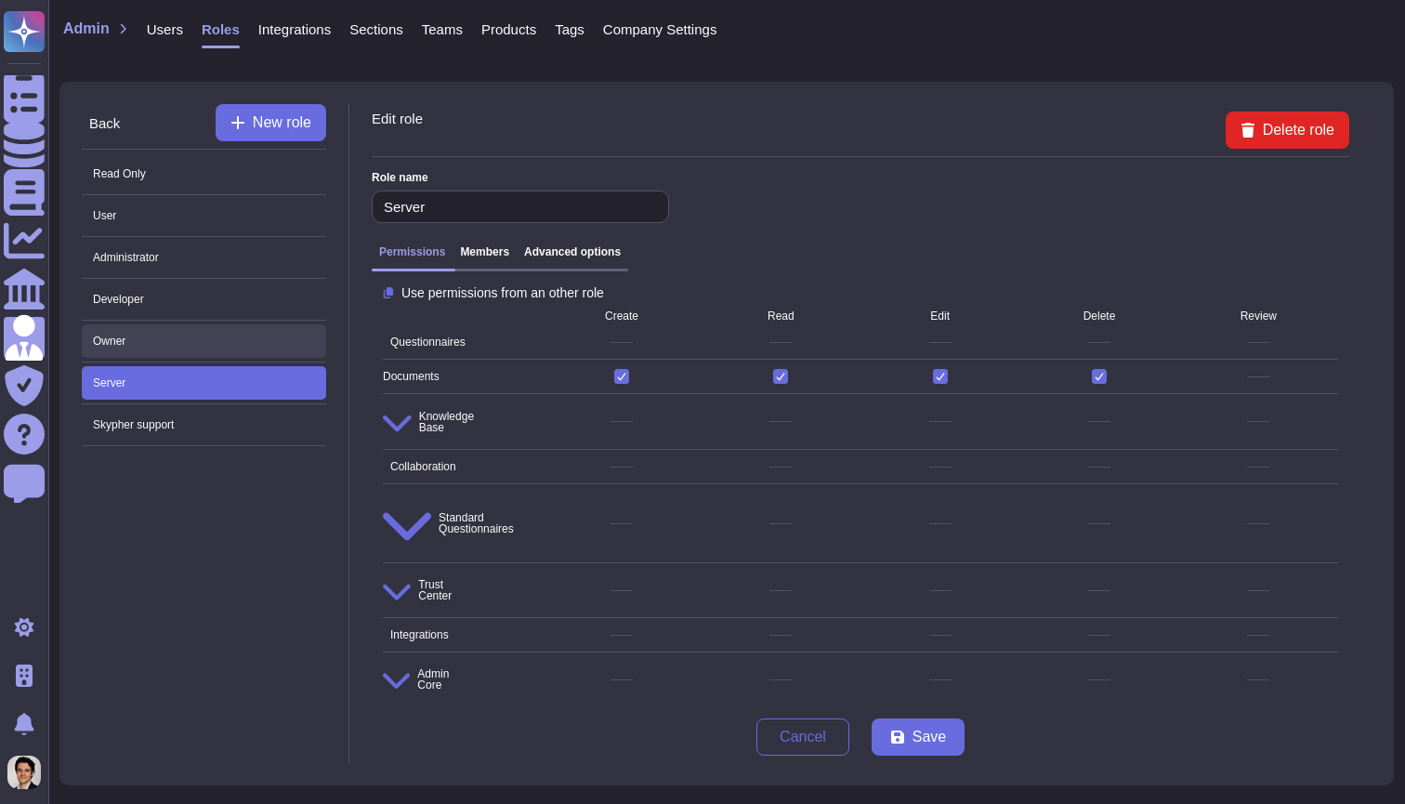
click at [250, 347] on span "Owner" at bounding box center [204, 340] width 244 height 33
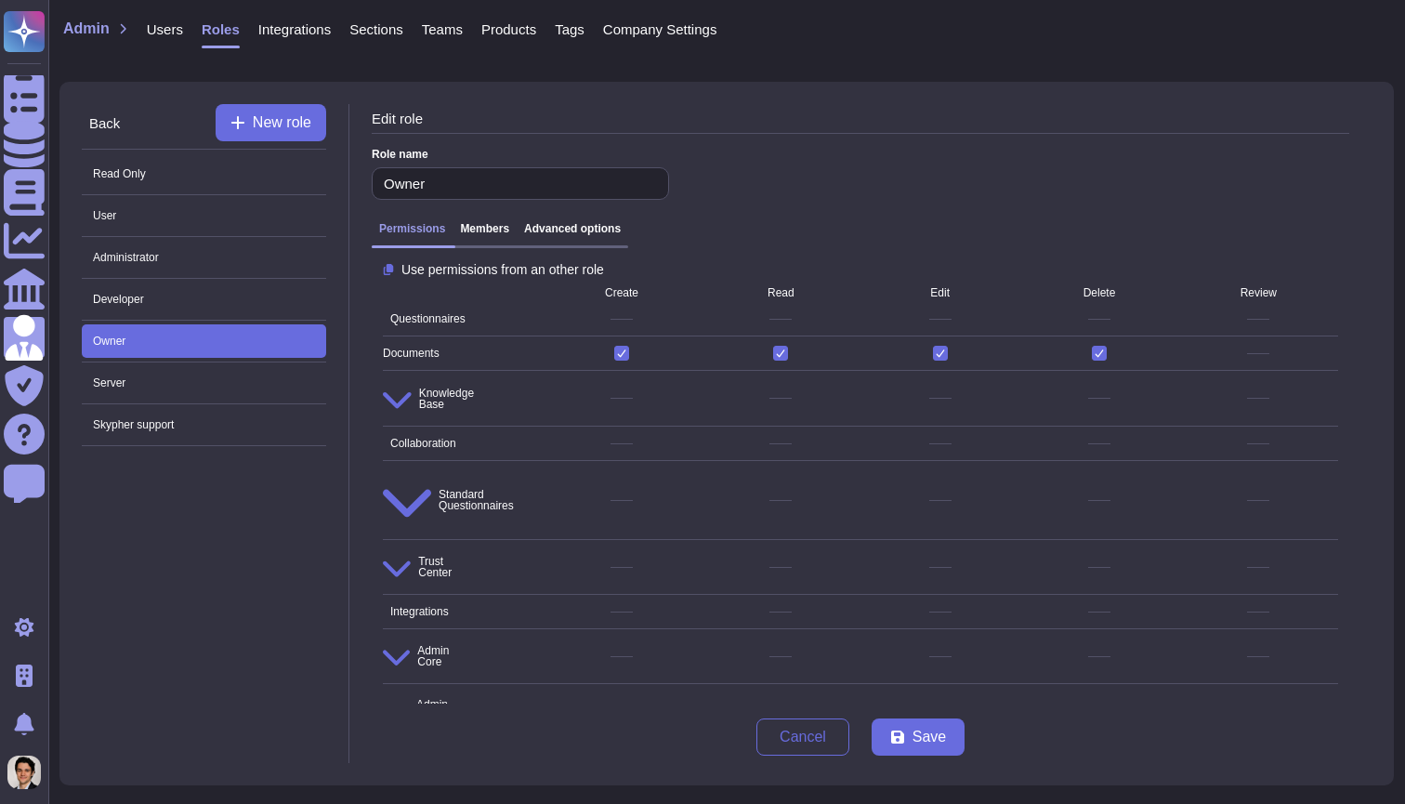
click at [599, 223] on h3 "Advanced options" at bounding box center [572, 228] width 97 height 13
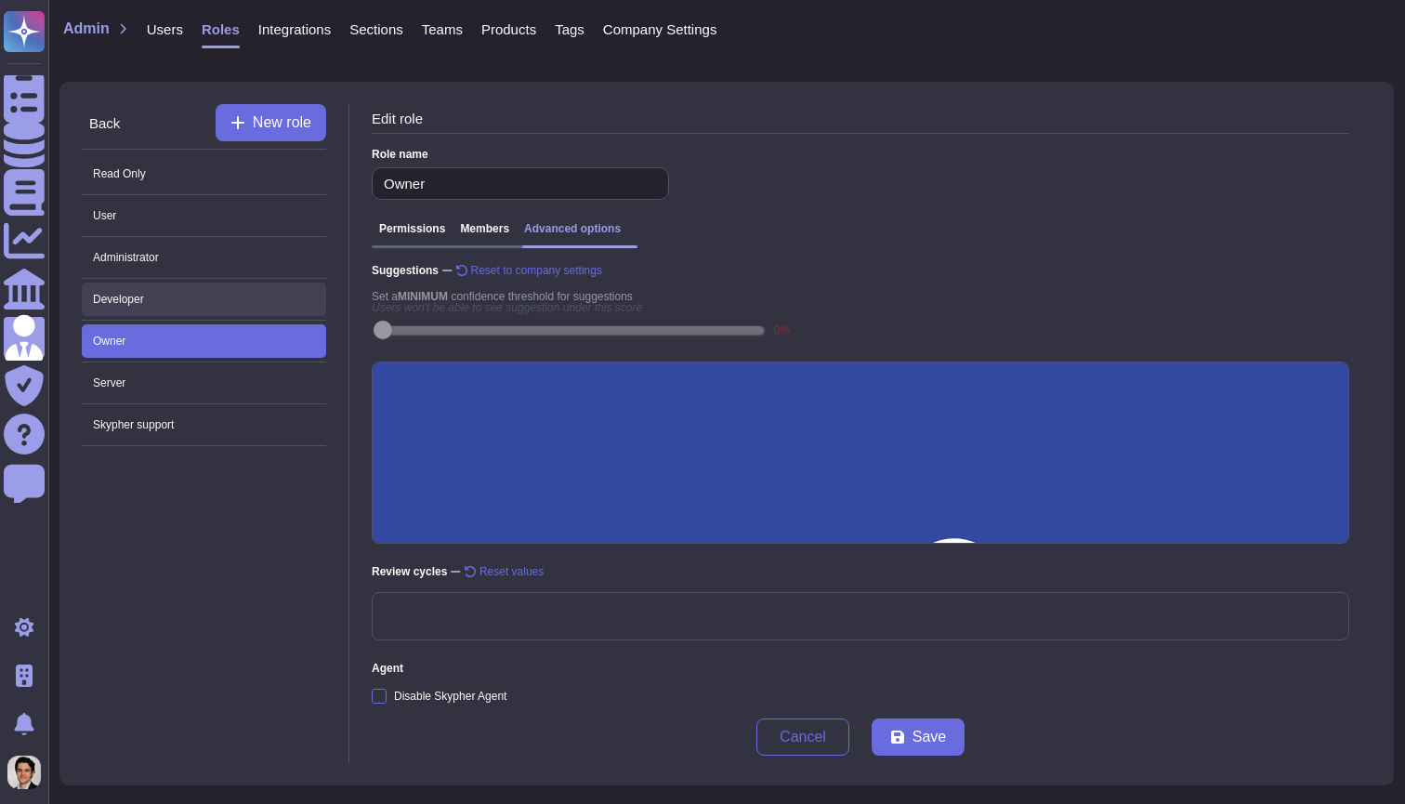
scroll to position [371, 0]
click at [216, 289] on span "Developer" at bounding box center [204, 298] width 244 height 33
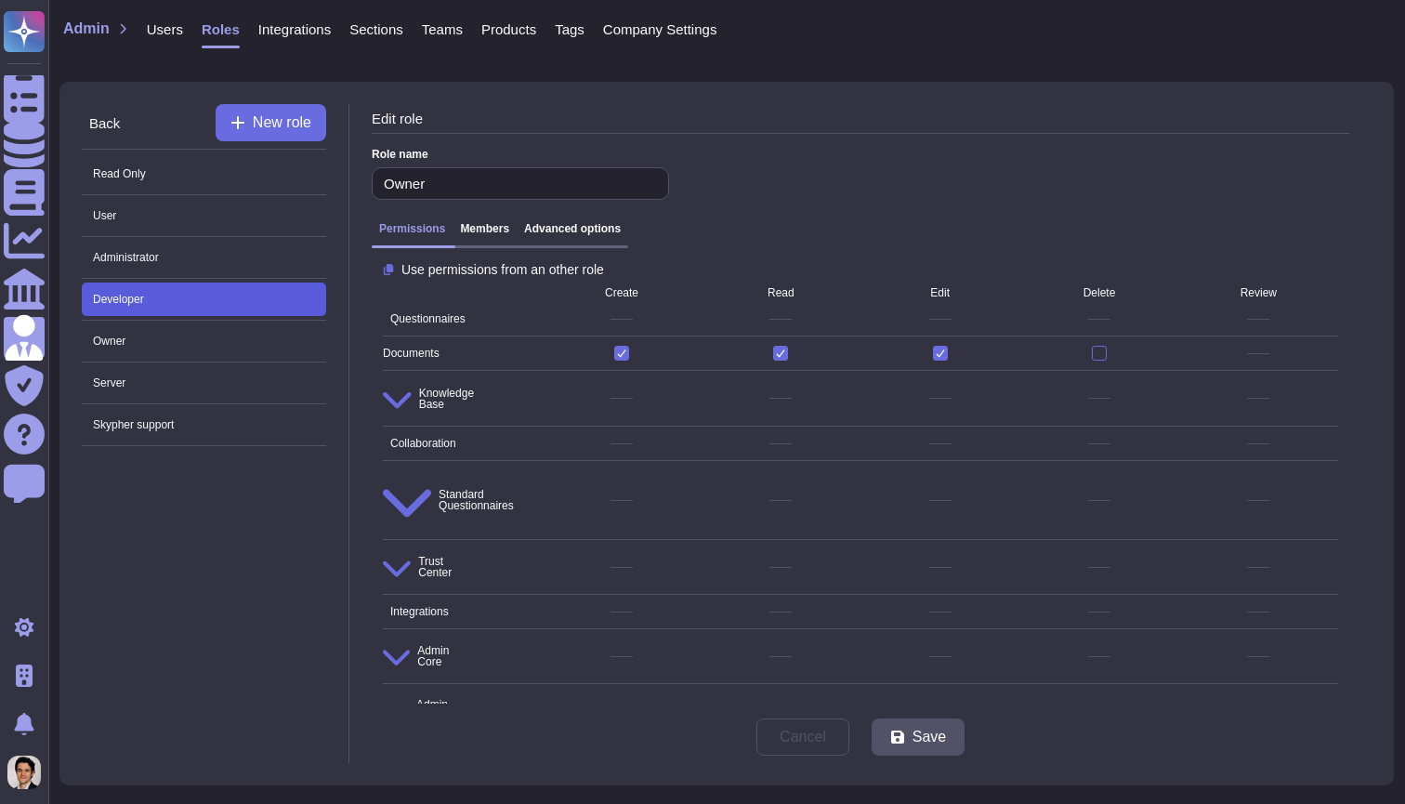
type input "Developer"
click at [391, 633] on span "Admin Core" at bounding box center [462, 656] width 159 height 46
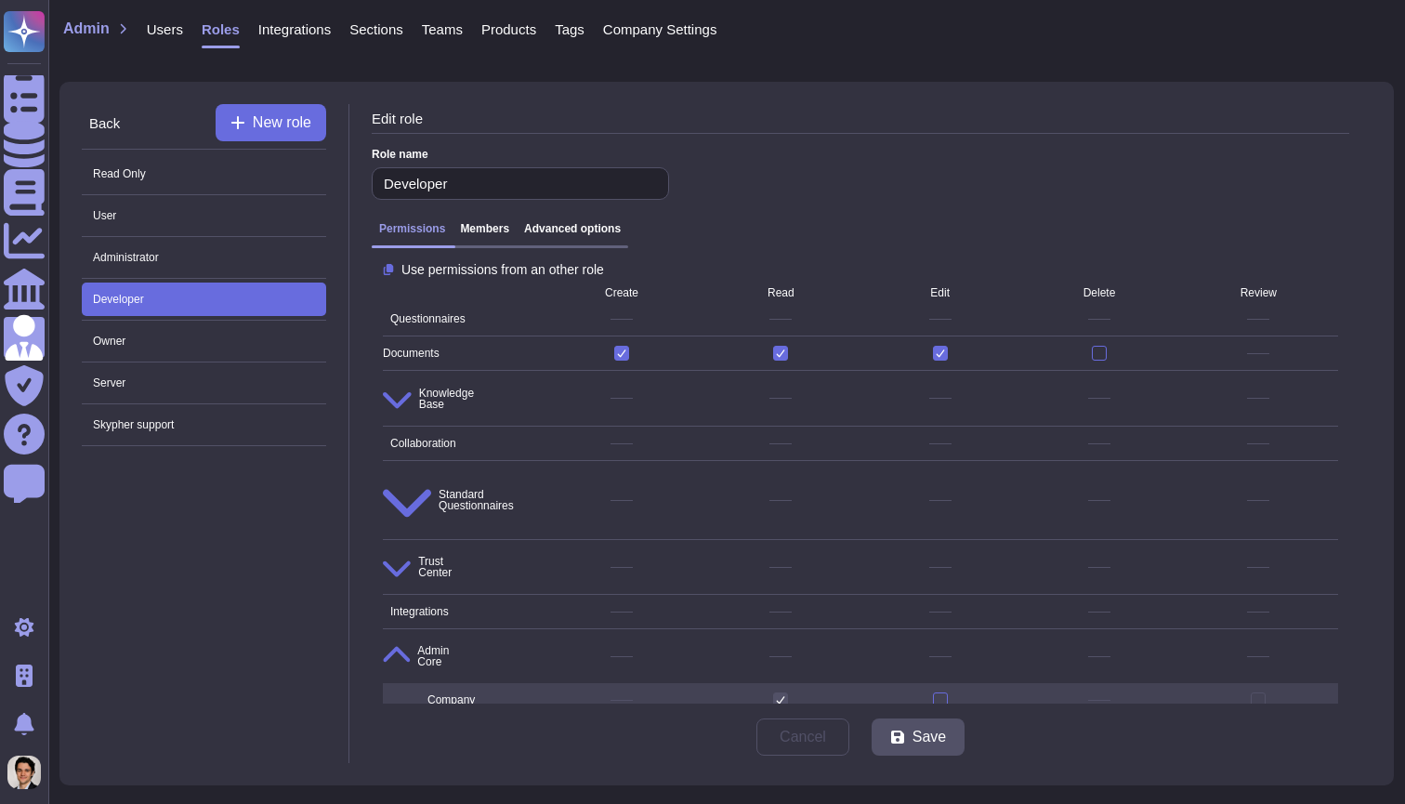
click at [571, 242] on div "Permissions Members Advanced options" at bounding box center [500, 235] width 256 height 26
click at [571, 231] on h3 "Advanced options" at bounding box center [572, 228] width 97 height 13
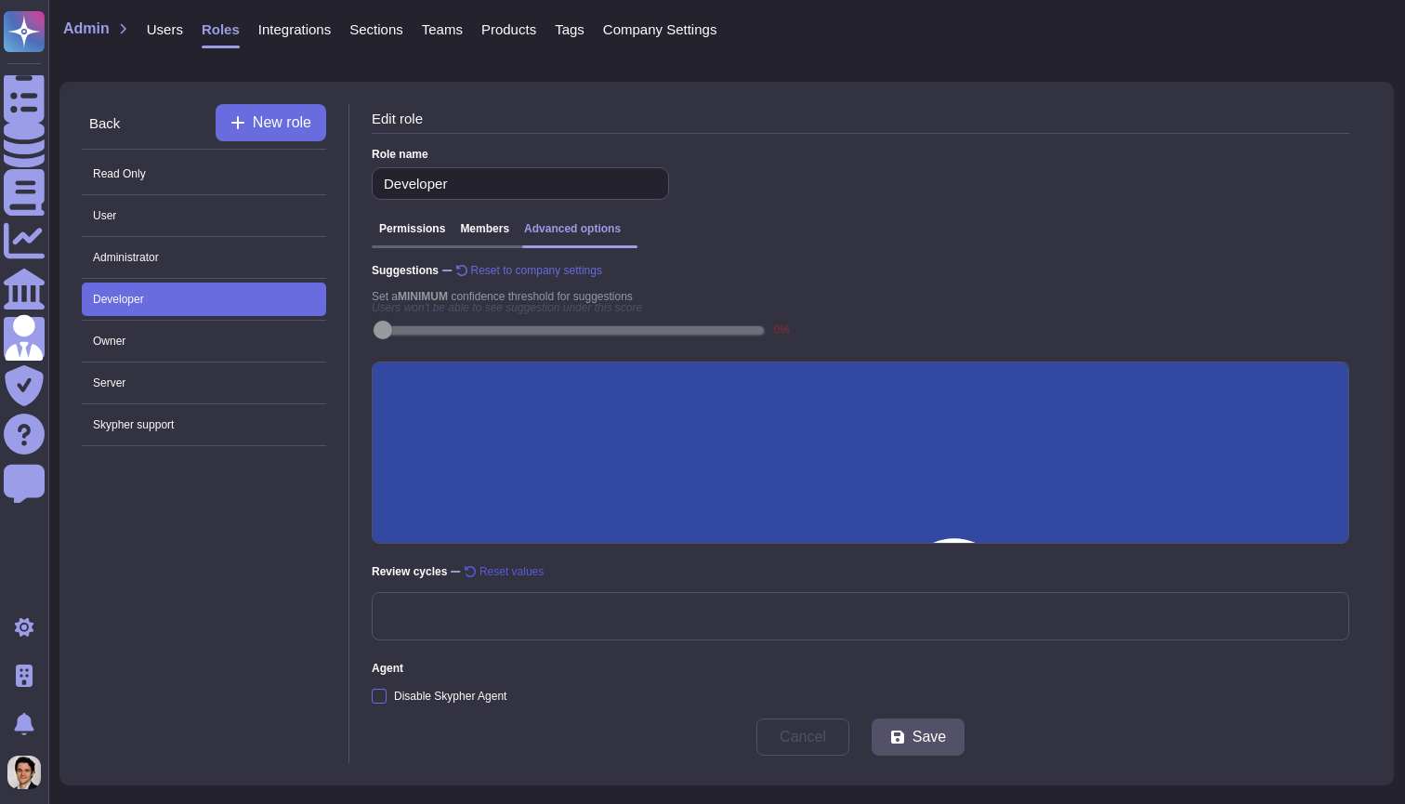
scroll to position [371, 0]
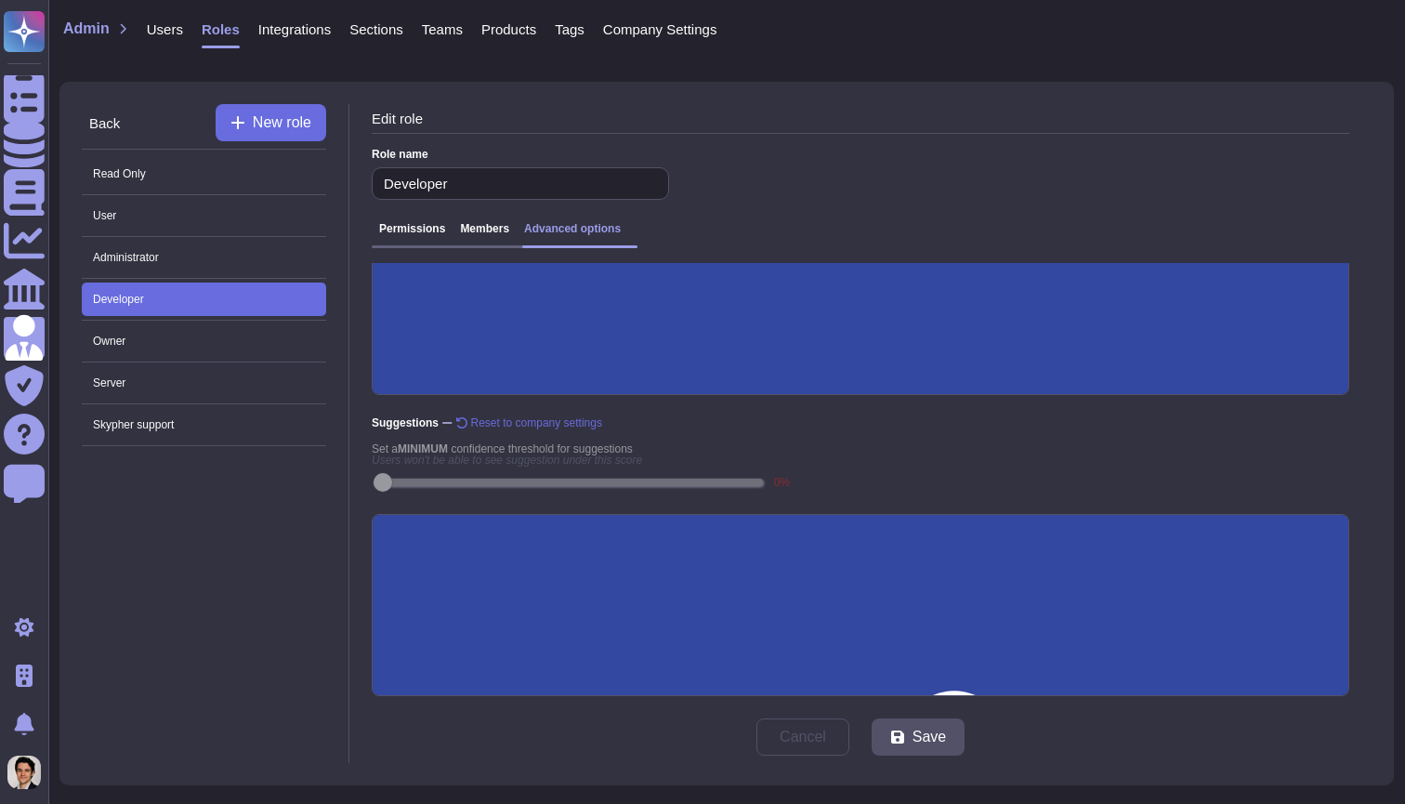
scroll to position [145, 0]
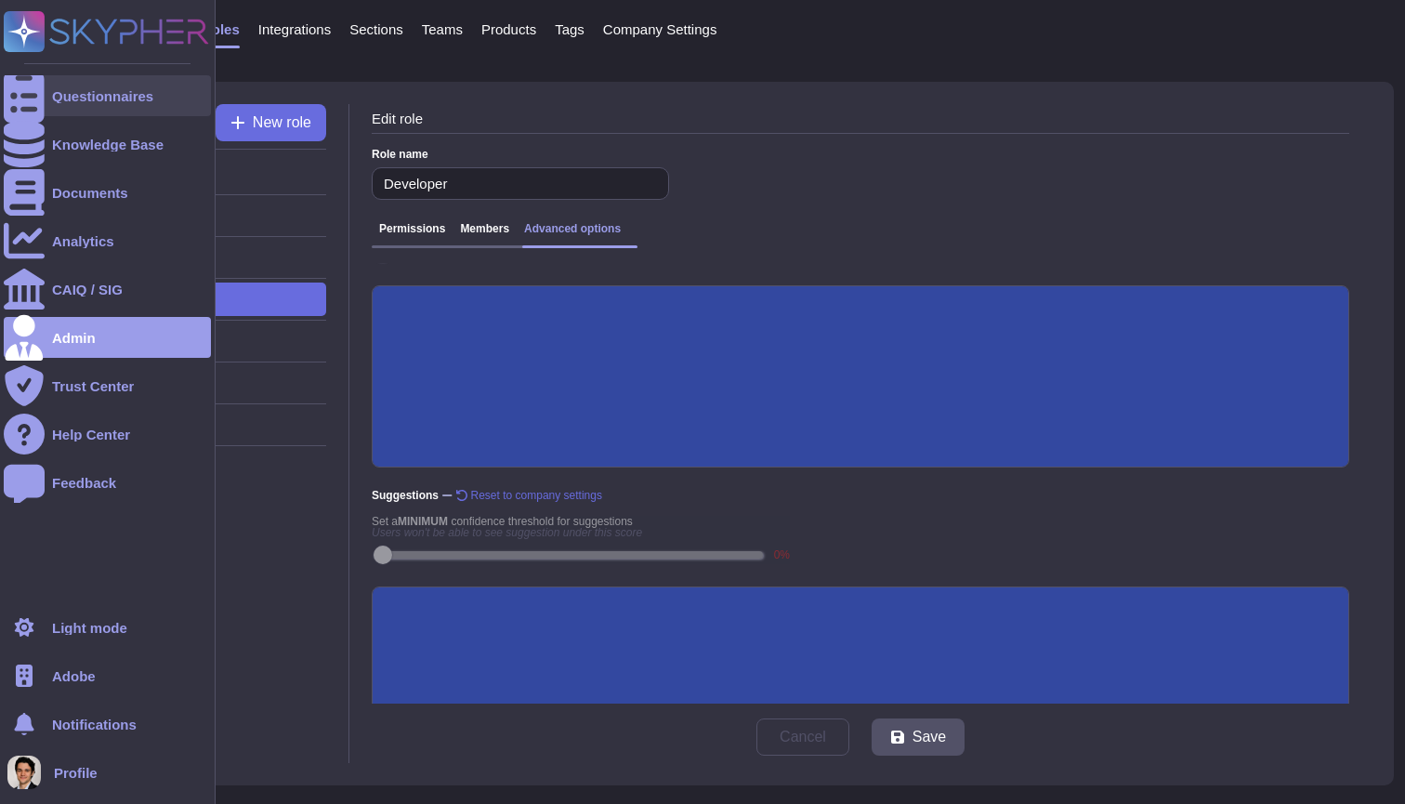
click at [64, 97] on div "Questionnaires" at bounding box center [102, 96] width 101 height 14
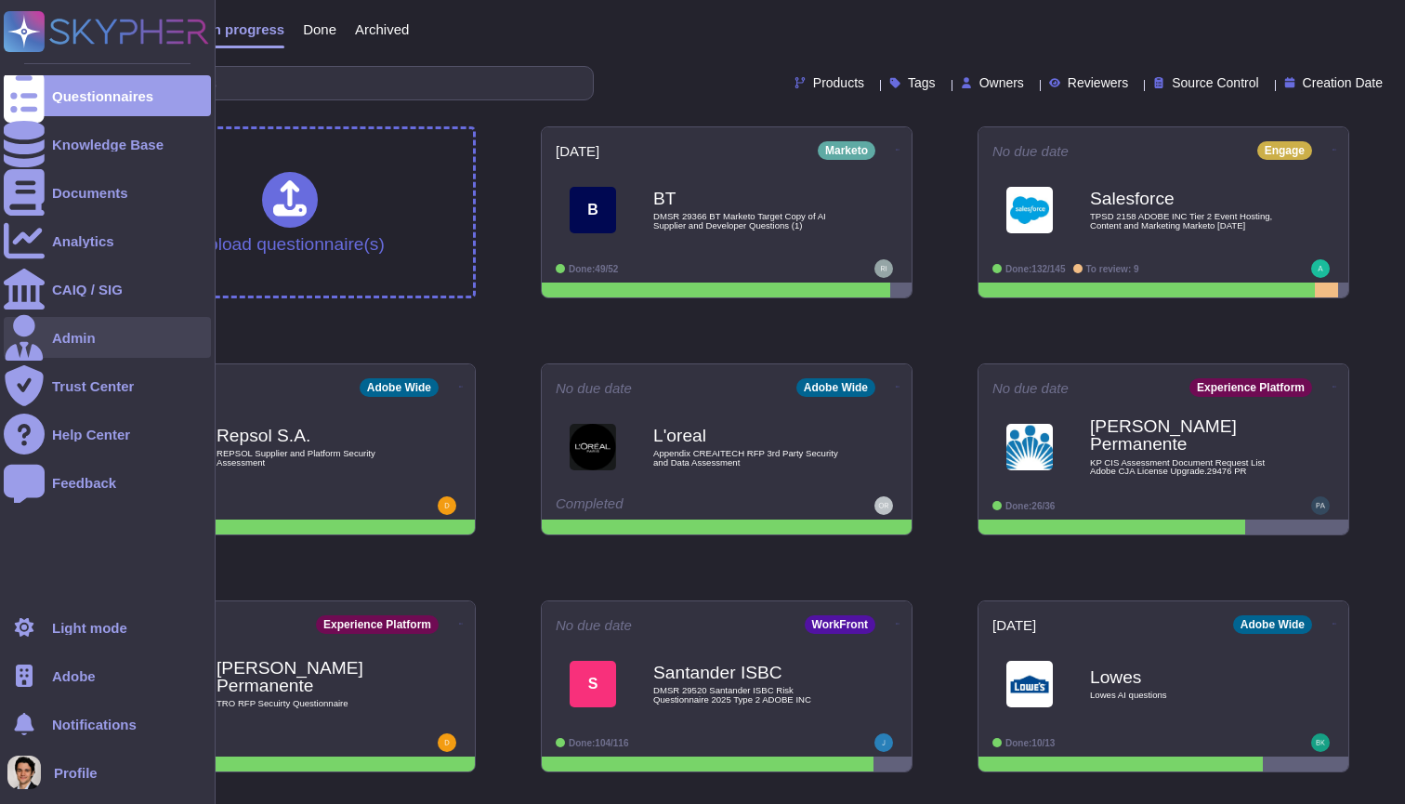
click at [111, 331] on div "Admin" at bounding box center [107, 337] width 207 height 41
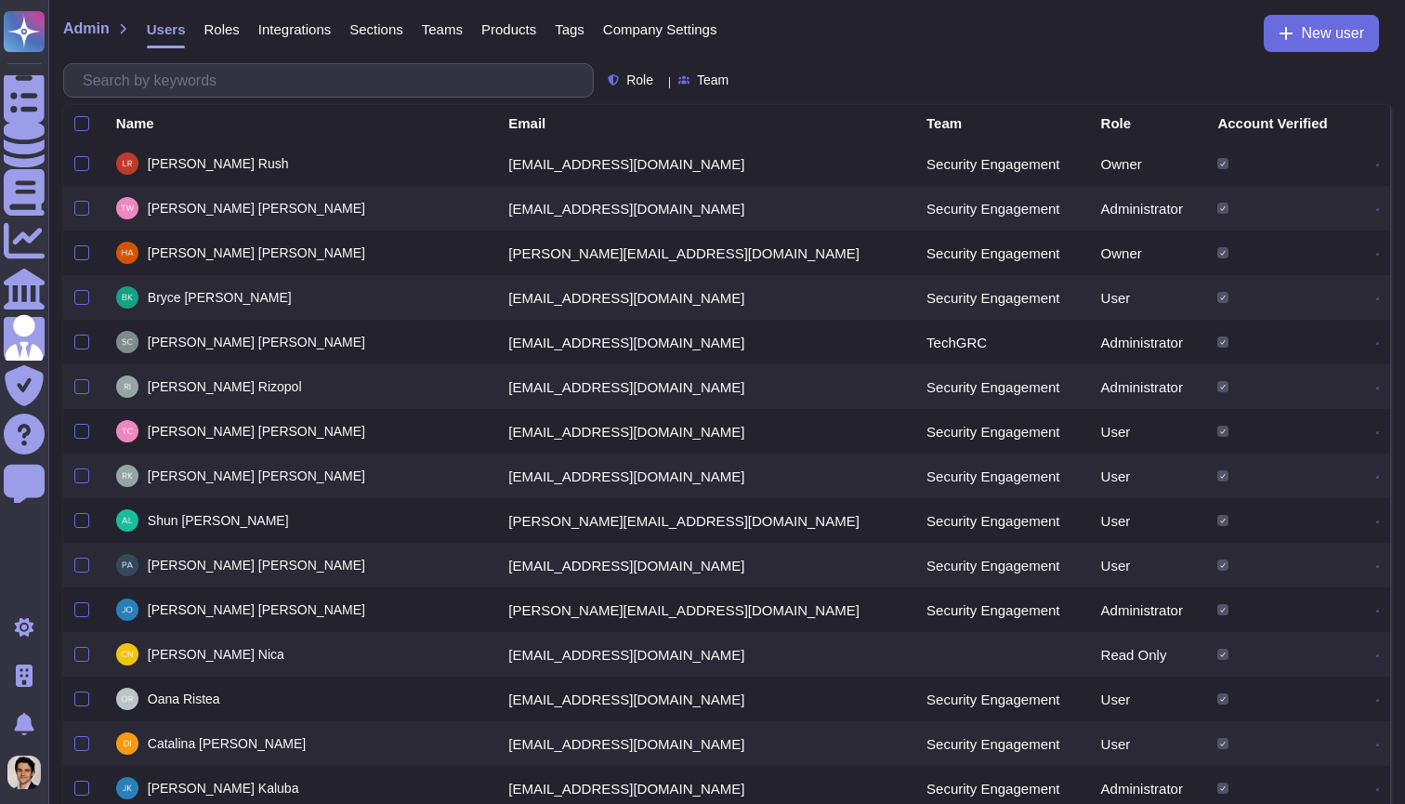
click at [638, 79] on span "Role" at bounding box center [639, 79] width 27 height 13
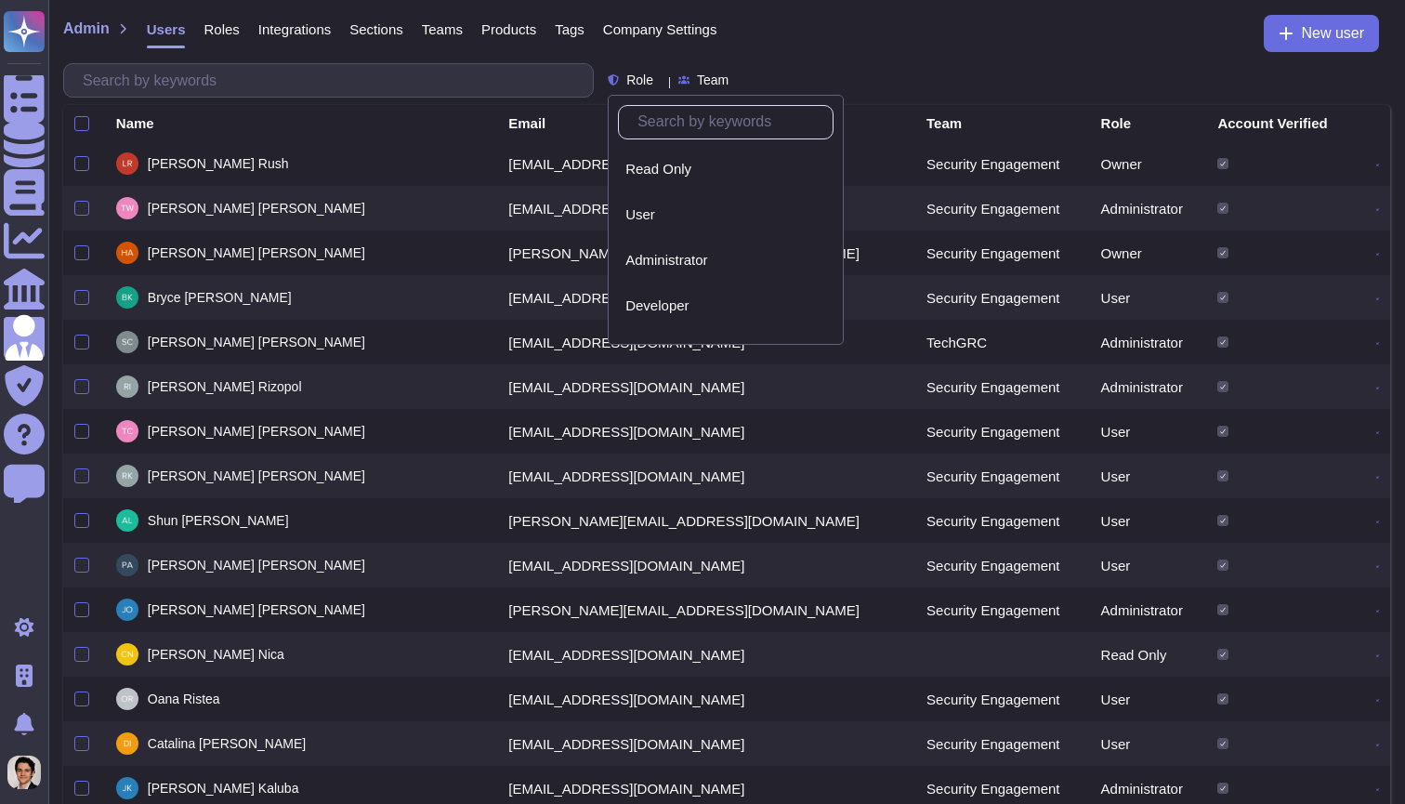
click at [638, 79] on span "Role" at bounding box center [639, 79] width 27 height 13
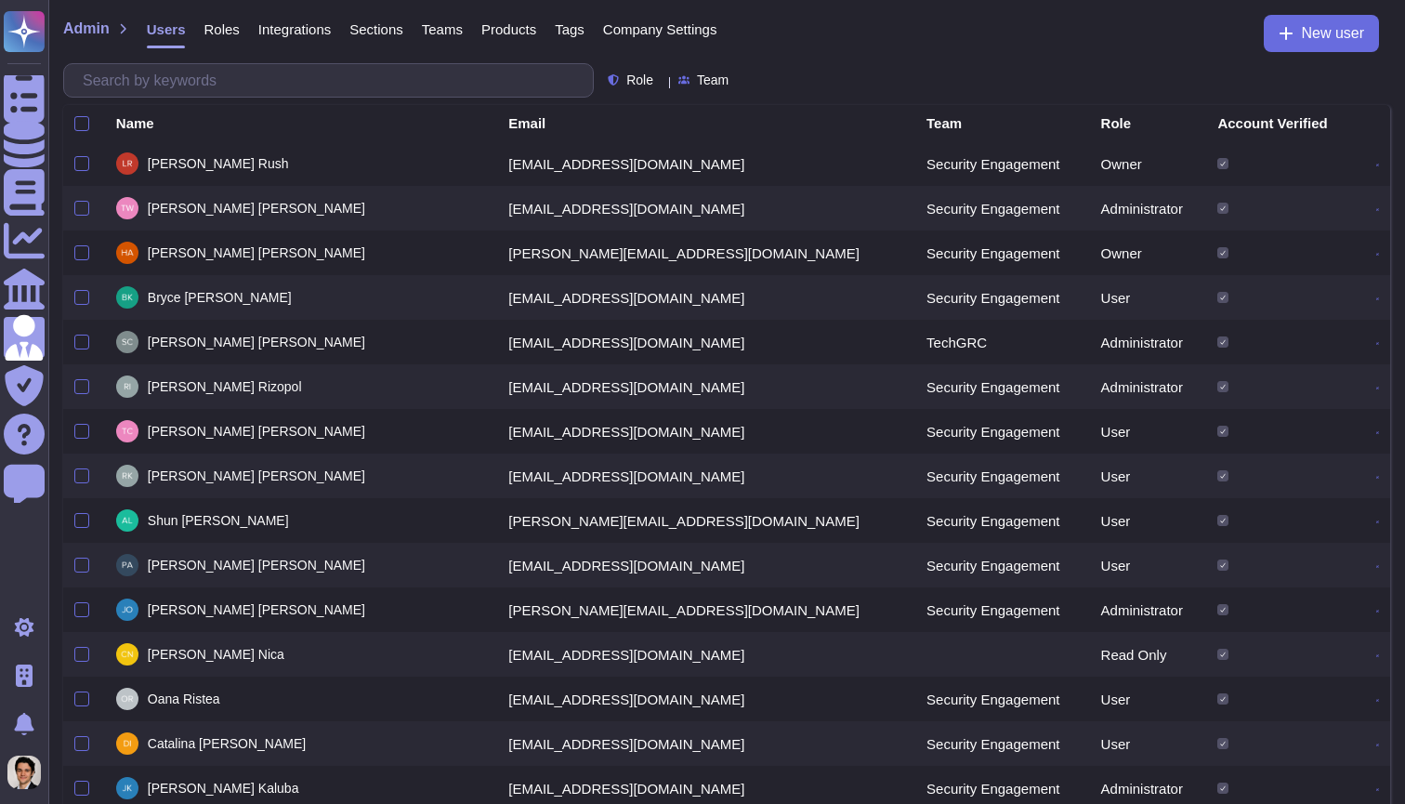
click at [936, 123] on div "Team" at bounding box center [1002, 123] width 152 height 14
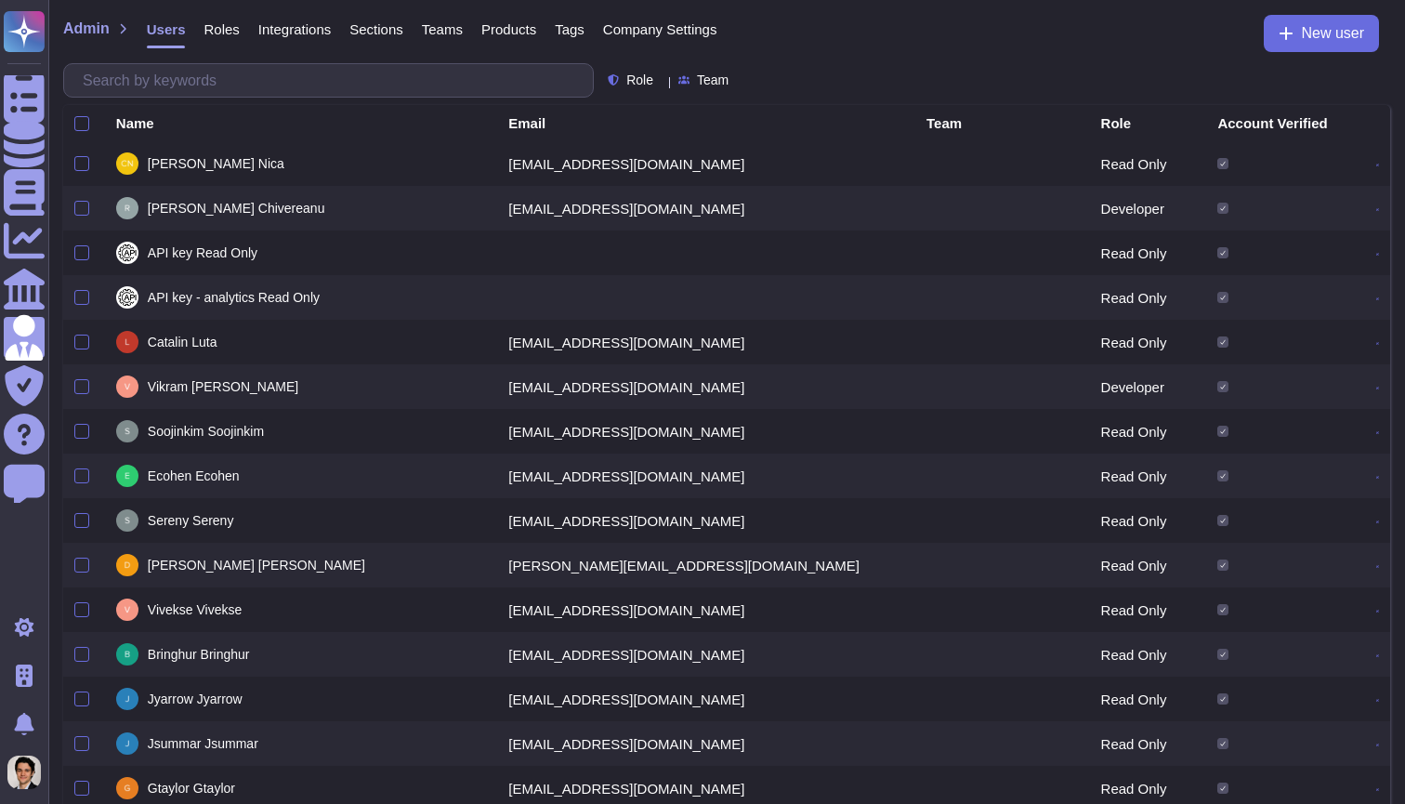
click at [736, 82] on icon at bounding box center [736, 82] width 0 height 0
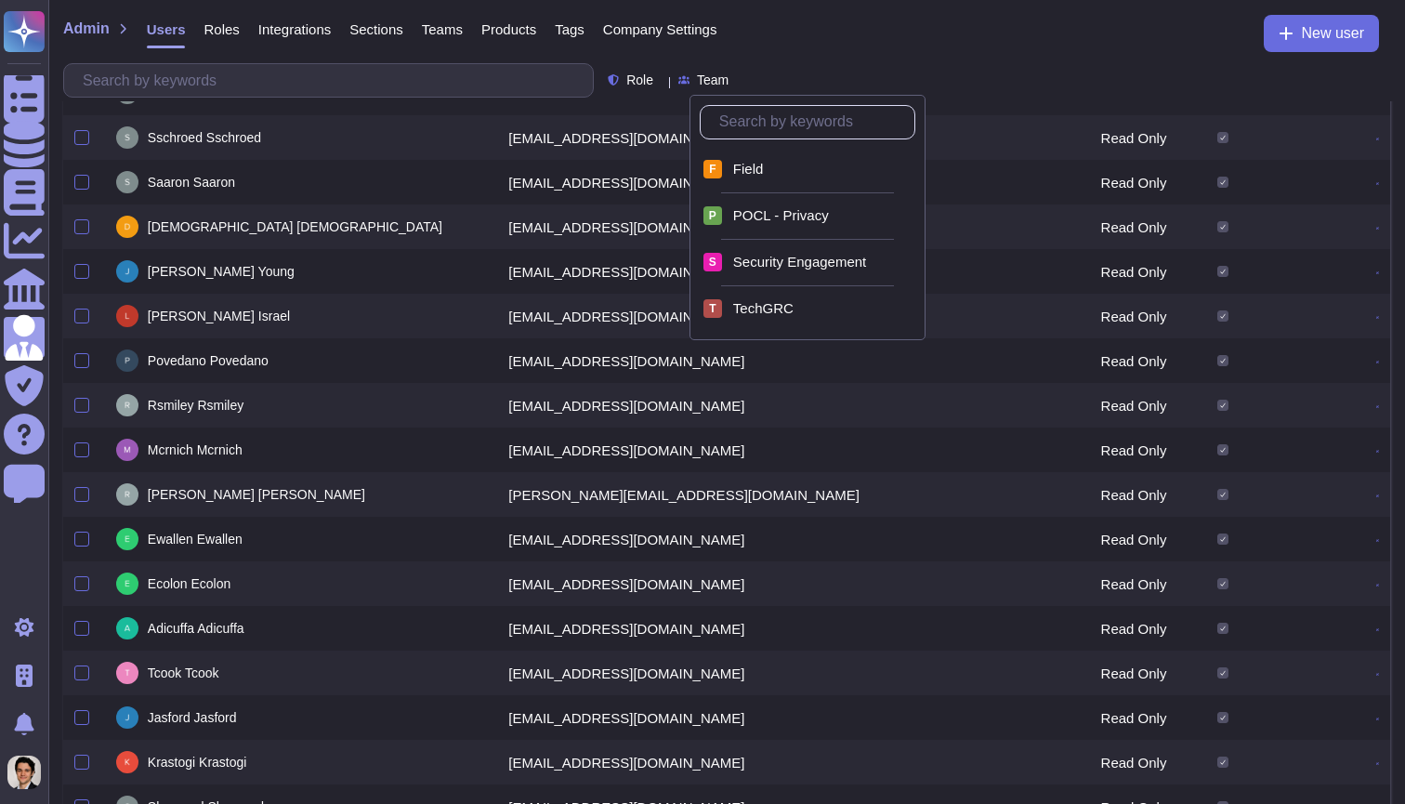
scroll to position [97, 0]
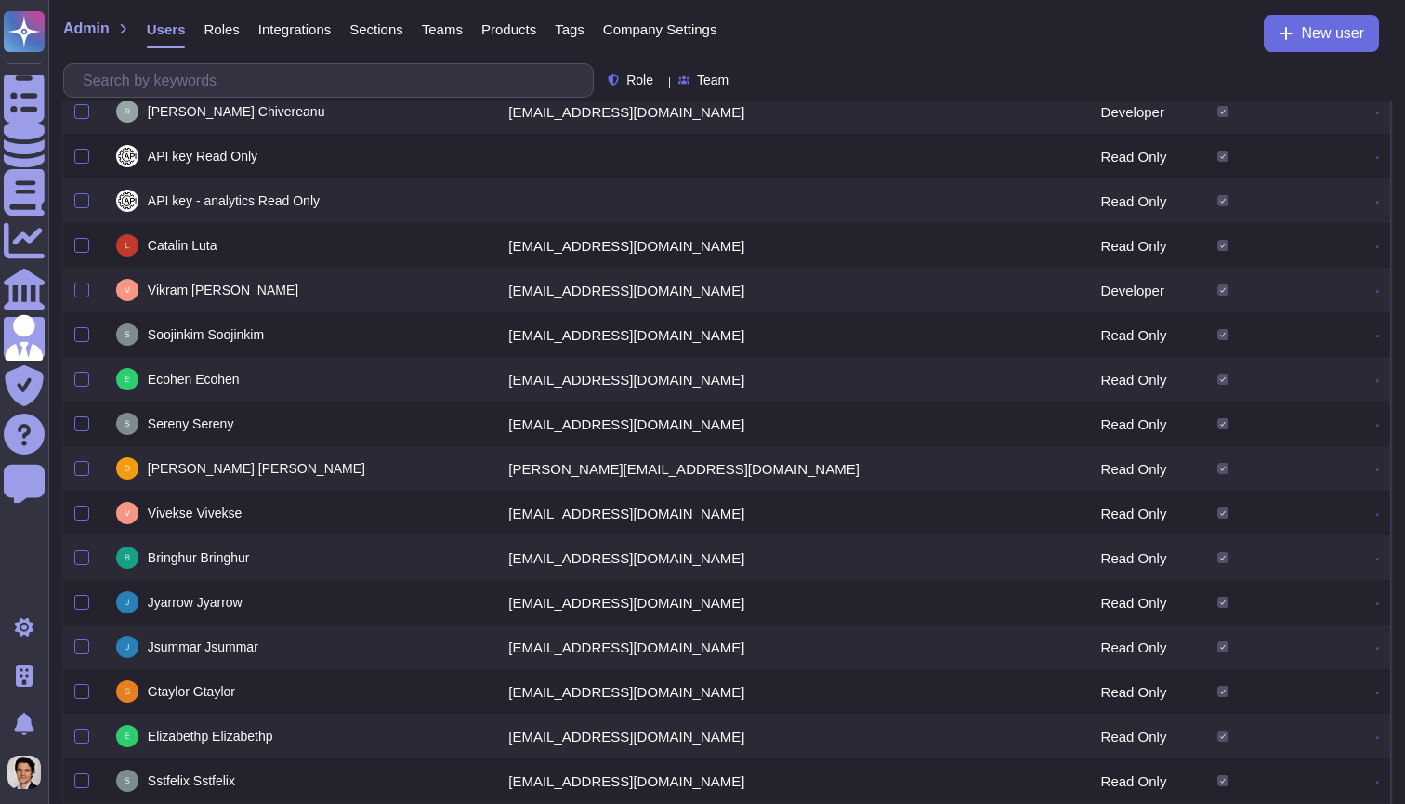
click at [836, 42] on div "Admin Users Roles Integrations Sections Teams Products Tags Company Settings Ne…" at bounding box center [726, 39] width 1327 height 48
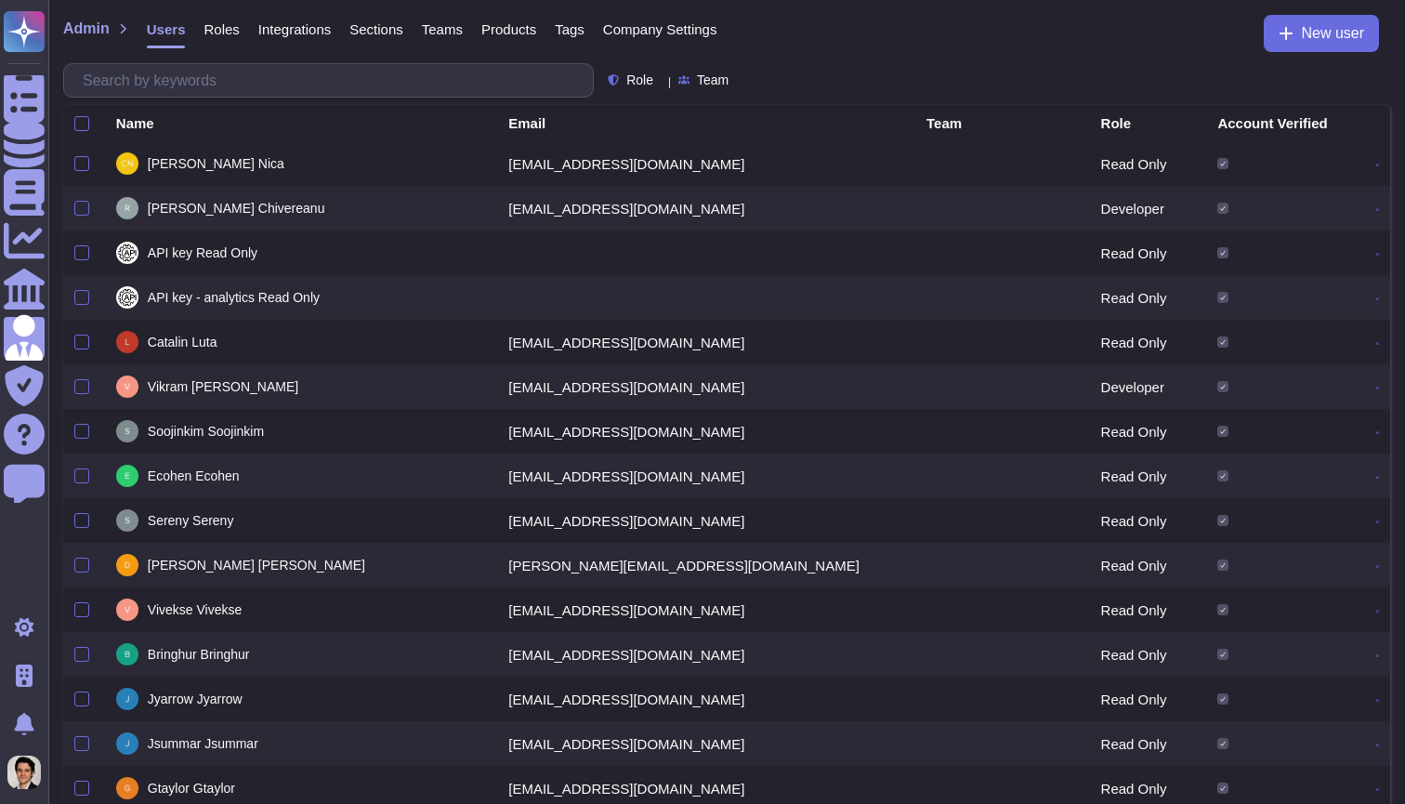
scroll to position [0, 0]
click at [648, 73] on span "Role" at bounding box center [639, 79] width 27 height 13
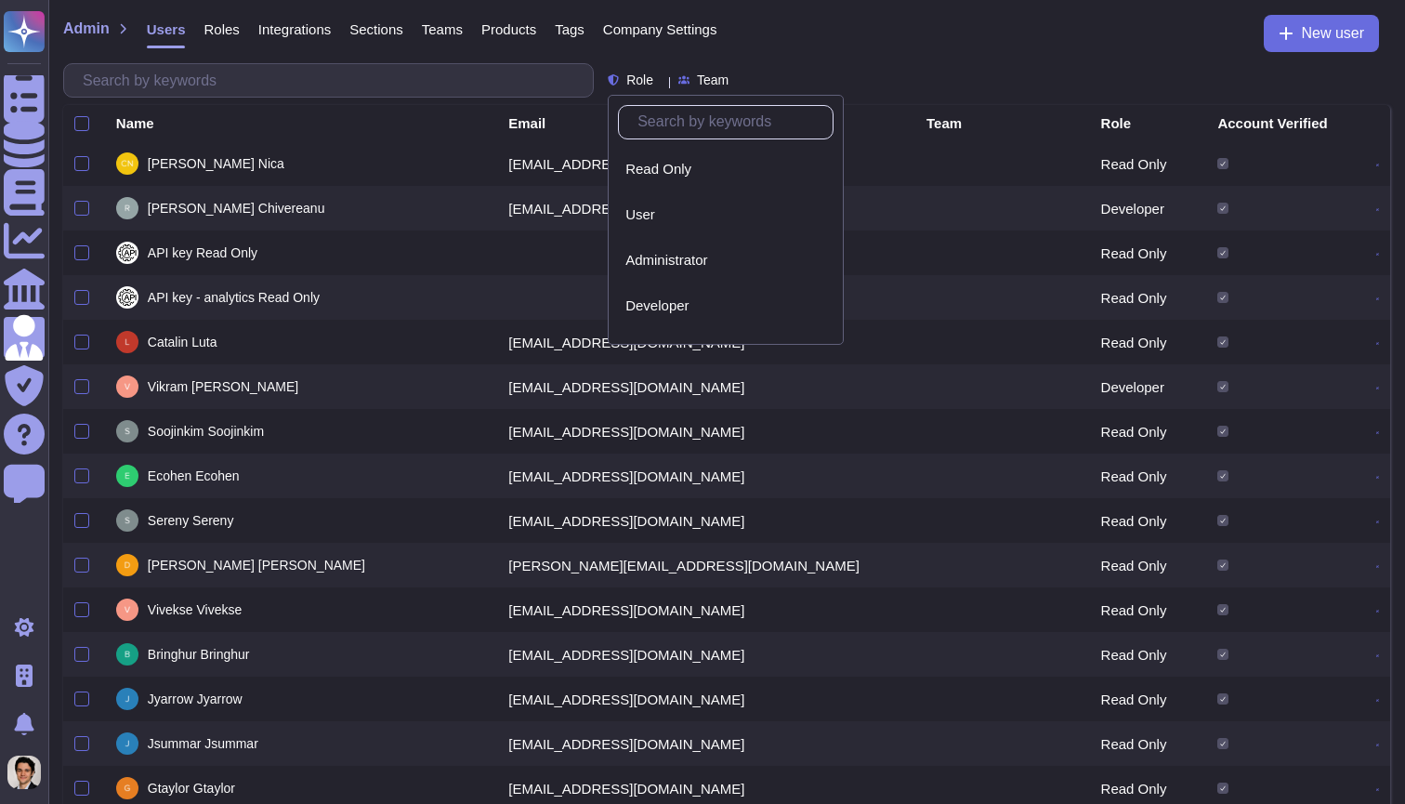
click at [765, 73] on div "Role Team" at bounding box center [726, 80] width 1327 height 34
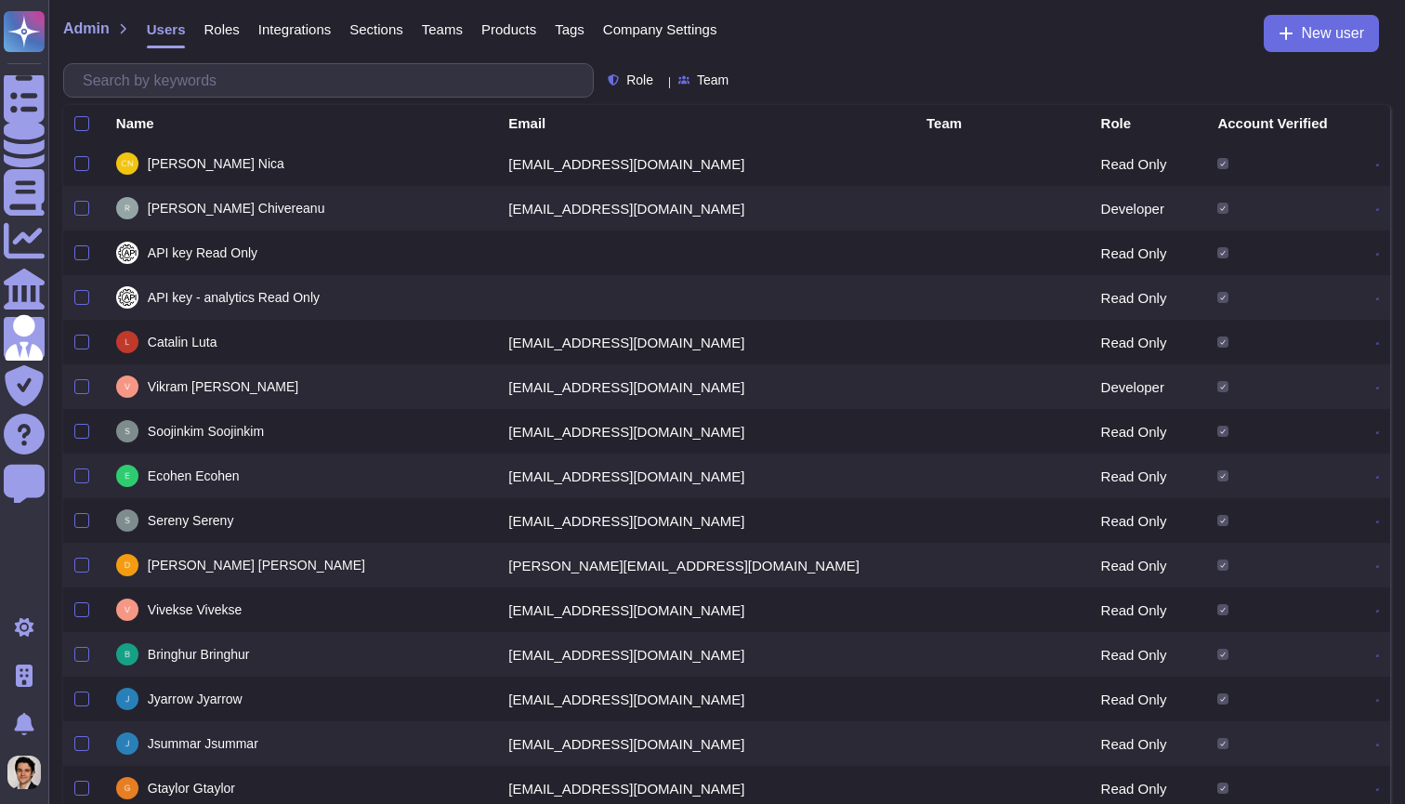
click at [736, 75] on div at bounding box center [736, 80] width 0 height 14
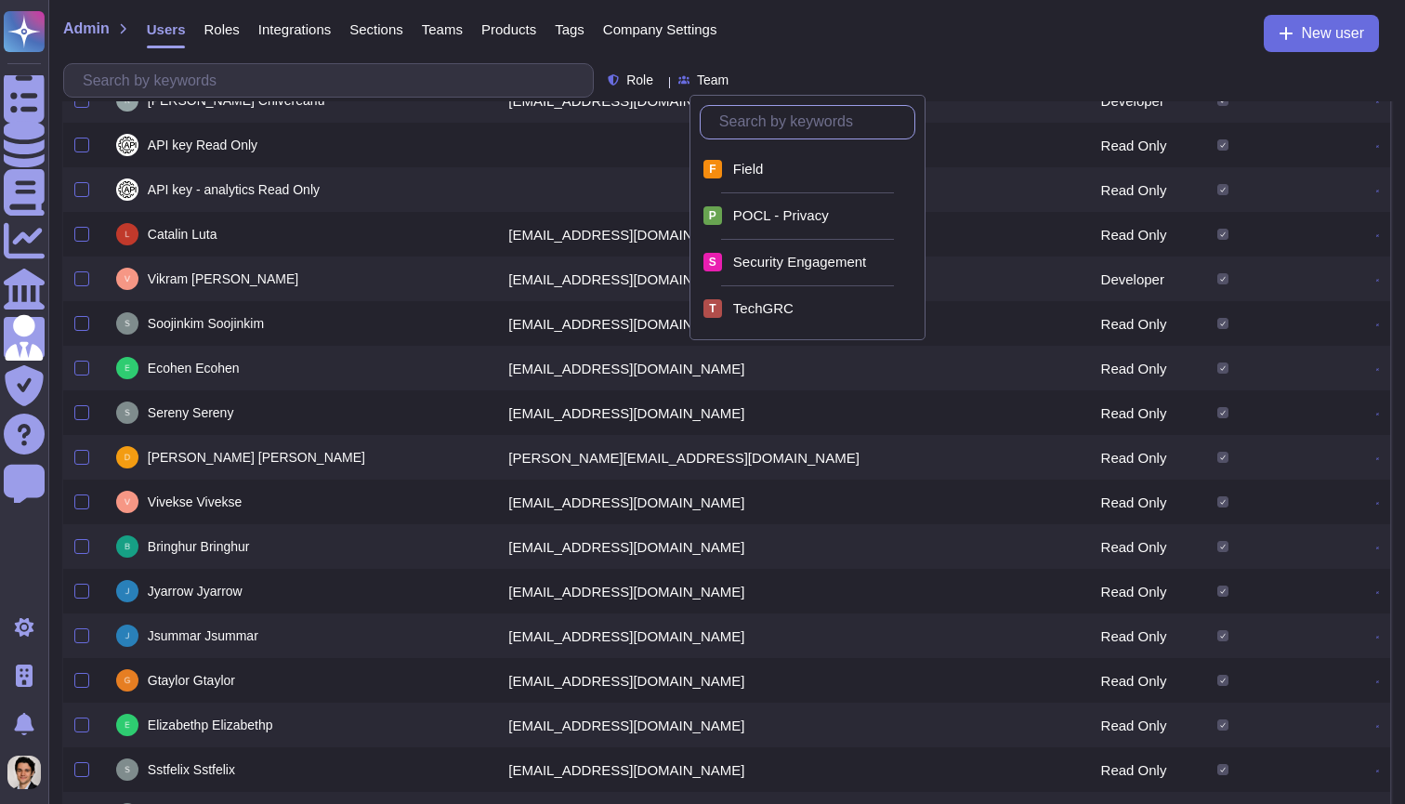
scroll to position [106, 0]
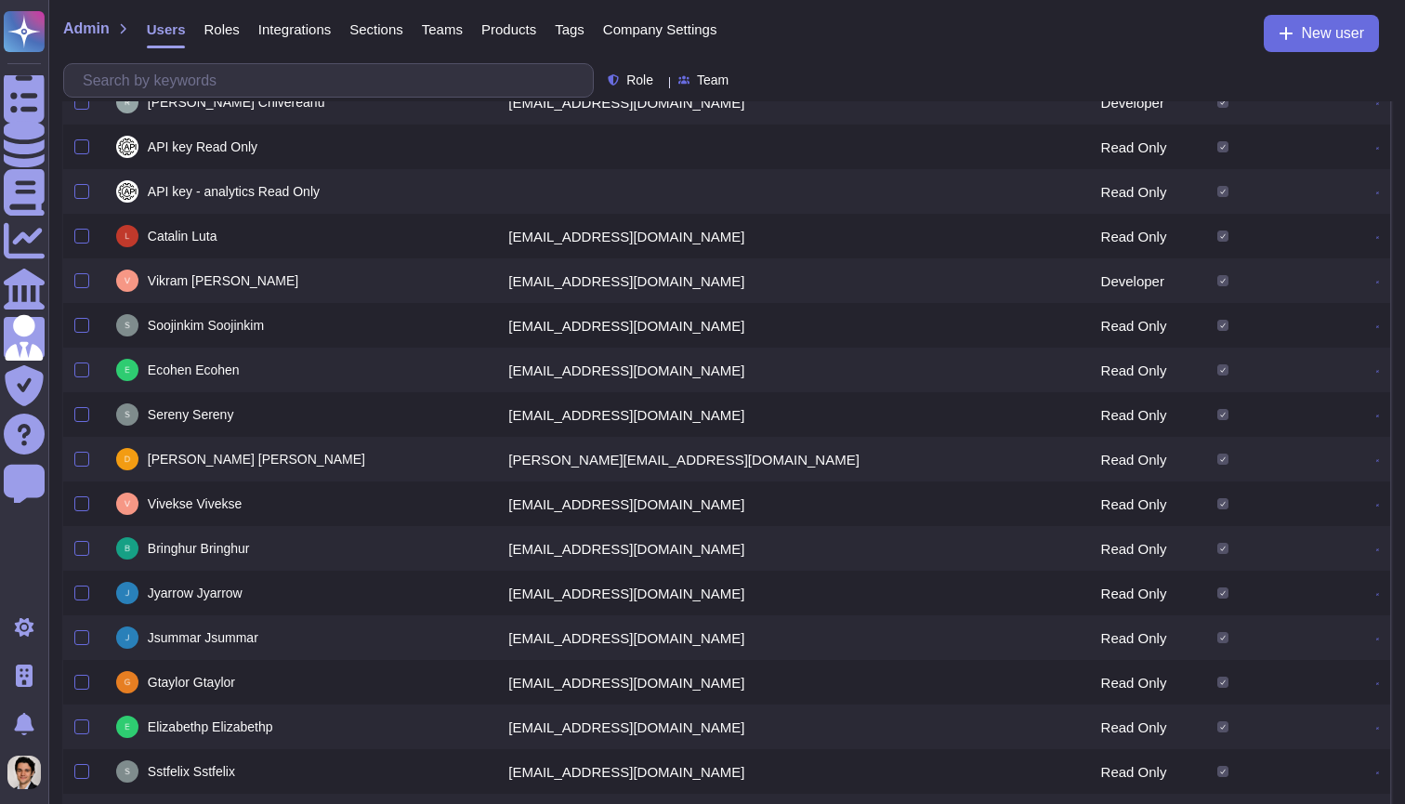
click at [832, 56] on div "Admin Users Roles Integrations Sections Teams Products Tags Company Settings Ne…" at bounding box center [726, 39] width 1327 height 48
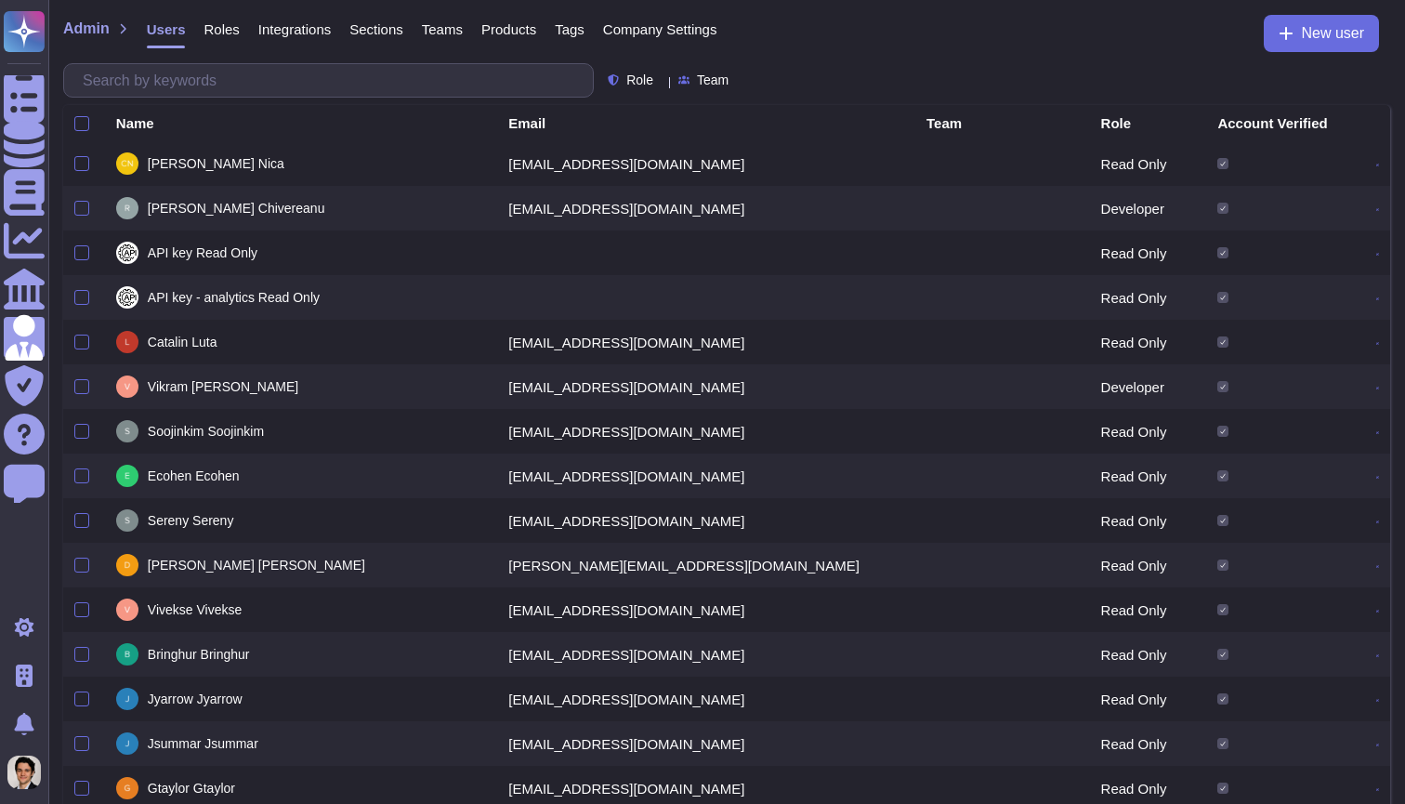
scroll to position [0, 0]
click at [651, 22] on span "Company Settings" at bounding box center [660, 29] width 114 height 14
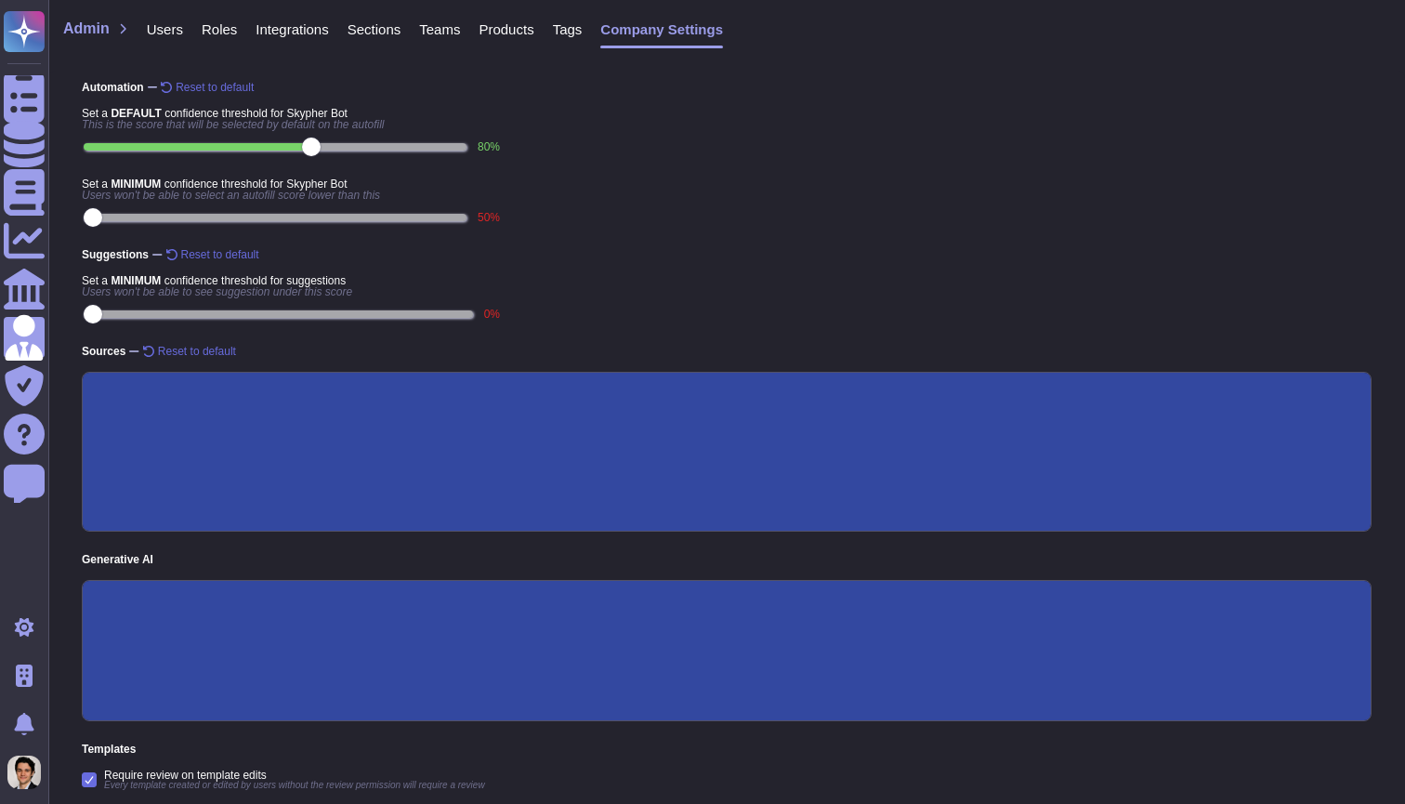
click at [236, 22] on span "Roles" at bounding box center [219, 29] width 35 height 14
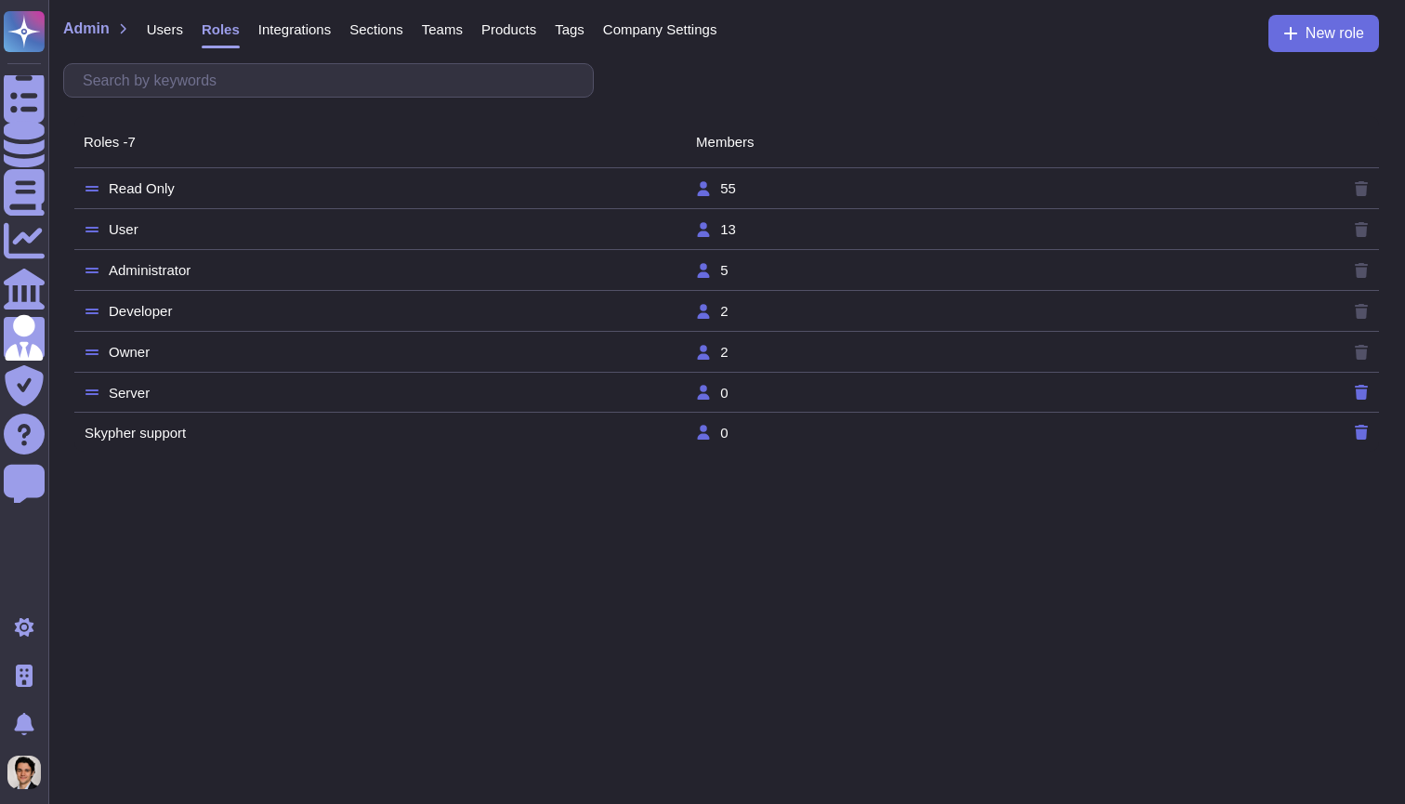
click at [255, 350] on td "Owner" at bounding box center [389, 352] width 611 height 17
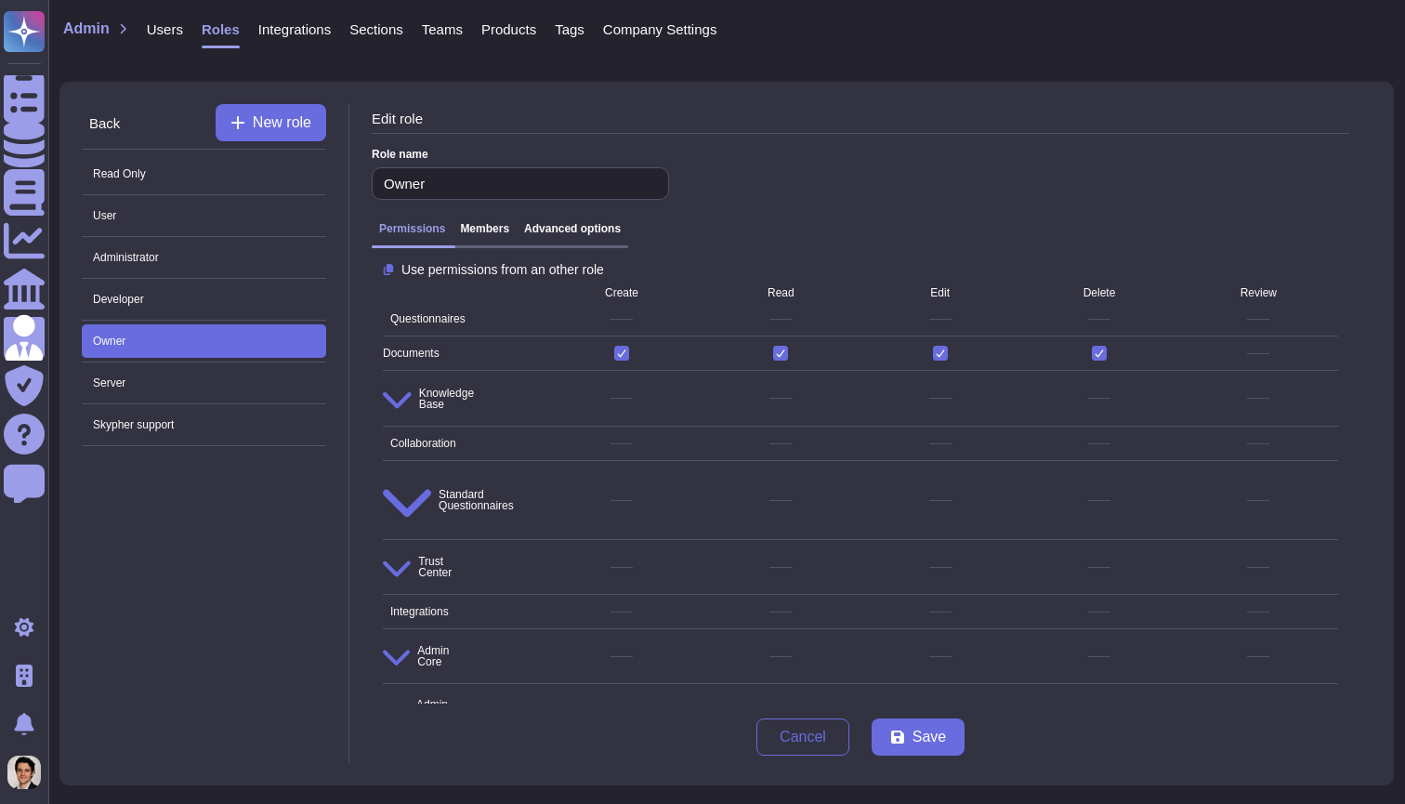
click at [598, 221] on div "Permissions Members Advanced options" at bounding box center [860, 235] width 977 height 41
click at [602, 232] on h3 "Advanced options" at bounding box center [572, 228] width 97 height 13
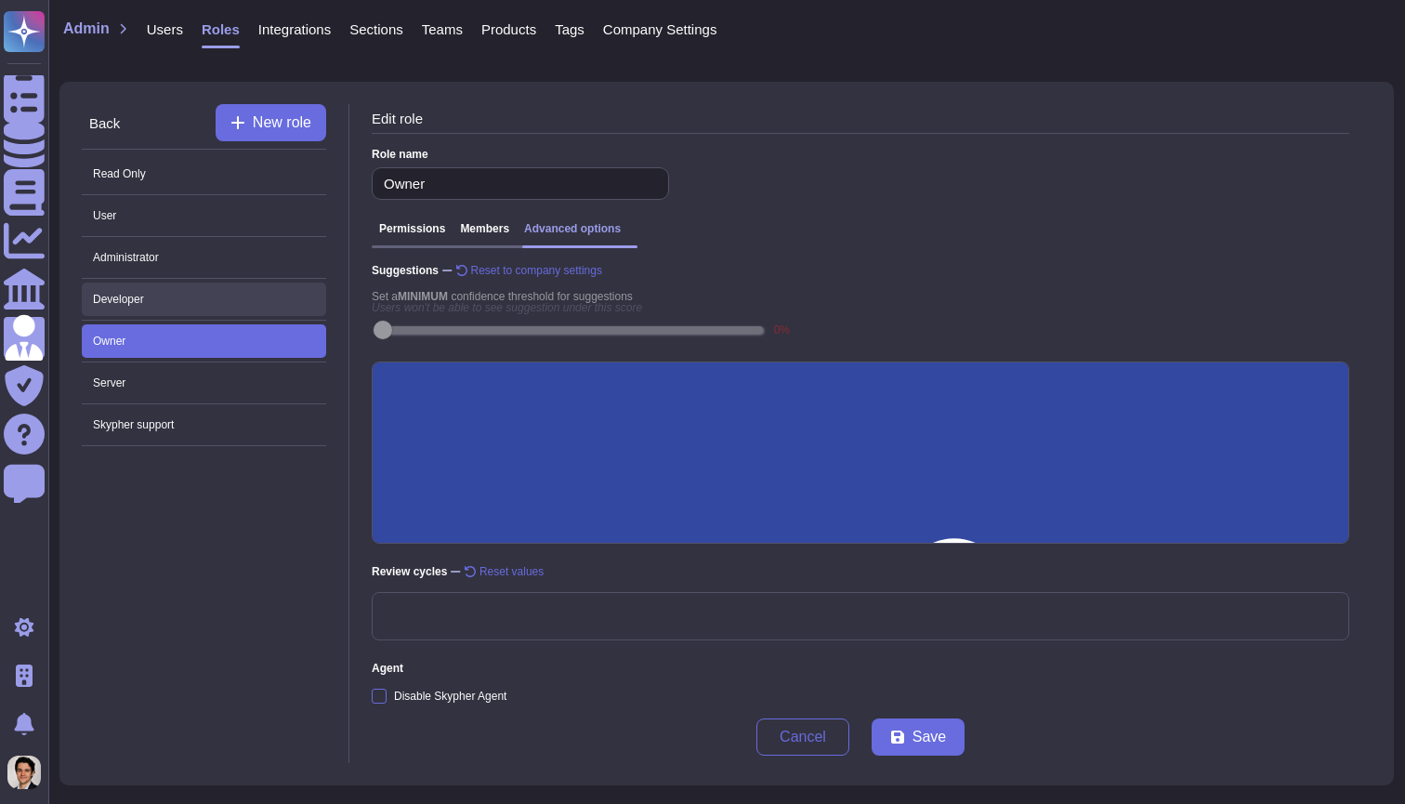
click at [258, 303] on span "Developer" at bounding box center [204, 298] width 244 height 33
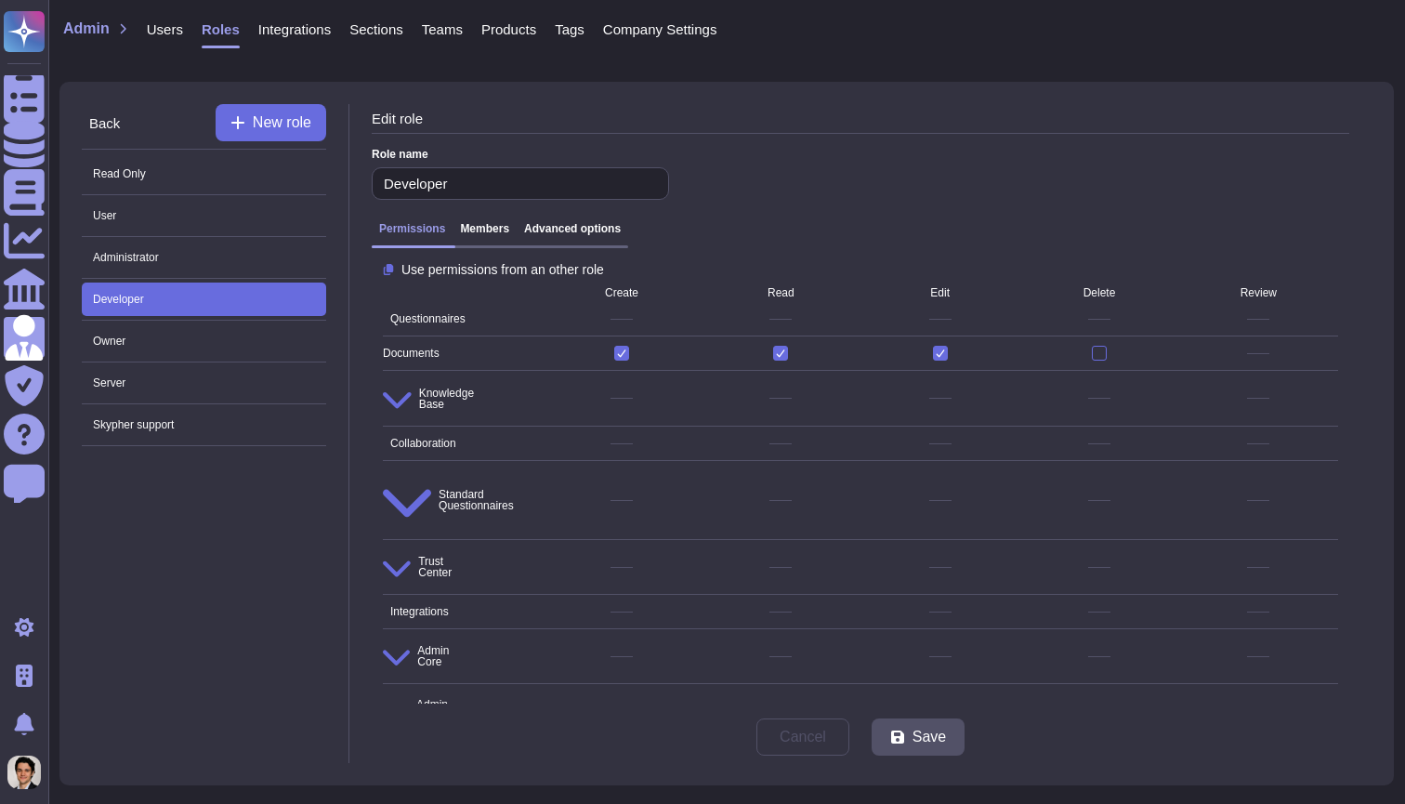
click at [594, 239] on div "Permissions Members Advanced options" at bounding box center [500, 235] width 256 height 26
click at [599, 232] on h3 "Advanced options" at bounding box center [572, 228] width 97 height 13
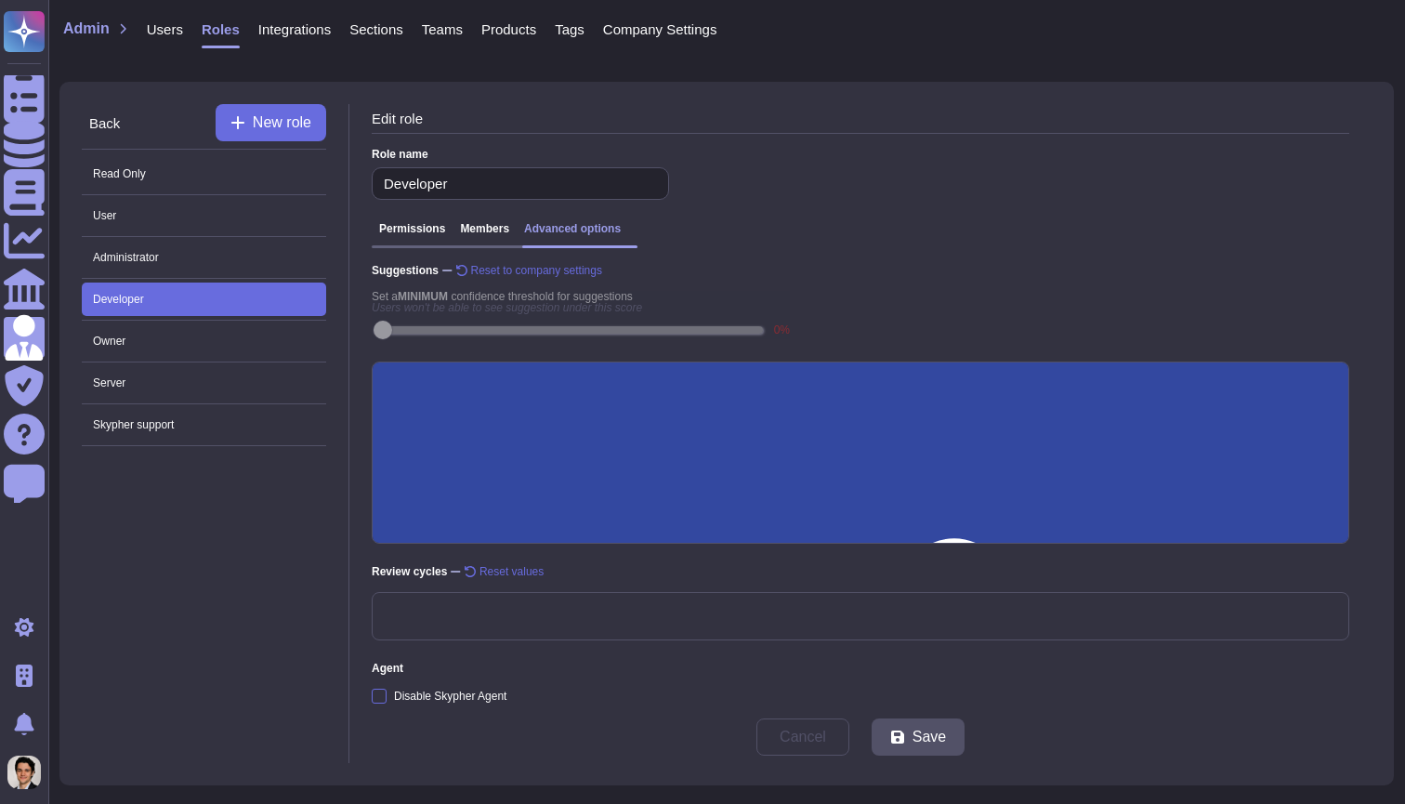
scroll to position [371, 0]
click at [245, 218] on span "User" at bounding box center [204, 215] width 244 height 33
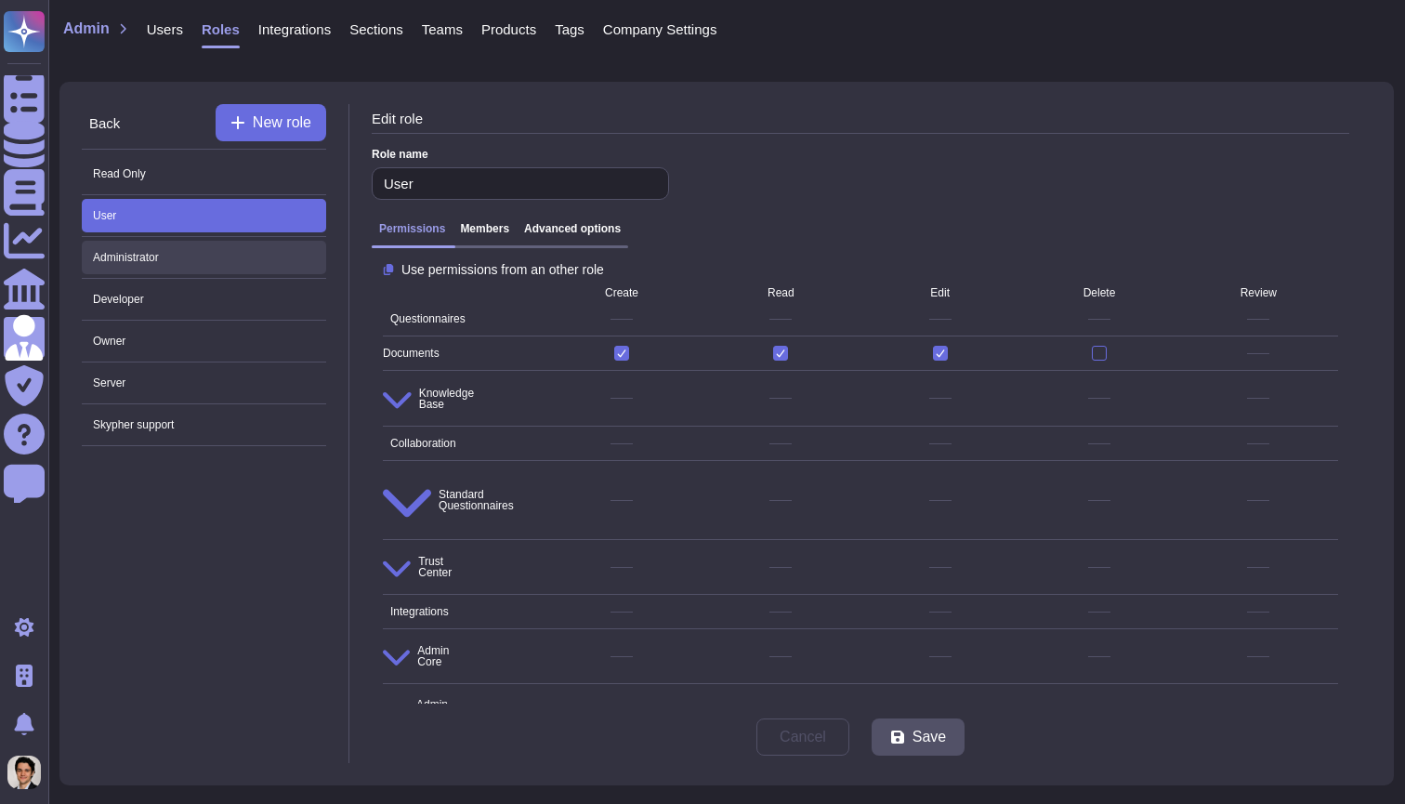
click at [255, 266] on span "Administrator" at bounding box center [204, 257] width 244 height 33
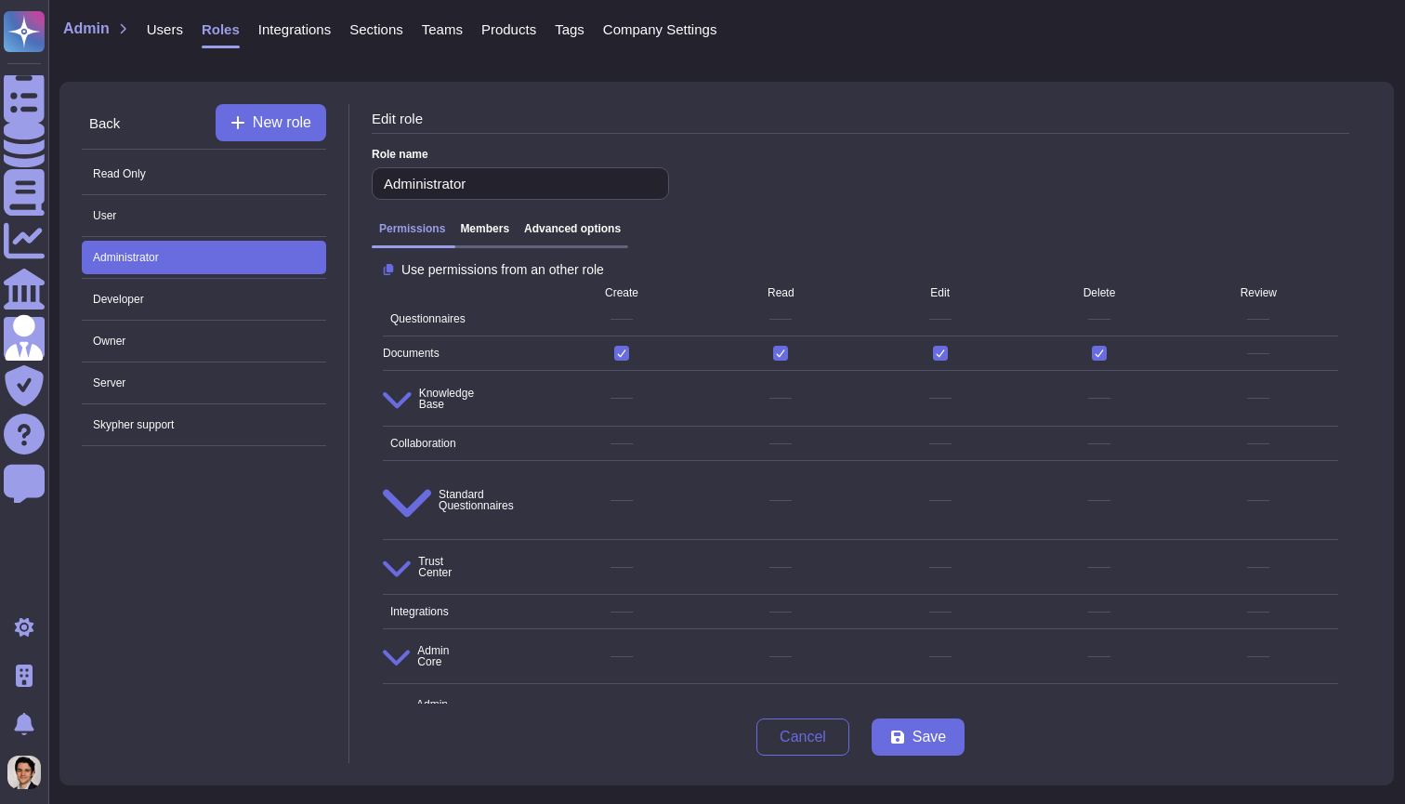
click at [588, 231] on h3 "Advanced options" at bounding box center [572, 228] width 97 height 13
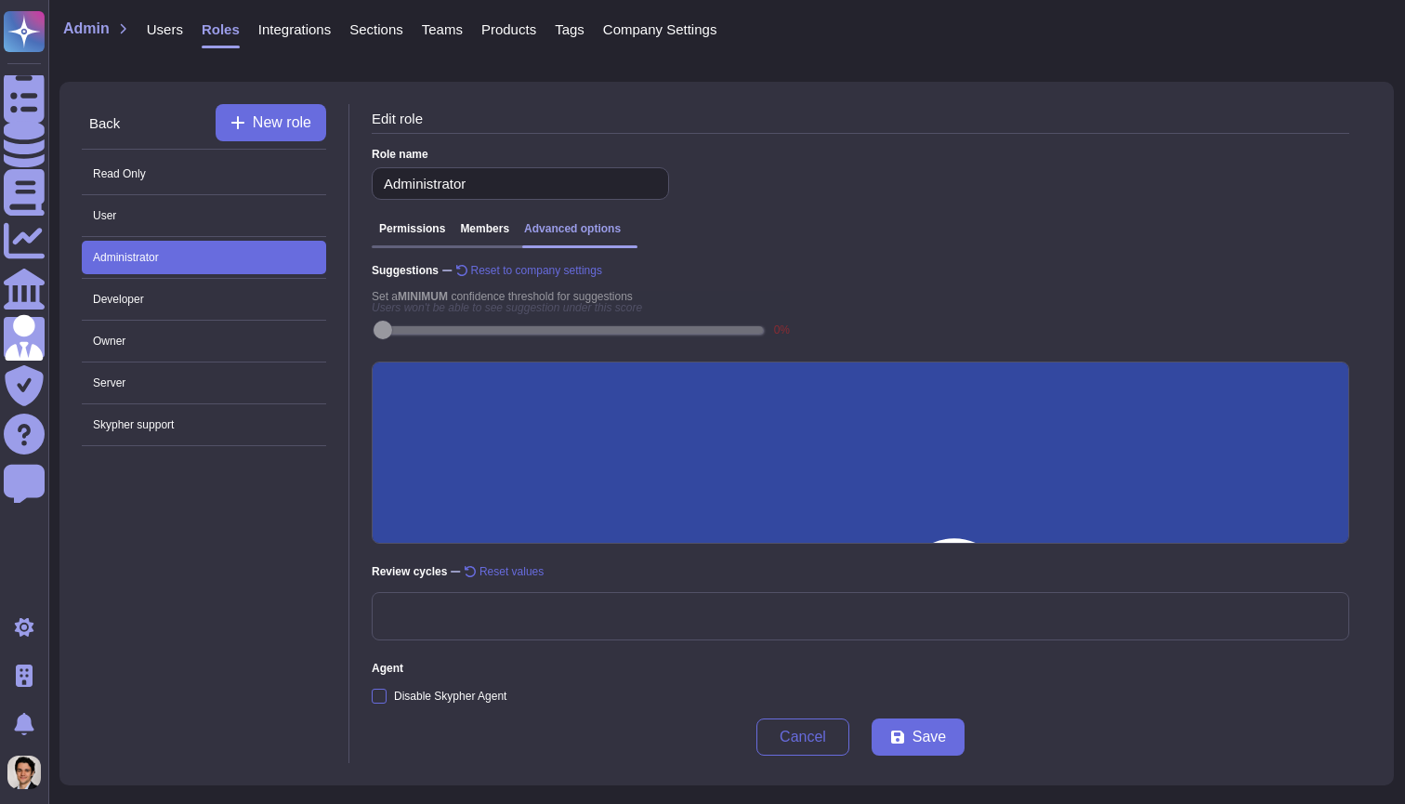
scroll to position [371, 0]
click at [216, 201] on span "User" at bounding box center [204, 215] width 244 height 33
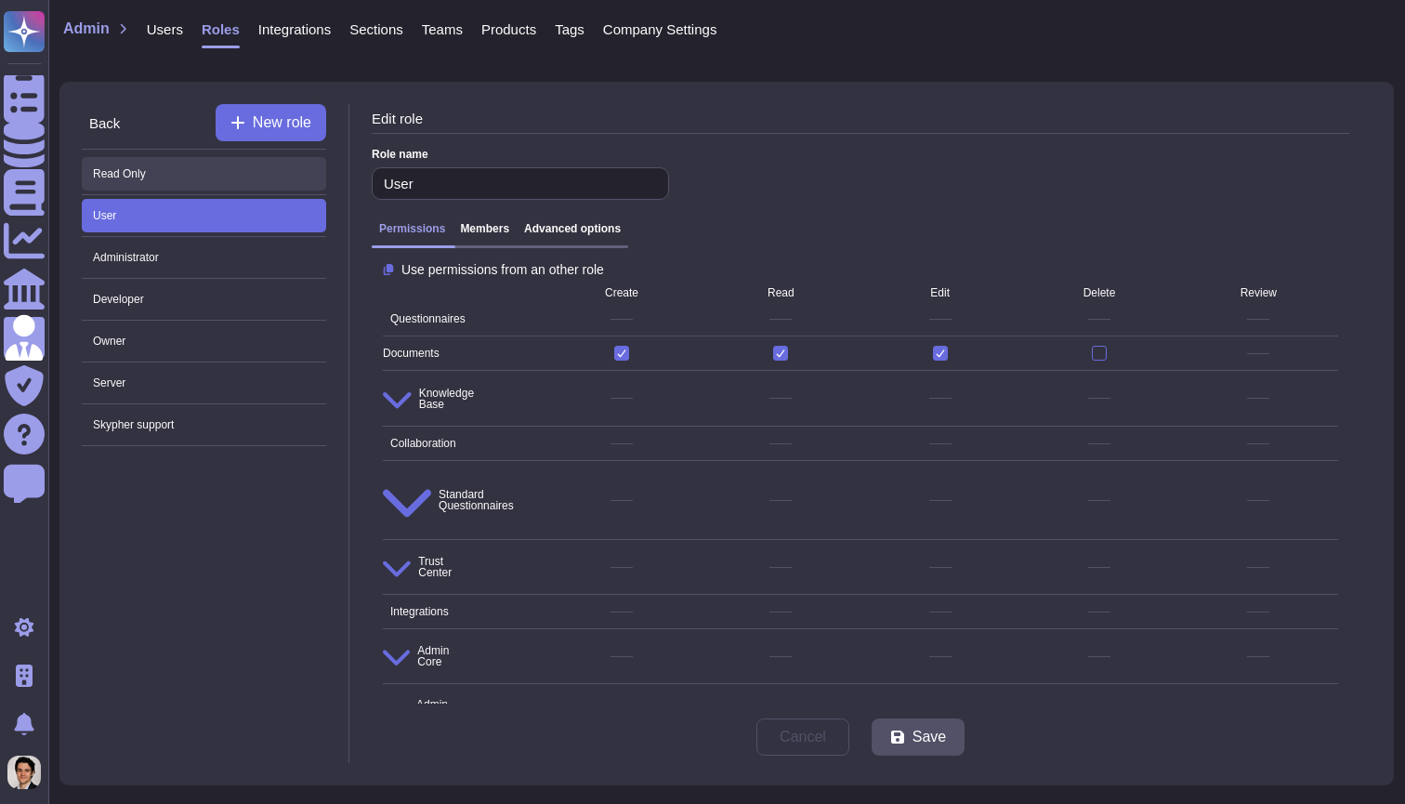
click at [258, 171] on span "Read Only" at bounding box center [204, 173] width 244 height 33
type input "Read Only"
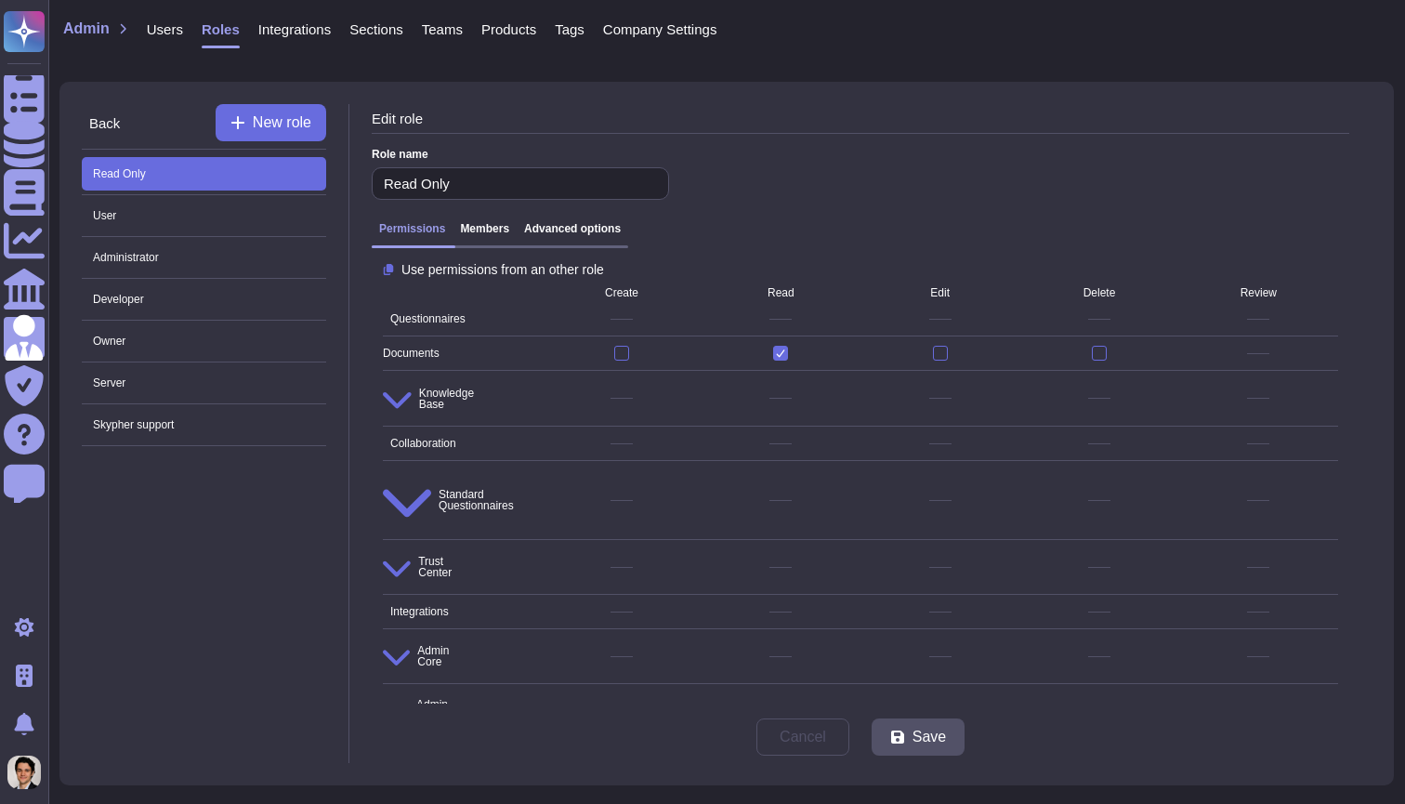
click at [605, 235] on h3 "Advanced options" at bounding box center [572, 228] width 97 height 13
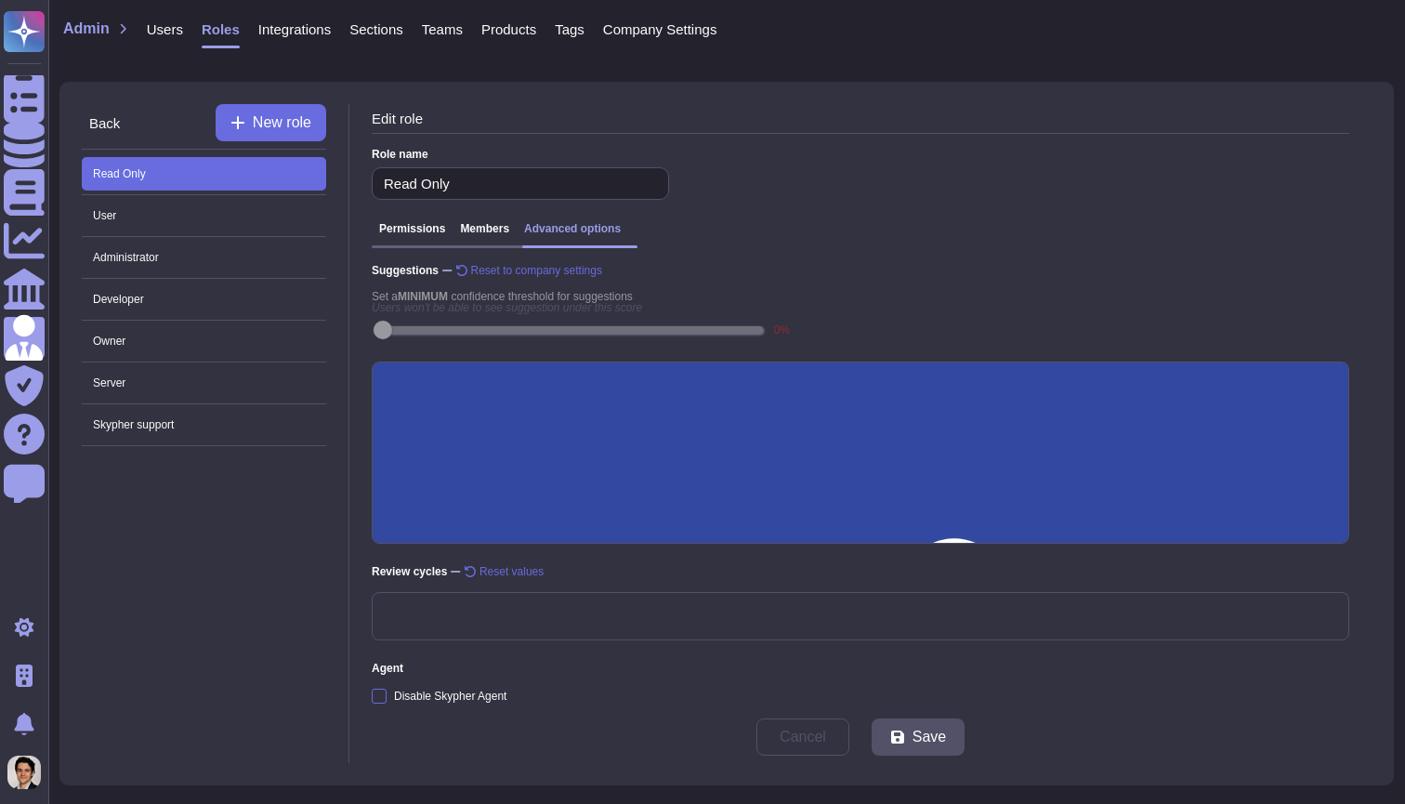
scroll to position [371, 0]
